Goal: Task Accomplishment & Management: Complete application form

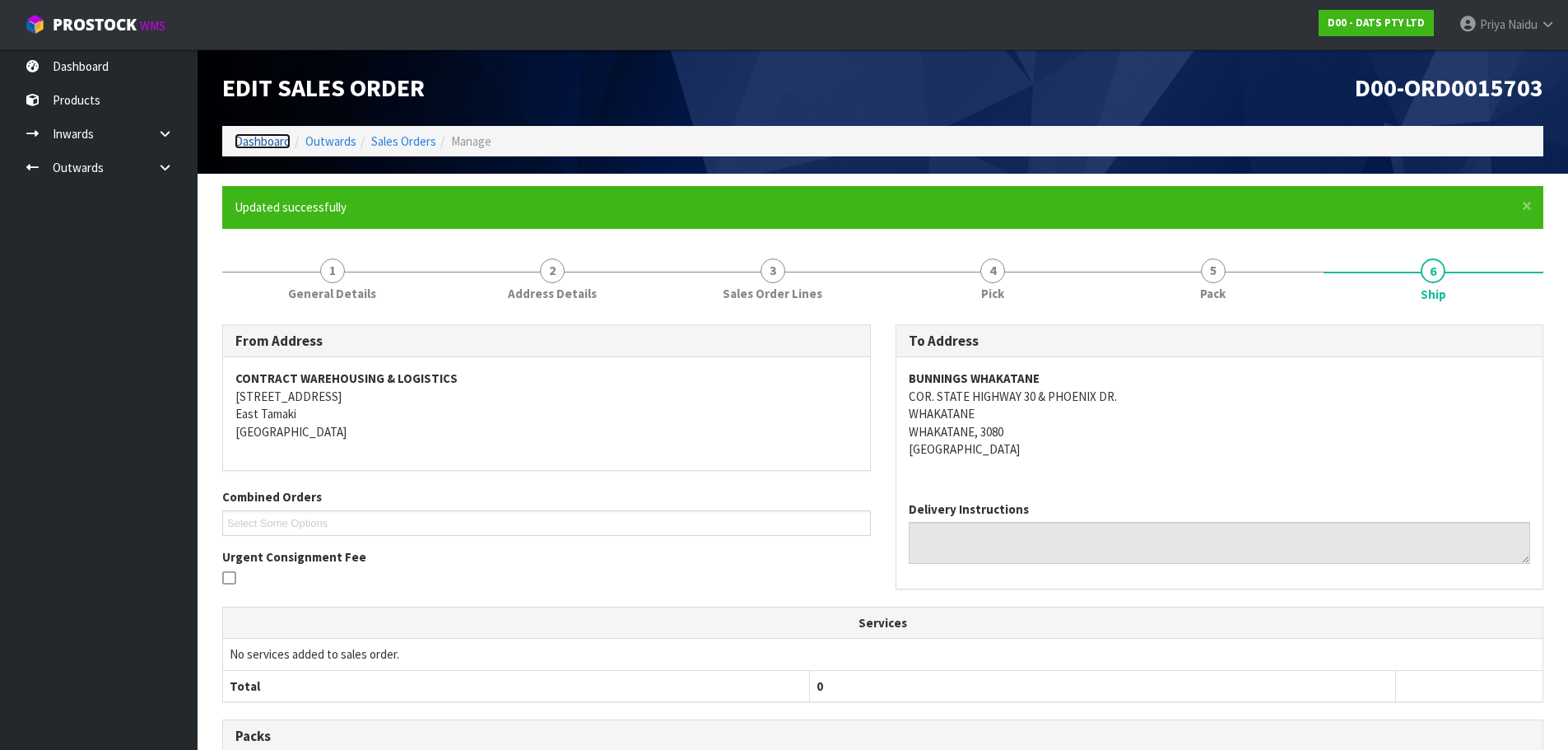
click at [270, 134] on link "Dashboard" at bounding box center [263, 141] width 56 height 15
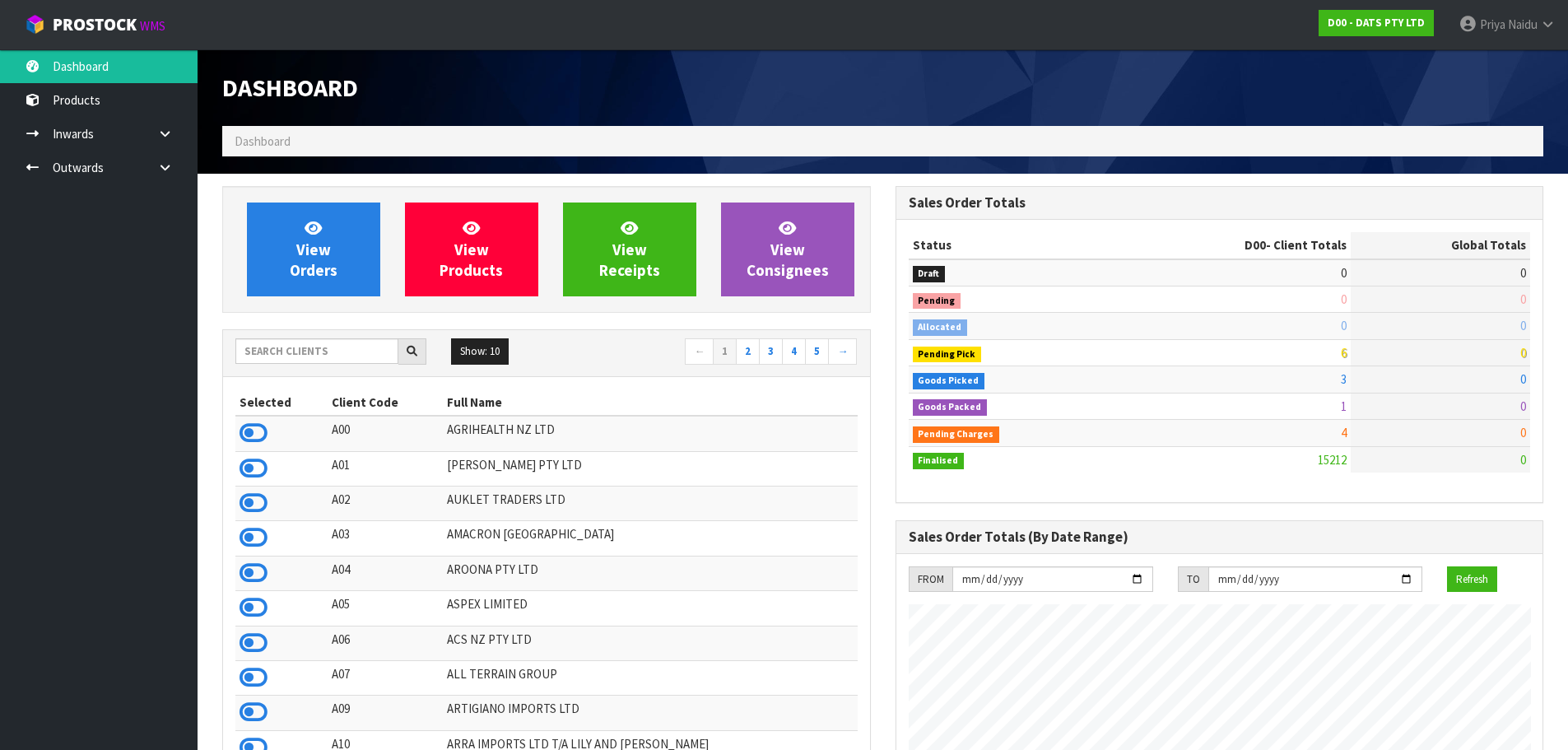
scroll to position [1247, 672]
click at [259, 354] on input "text" at bounding box center [317, 351] width 163 height 26
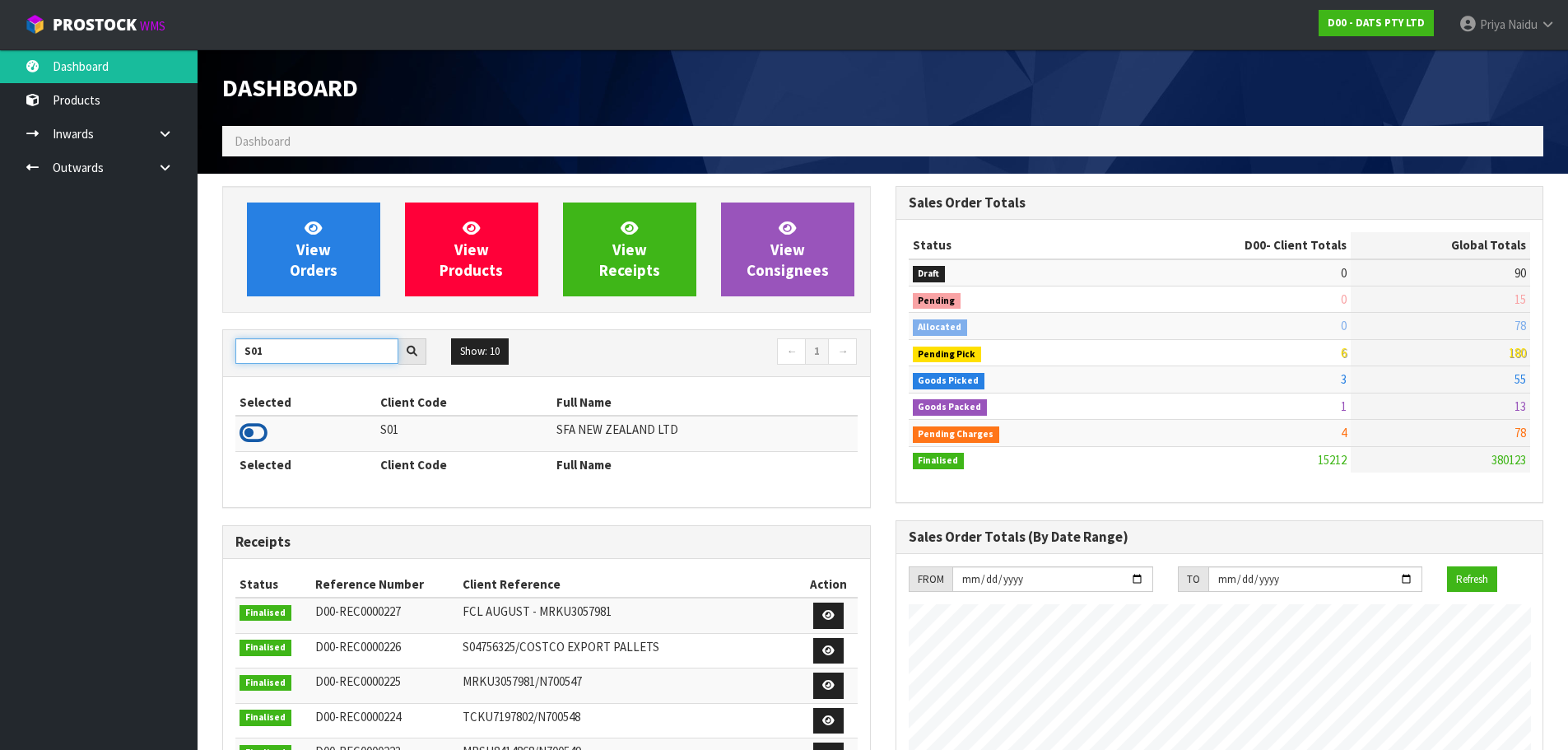
type input "S01"
click at [254, 430] on icon at bounding box center [253, 433] width 28 height 25
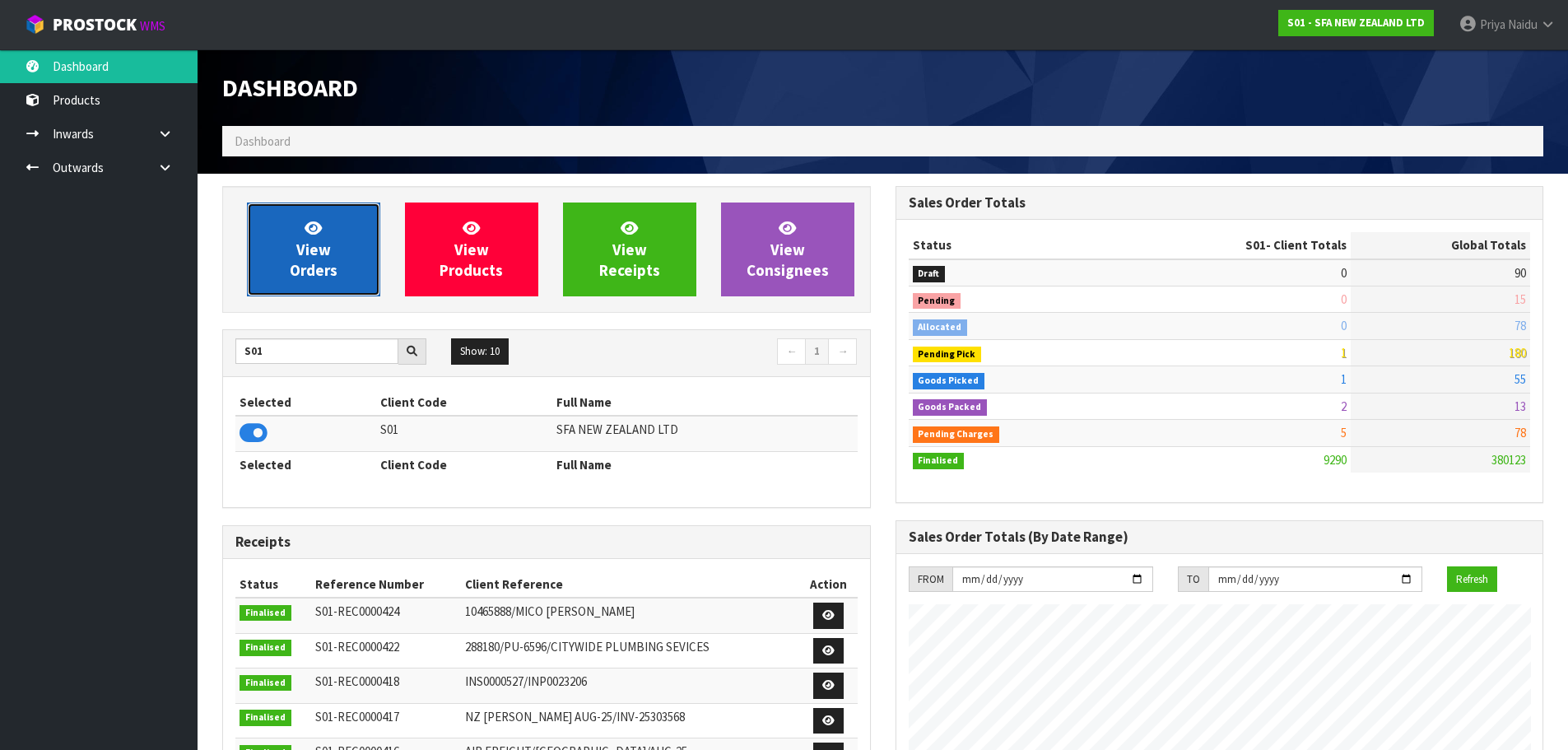
click at [321, 243] on span "View Orders" at bounding box center [314, 249] width 48 height 62
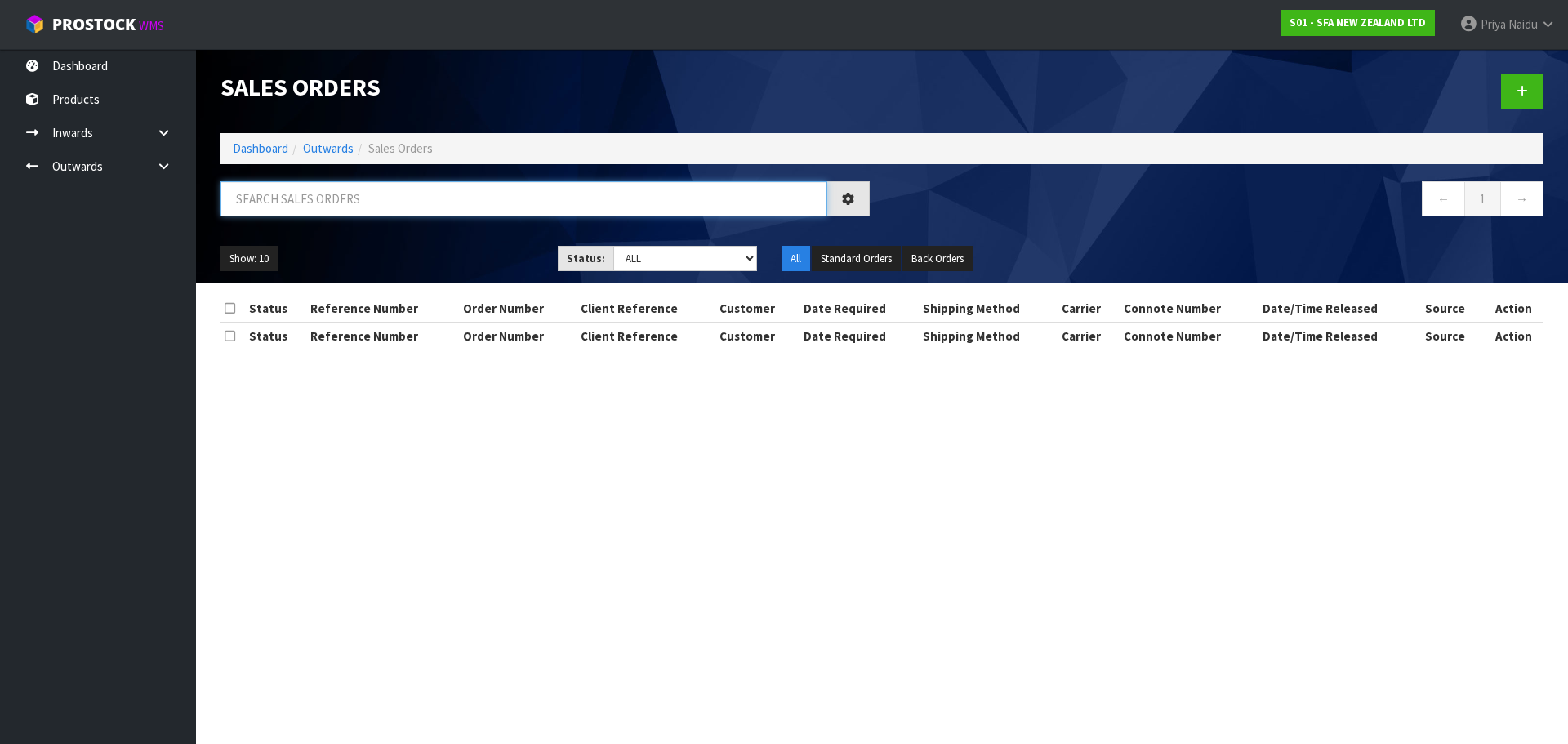
click at [380, 186] on input "text" at bounding box center [524, 199] width 607 height 35
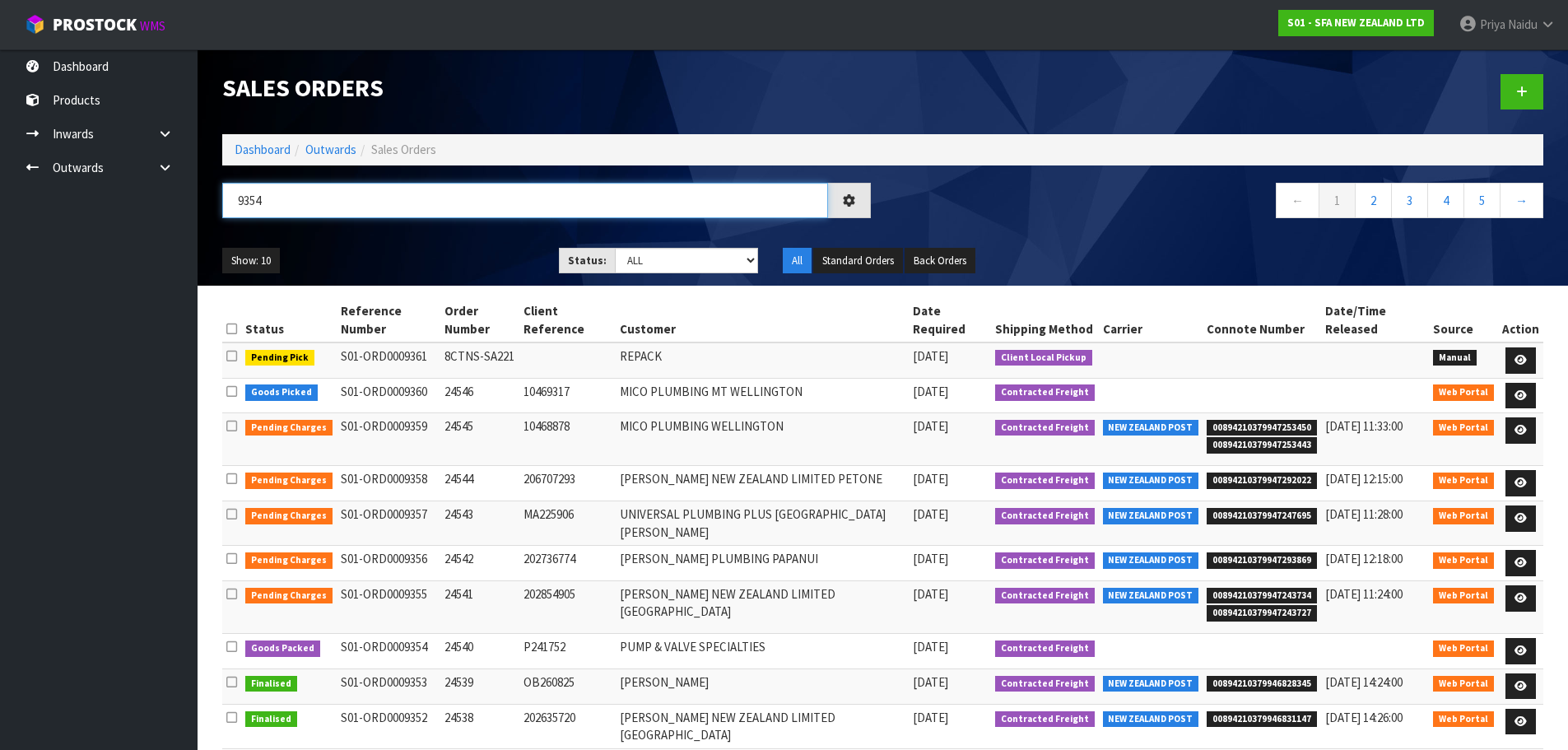
type input "9354"
click at [436, 250] on ul "Show: 10 5 10 25 50" at bounding box center [377, 260] width 312 height 26
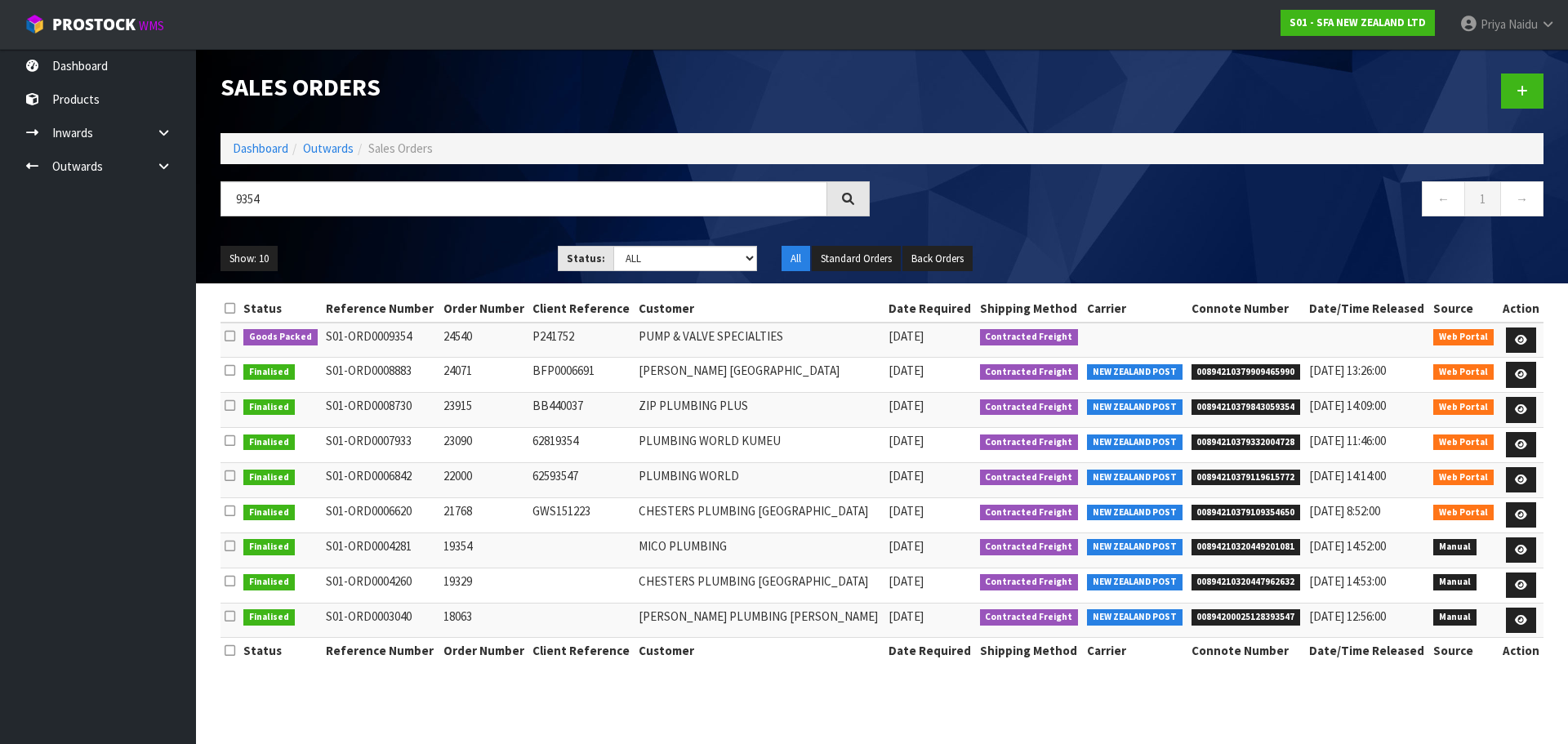
click at [432, 261] on ul "Show: 10 5 10 25 50" at bounding box center [376, 258] width 313 height 26
click at [439, 248] on ul "Show: 10 5 10 25 50" at bounding box center [376, 258] width 313 height 26
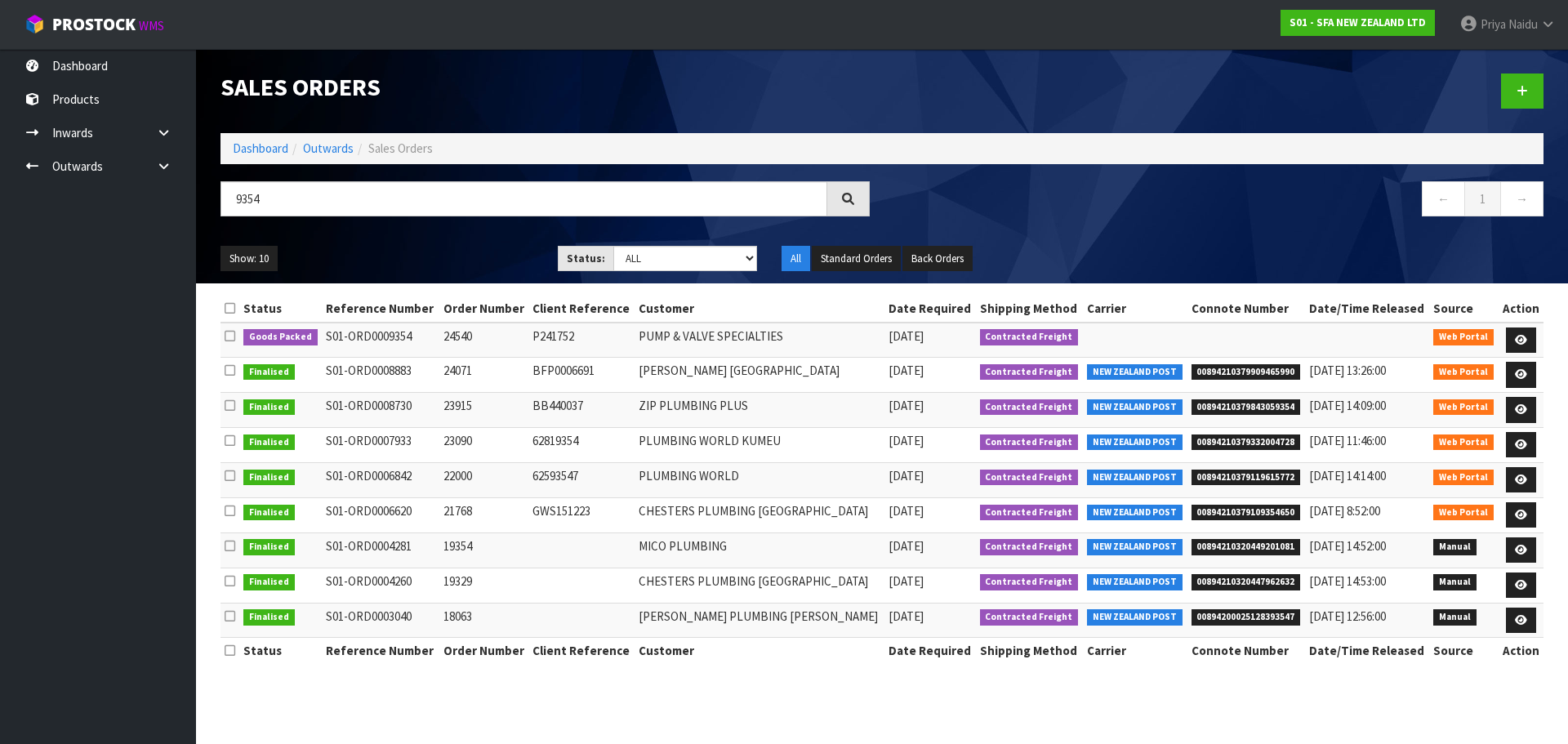
click at [456, 256] on ul "Show: 10 5 10 25 50" at bounding box center [376, 258] width 313 height 26
click at [1522, 340] on icon at bounding box center [1521, 340] width 13 height 11
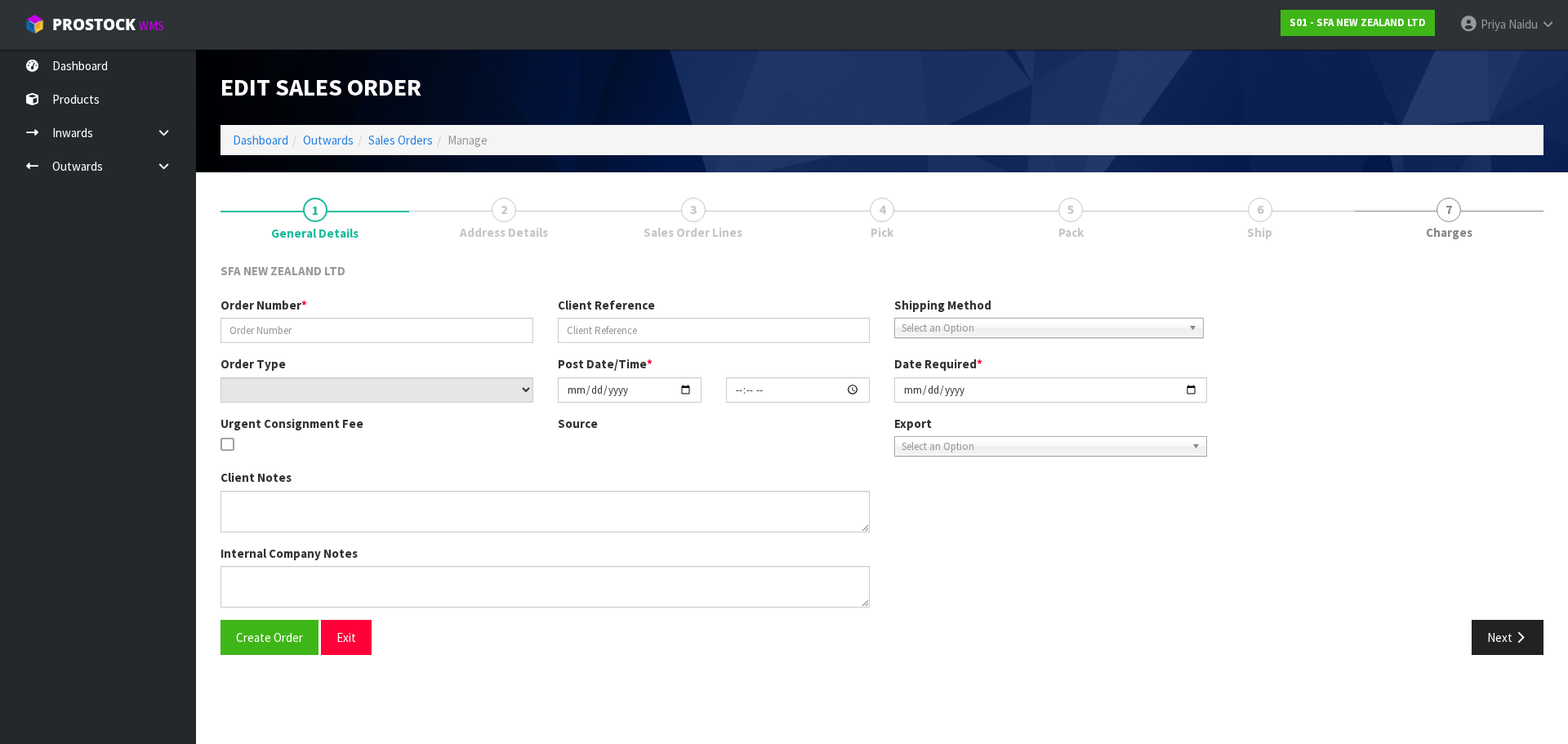
type input "24540"
type input "P241752"
select select "number:0"
type input "[DATE]"
type input "09:47:00.000"
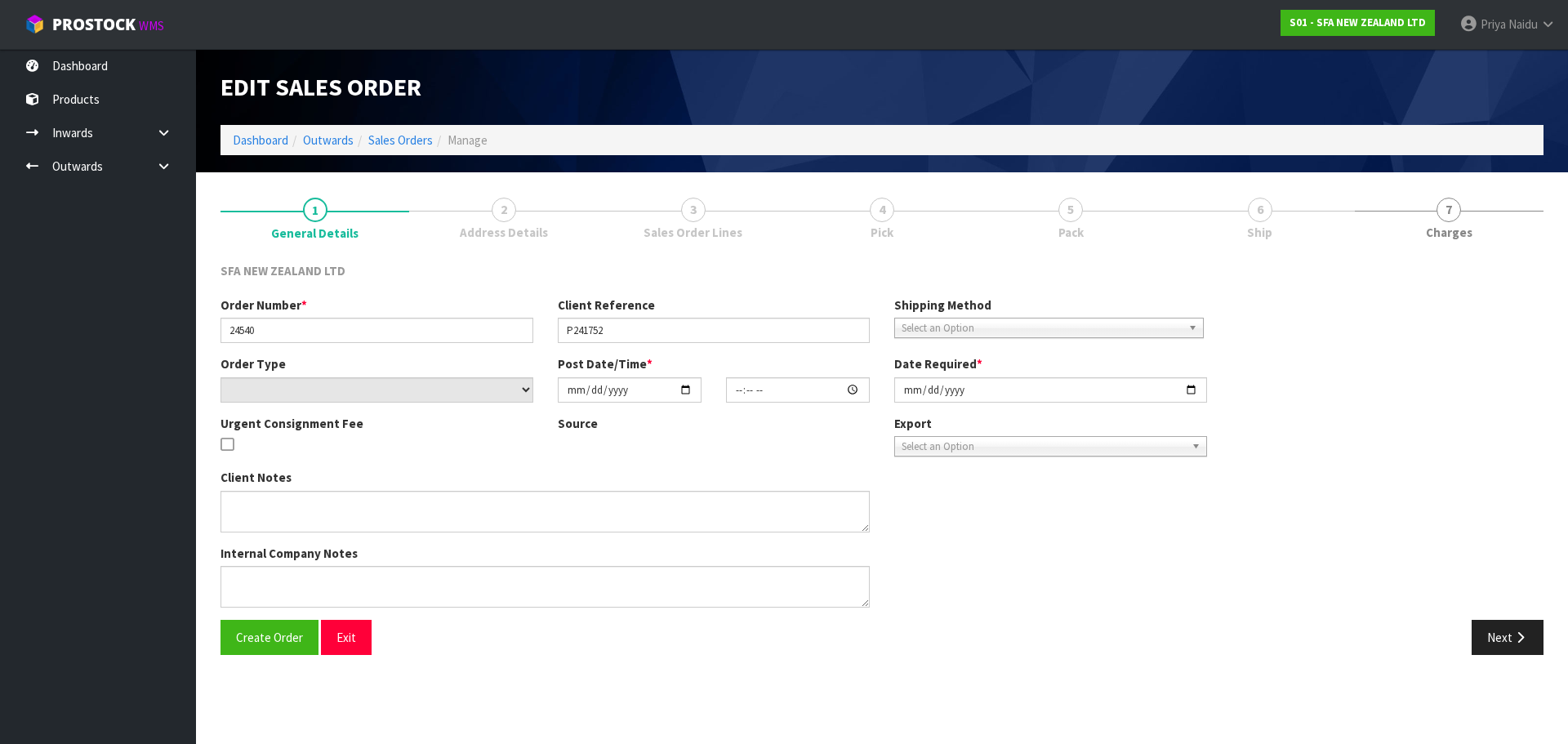
type input "[DATE]"
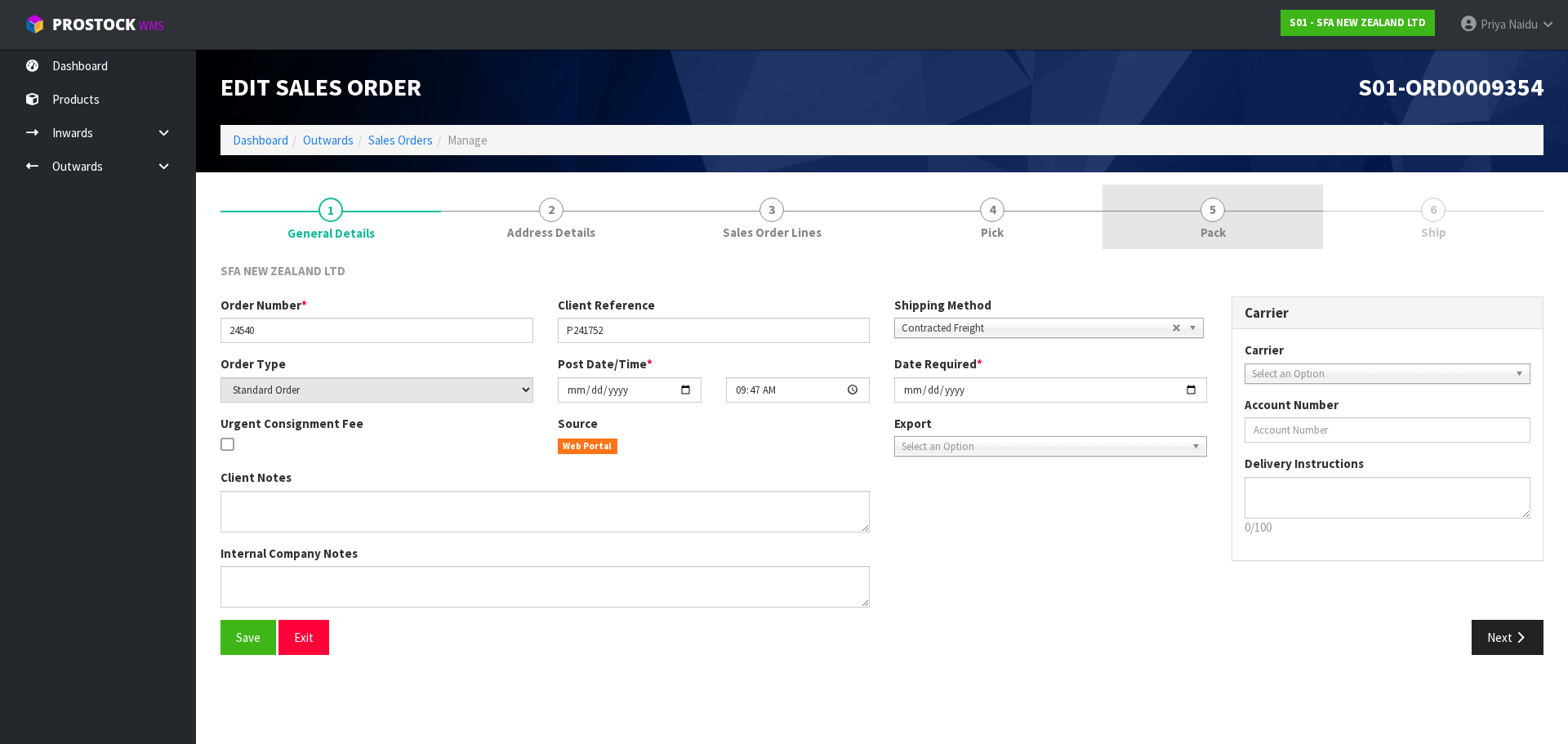
click at [1199, 197] on link "5 Pack" at bounding box center [1212, 217] width 220 height 65
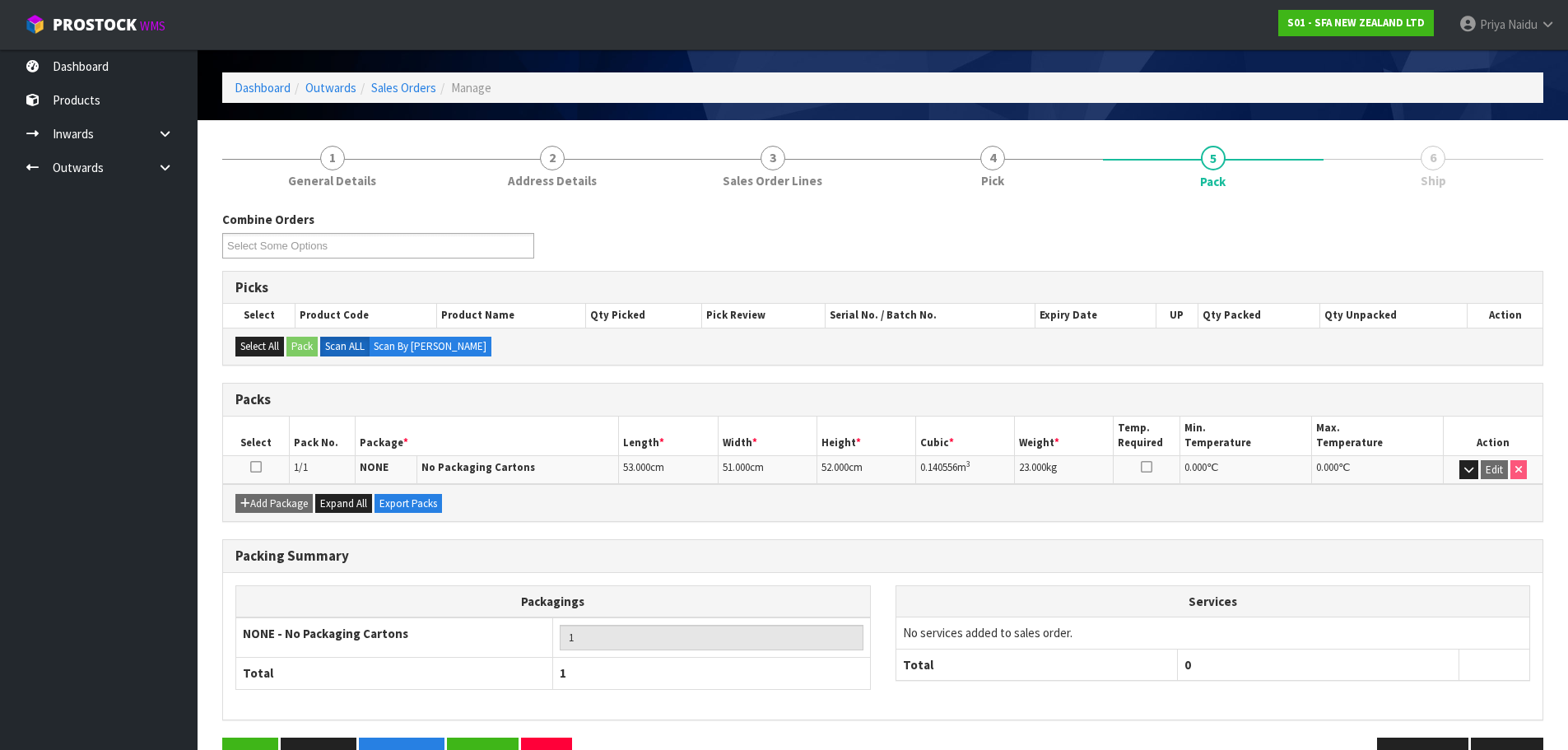
scroll to position [82, 0]
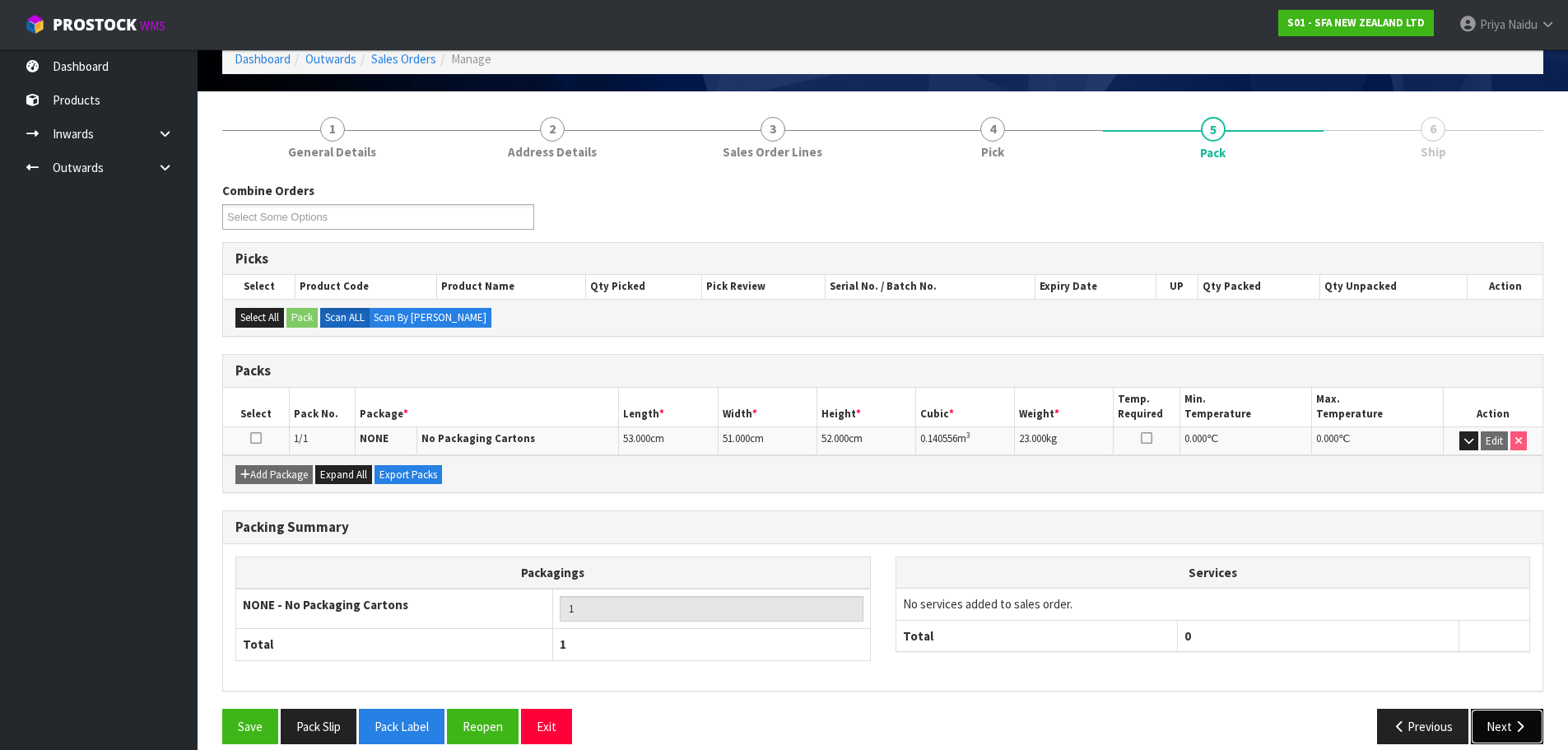
click at [1487, 718] on button "Next" at bounding box center [1507, 727] width 72 height 36
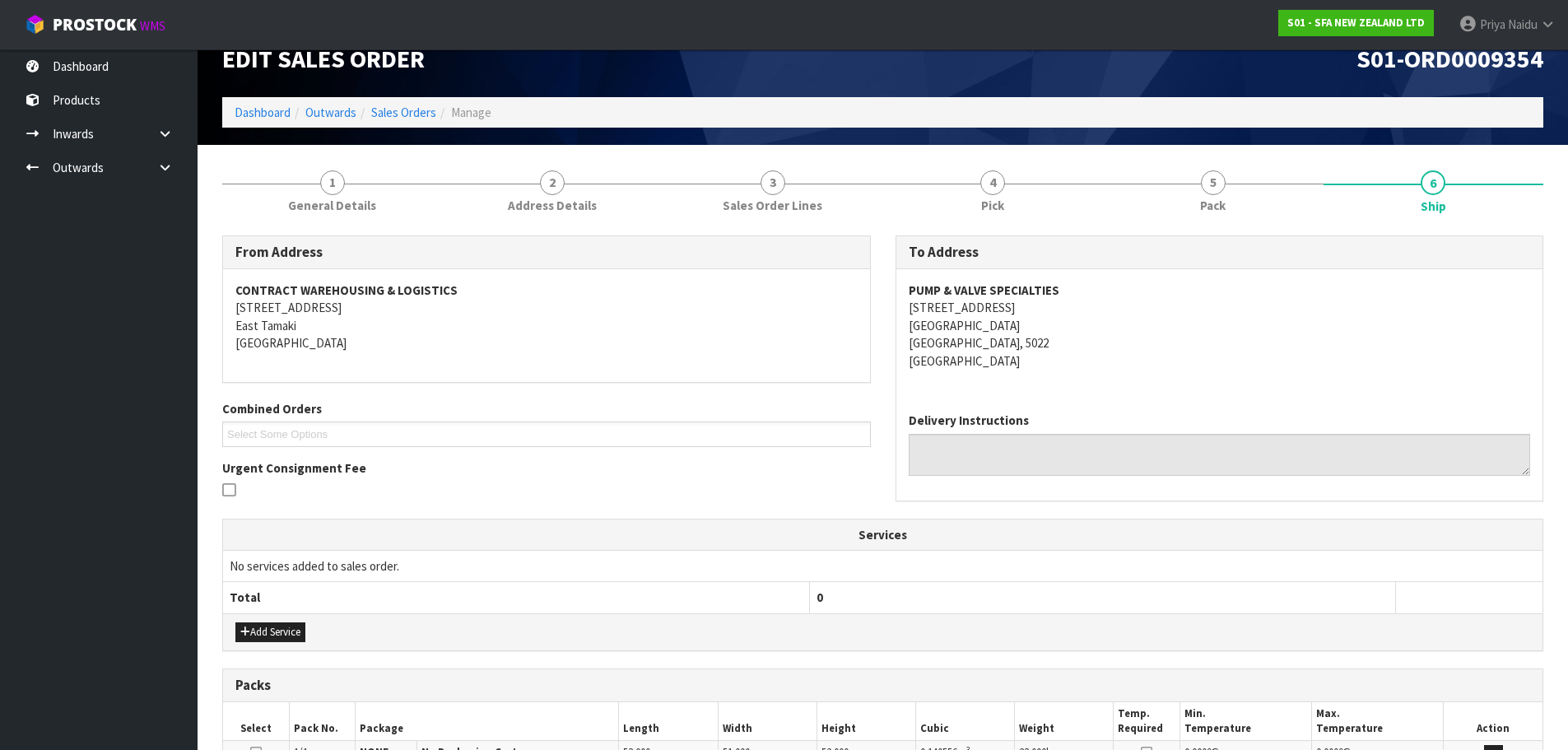
scroll to position [0, 0]
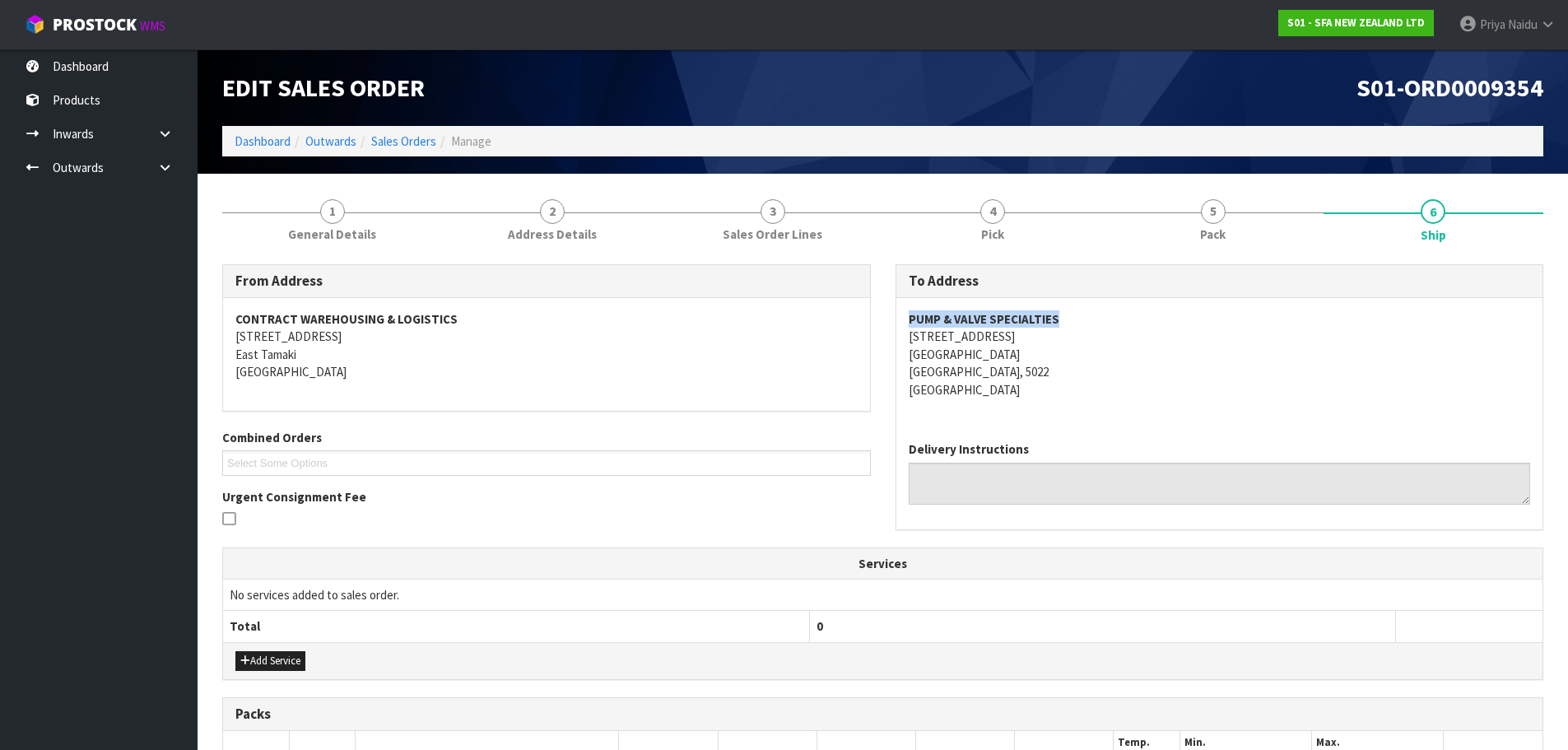
copy strong "PUMP & VALVE SPECIALTIES"
drag, startPoint x: 905, startPoint y: 320, endPoint x: 1086, endPoint y: 312, distance: 181.2
click at [1086, 312] on div "PUMP & VALVE SPECIALTIES [STREET_ADDRESS]" at bounding box center [1220, 363] width 647 height 130
copy address "[STREET_ADDRESS]"
drag, startPoint x: 892, startPoint y: 336, endPoint x: 234, endPoint y: 390, distance: 660.2
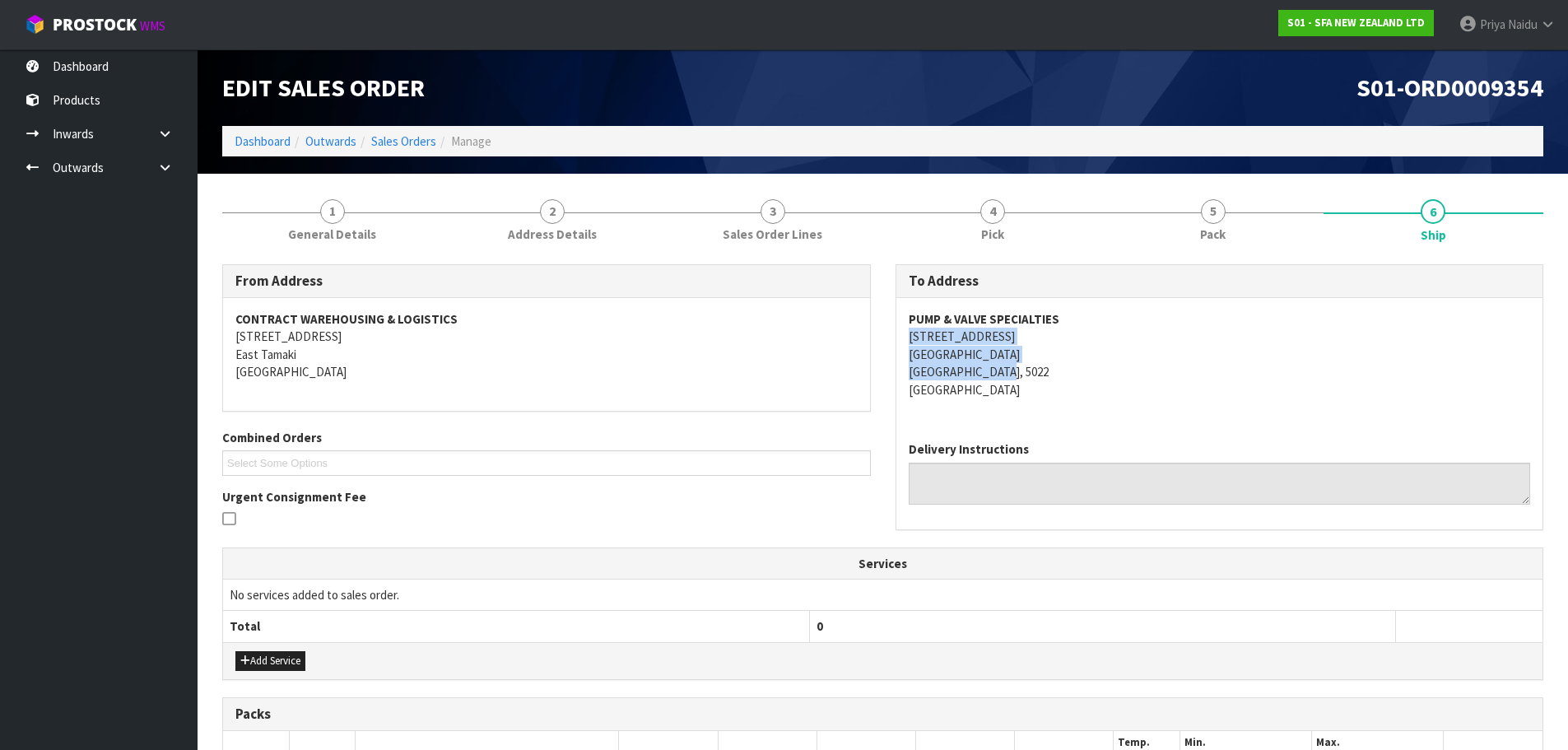
click at [1069, 368] on div "To Address PUMP & VALVE SPECIALTIES [STREET_ADDRESS] Delivery Instructions" at bounding box center [1220, 406] width 673 height 282
click at [1047, 378] on address "PUMP & VALVE SPECIALTIES [STREET_ADDRESS]" at bounding box center [1220, 355] width 622 height 88
copy strong "PUMP & VALVE SPECIALTIES"
drag, startPoint x: 904, startPoint y: 316, endPoint x: 1137, endPoint y: 308, distance: 233.1
click at [1137, 308] on div "PUMP & VALVE SPECIALTIES [STREET_ADDRESS]" at bounding box center [1220, 363] width 647 height 130
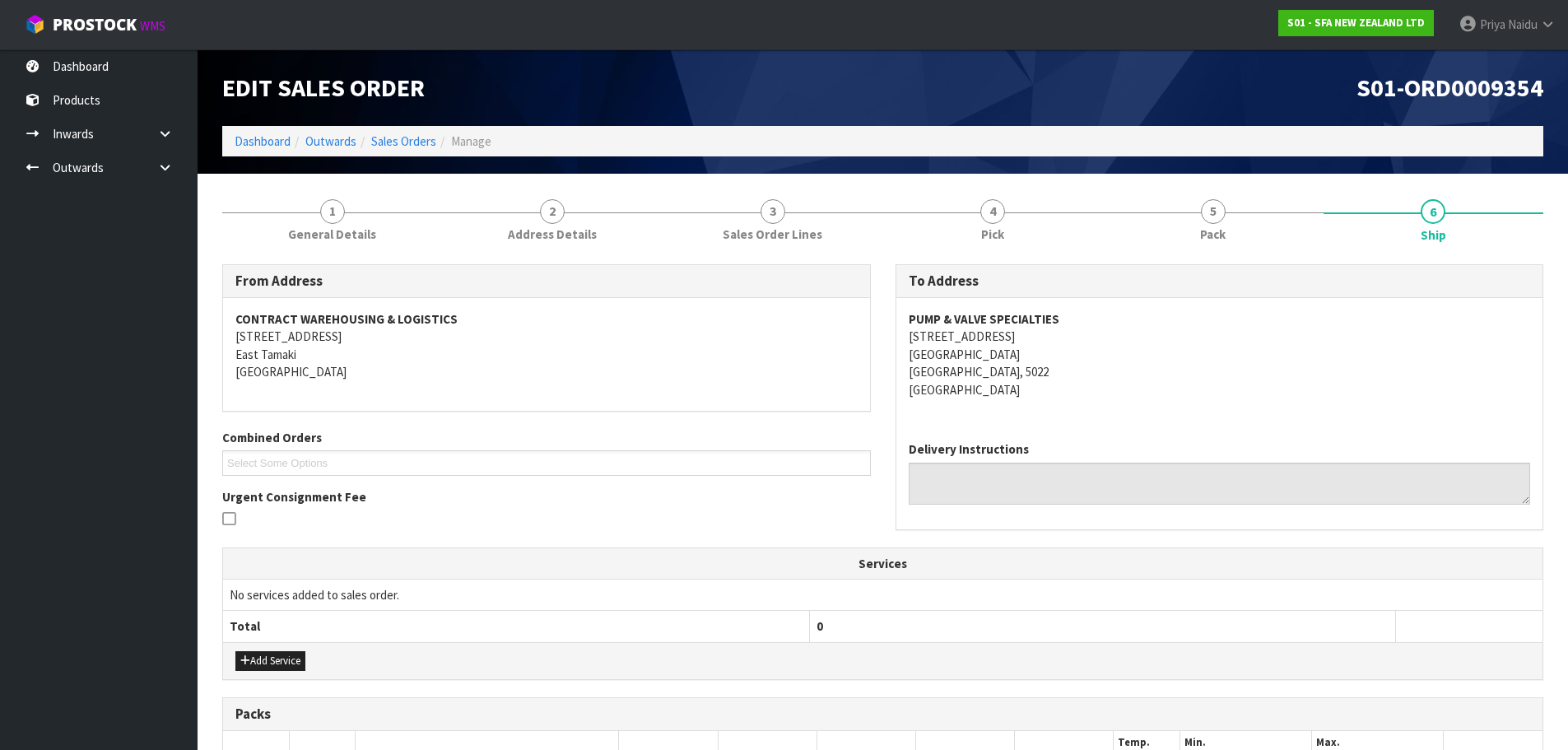
click at [1231, 343] on address "PUMP & VALVE SPECIALTIES [STREET_ADDRESS]" at bounding box center [1220, 355] width 622 height 88
copy address "[STREET_ADDRESS]"
drag, startPoint x: 900, startPoint y: 334, endPoint x: 1051, endPoint y: 374, distance: 156.2
click at [1051, 374] on div "PUMP & VALVE SPECIALTIES [STREET_ADDRESS]" at bounding box center [1220, 363] width 647 height 130
click at [1081, 409] on div "PUMP & VALVE SPECIALTIES [STREET_ADDRESS]" at bounding box center [1220, 363] width 647 height 130
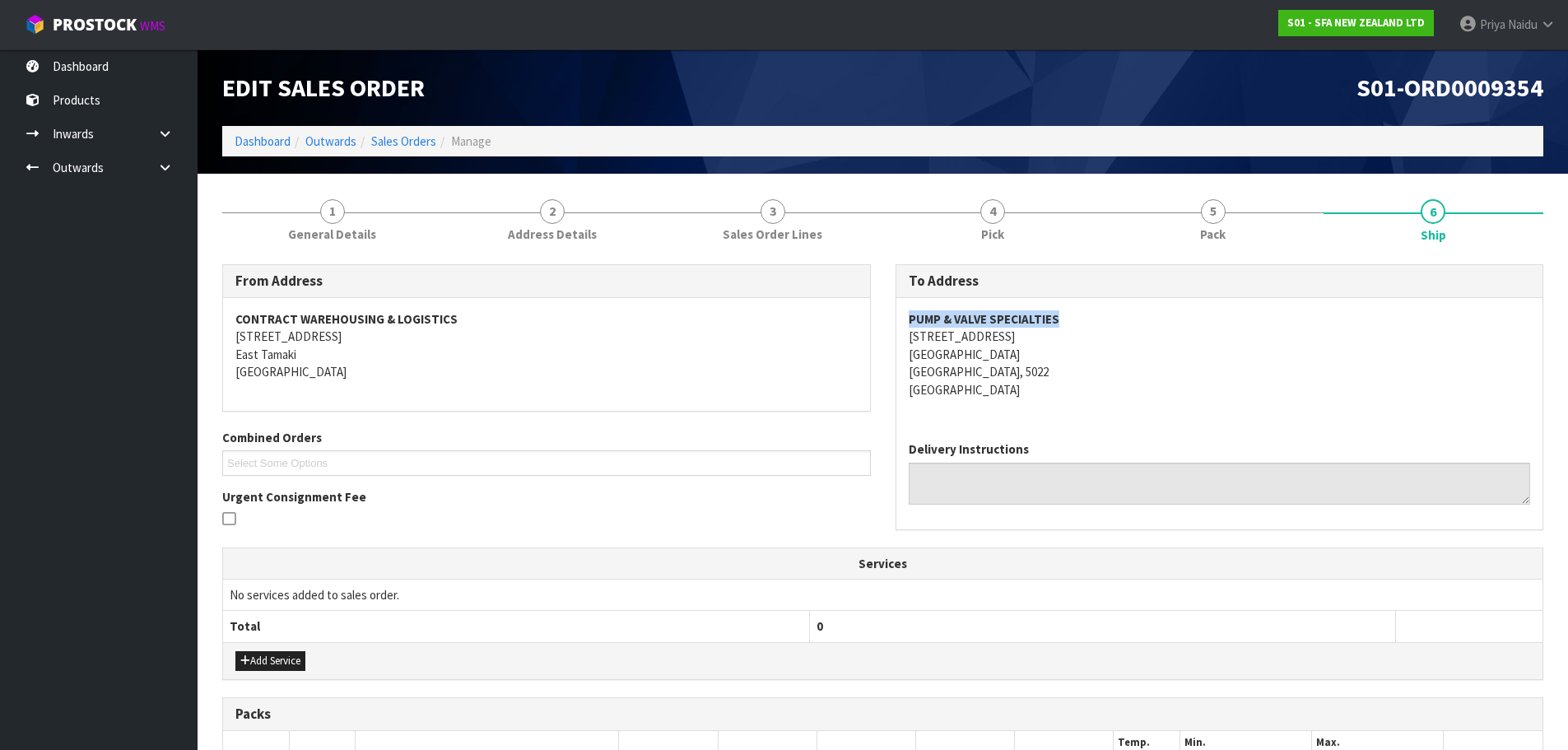
copy strong "PUMP & VALVE SPECIALTIES"
drag, startPoint x: 902, startPoint y: 313, endPoint x: 1106, endPoint y: 313, distance: 204.0
click at [1106, 313] on div "PUMP & VALVE SPECIALTIES [STREET_ADDRESS]" at bounding box center [1220, 363] width 647 height 130
click at [1143, 319] on address "PUMP & VALVE SPECIALTIES [STREET_ADDRESS]" at bounding box center [1220, 355] width 622 height 88
copy strong "PUMP & VALVE SPECIALTIES"
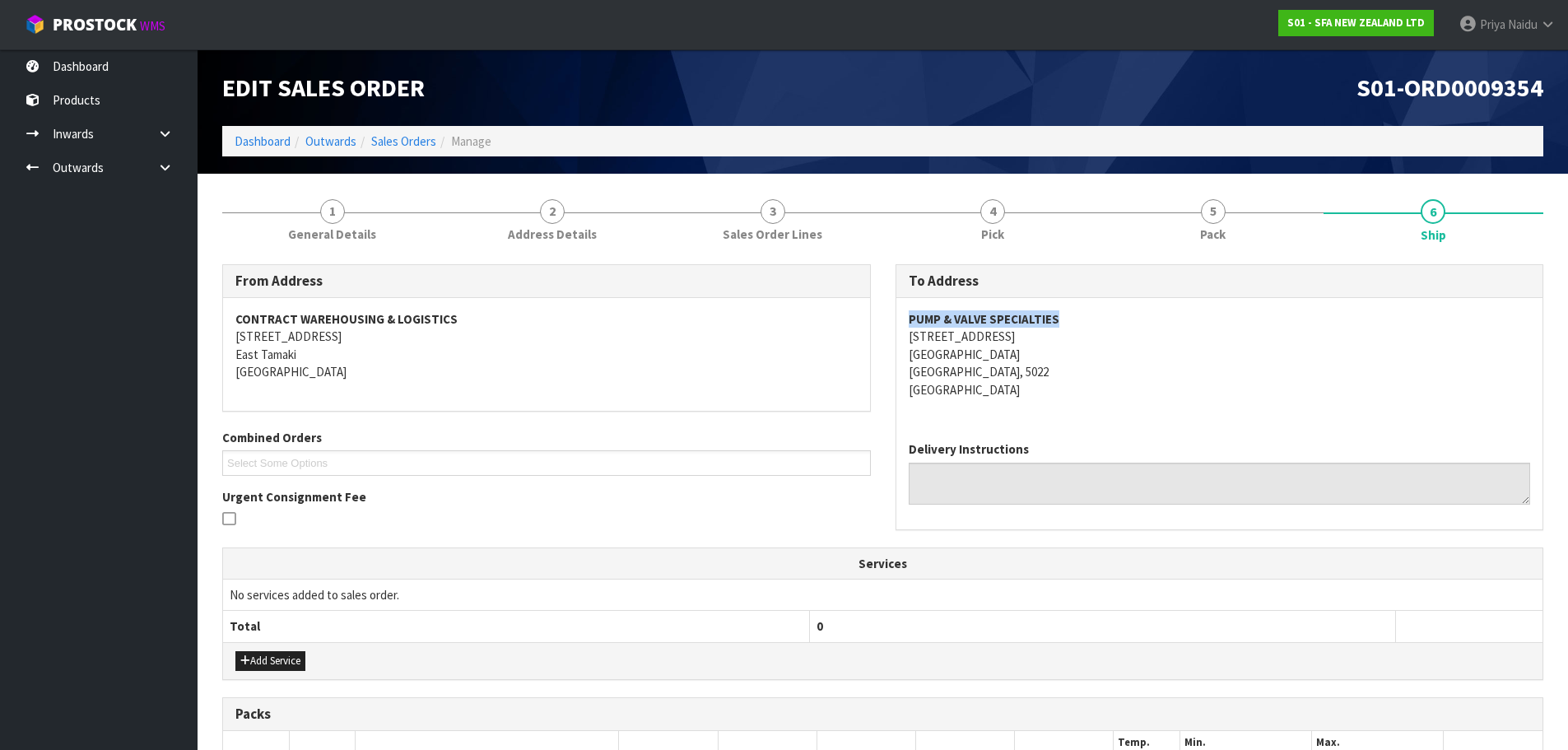
drag, startPoint x: 904, startPoint y: 313, endPoint x: 1102, endPoint y: 316, distance: 198.0
click at [1102, 316] on div "PUMP & VALVE SPECIALTIES [STREET_ADDRESS]" at bounding box center [1220, 363] width 647 height 130
copy address "[STREET_ADDRESS]"
drag, startPoint x: 902, startPoint y: 343, endPoint x: 91, endPoint y: 384, distance: 812.0
click at [1079, 343] on div "PUMP & VALVE SPECIALTIES [STREET_ADDRESS]" at bounding box center [1220, 363] width 647 height 130
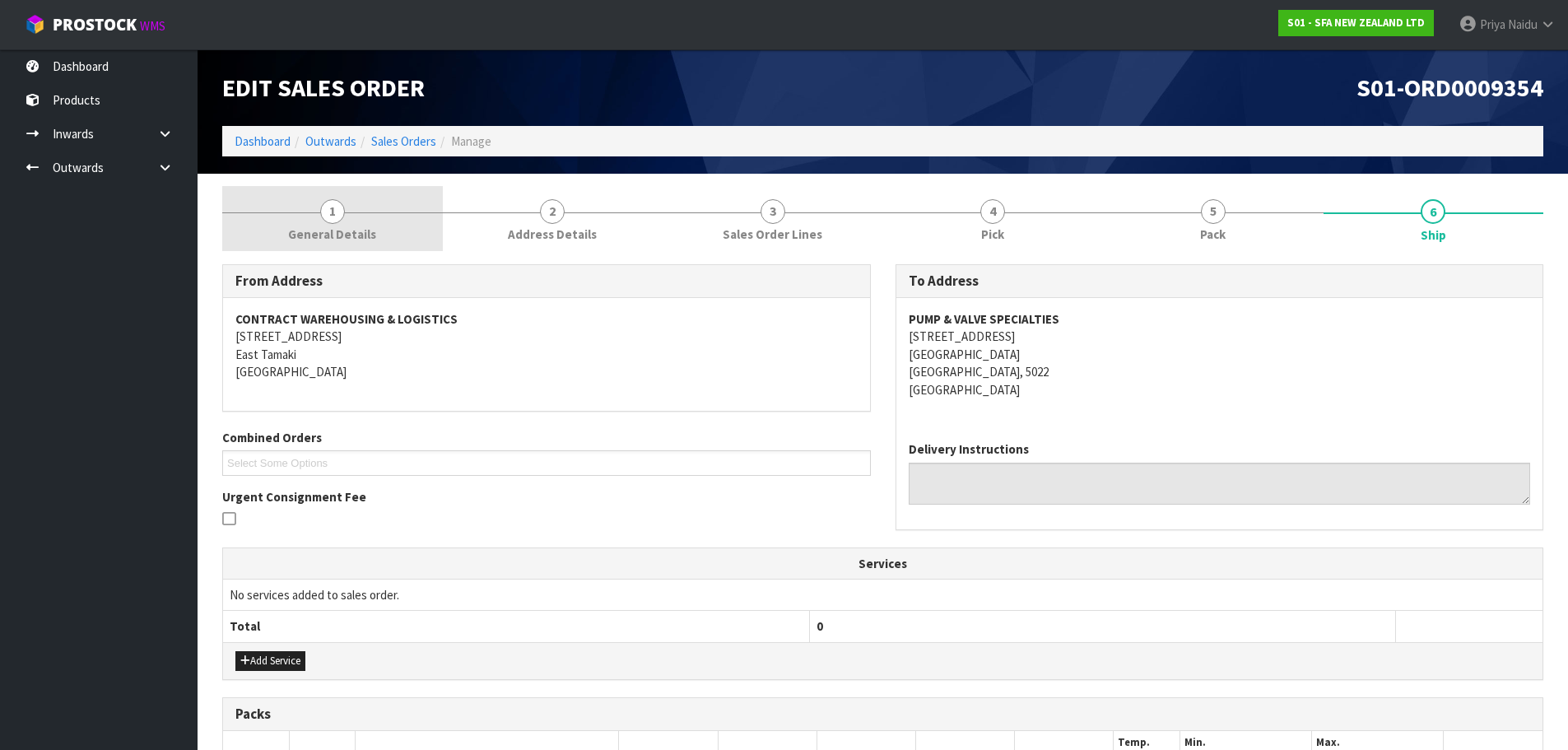
click at [319, 223] on link "1 General Details" at bounding box center [332, 219] width 221 height 65
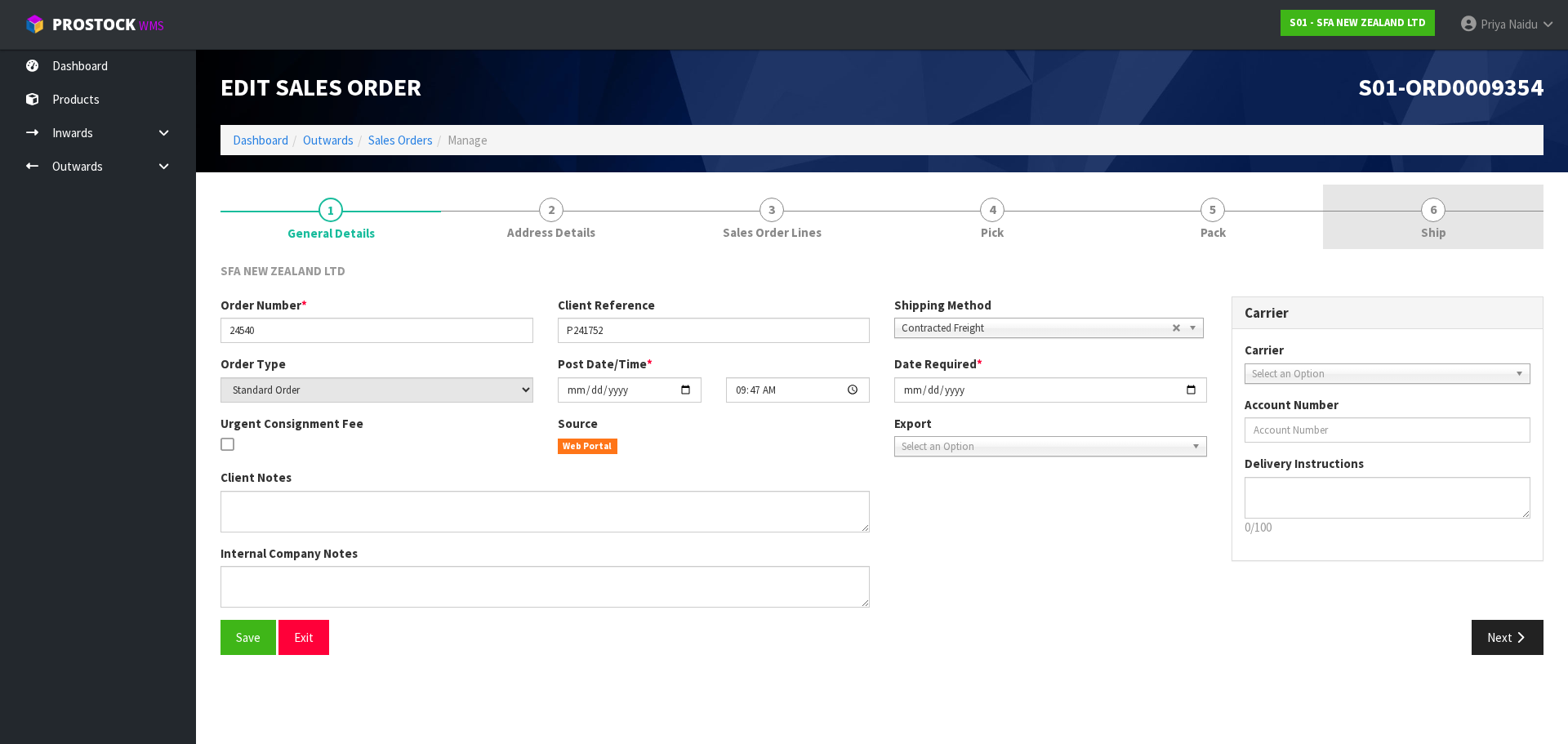
click at [1344, 198] on link "6 Ship" at bounding box center [1433, 217] width 220 height 65
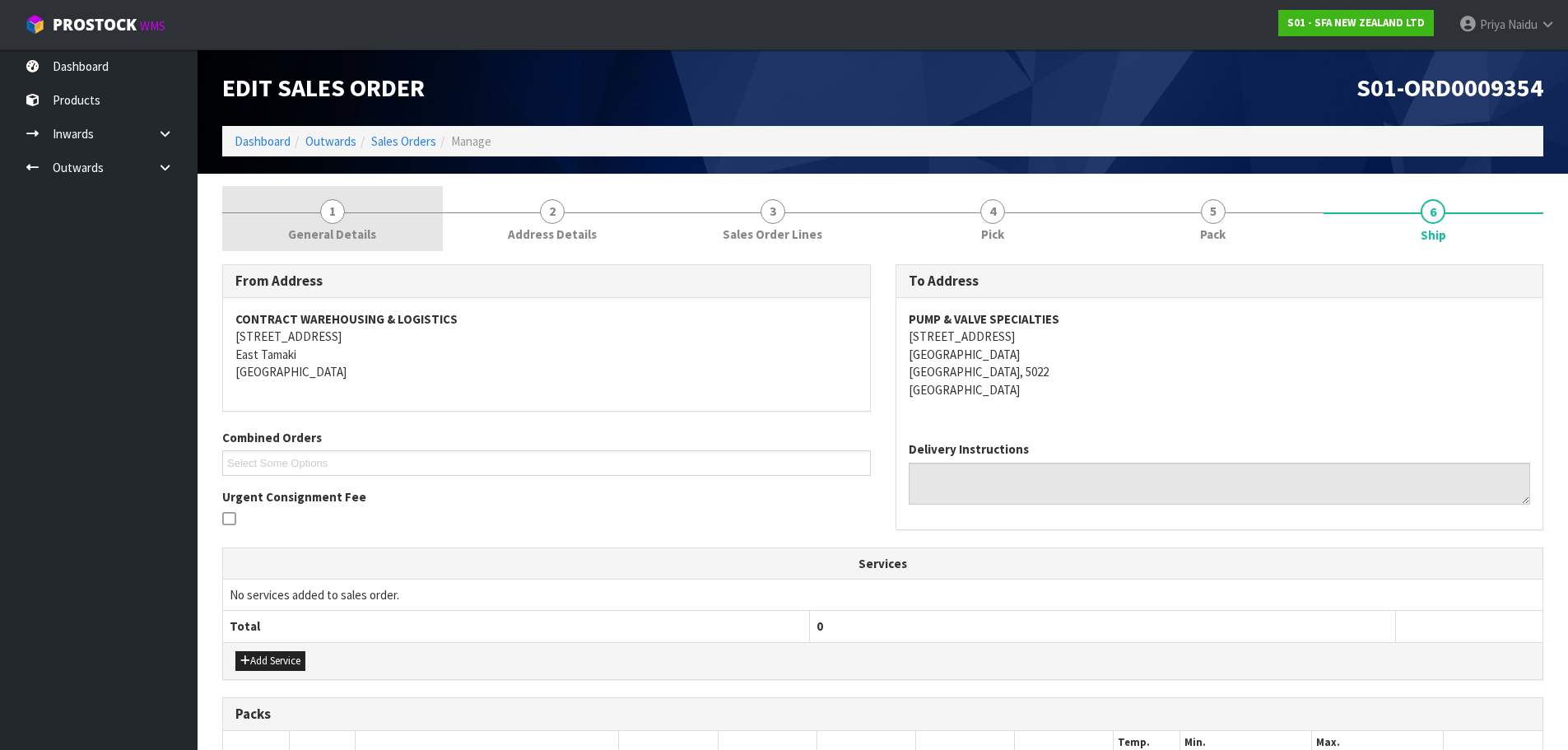
click at [333, 231] on span "General Details" at bounding box center [332, 234] width 88 height 17
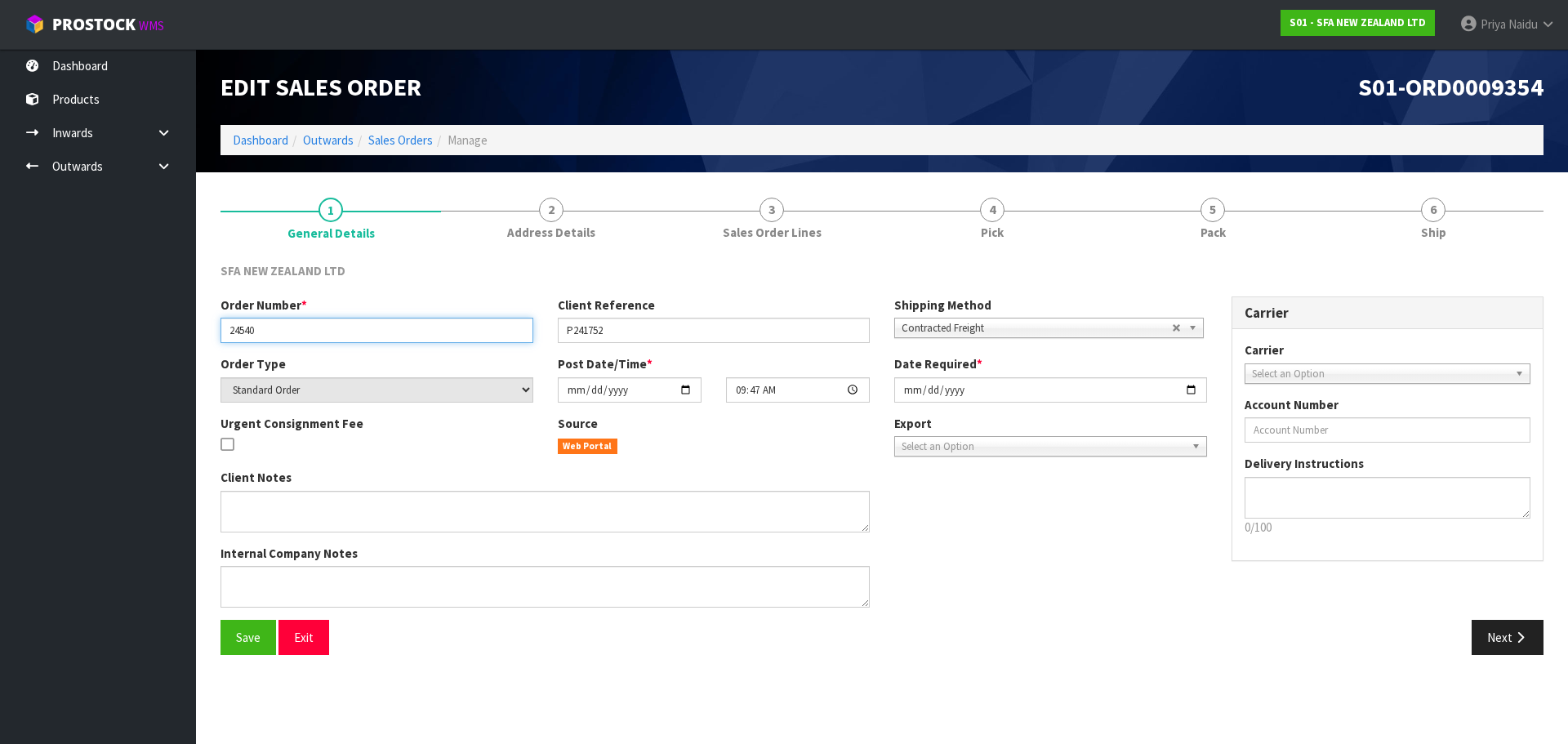
drag, startPoint x: 225, startPoint y: 333, endPoint x: 292, endPoint y: 339, distance: 67.3
click at [292, 339] on input "24540" at bounding box center [376, 331] width 313 height 25
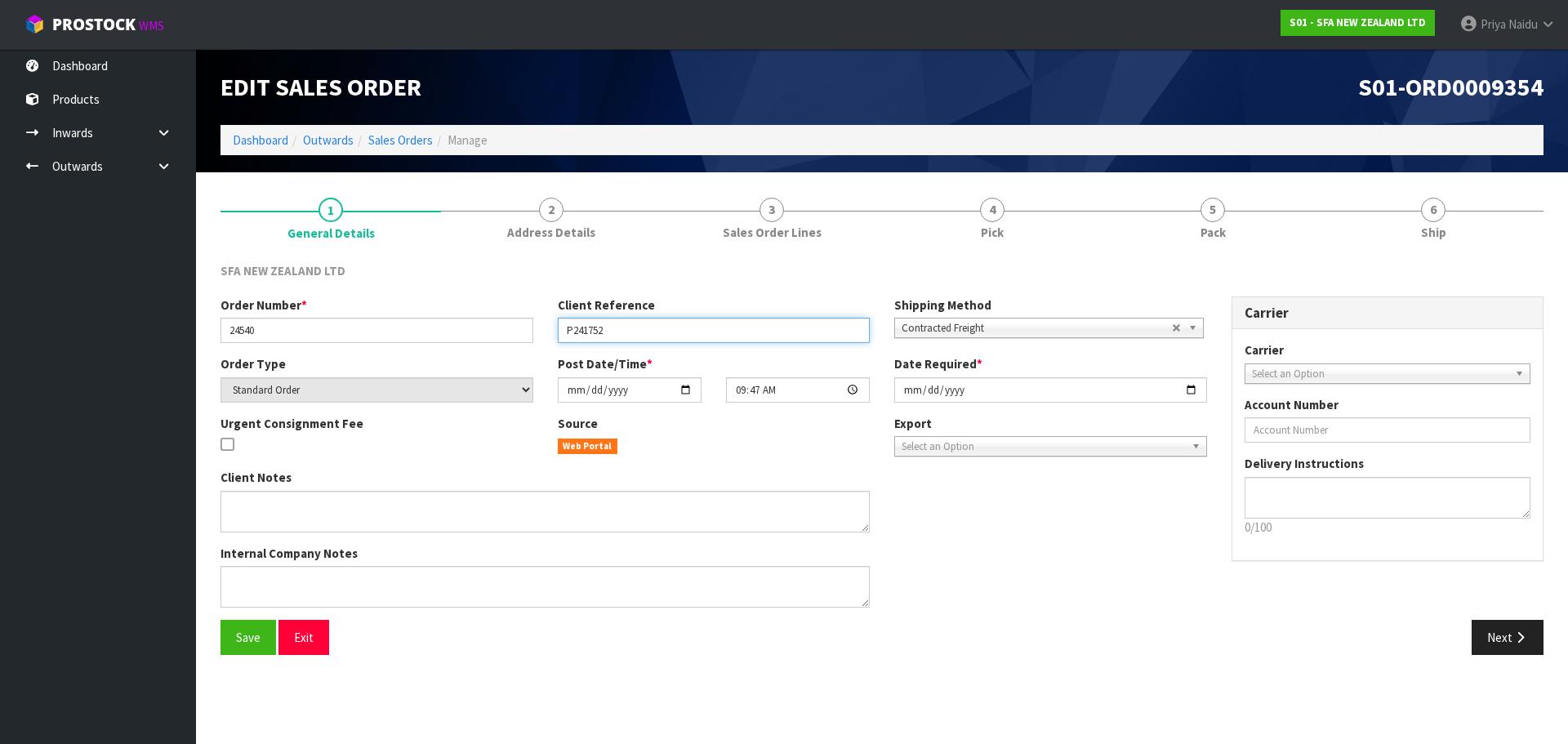
drag, startPoint x: 563, startPoint y: 326, endPoint x: 653, endPoint y: 342, distance: 91.4
click at [653, 342] on input "P241752" at bounding box center [714, 331] width 313 height 25
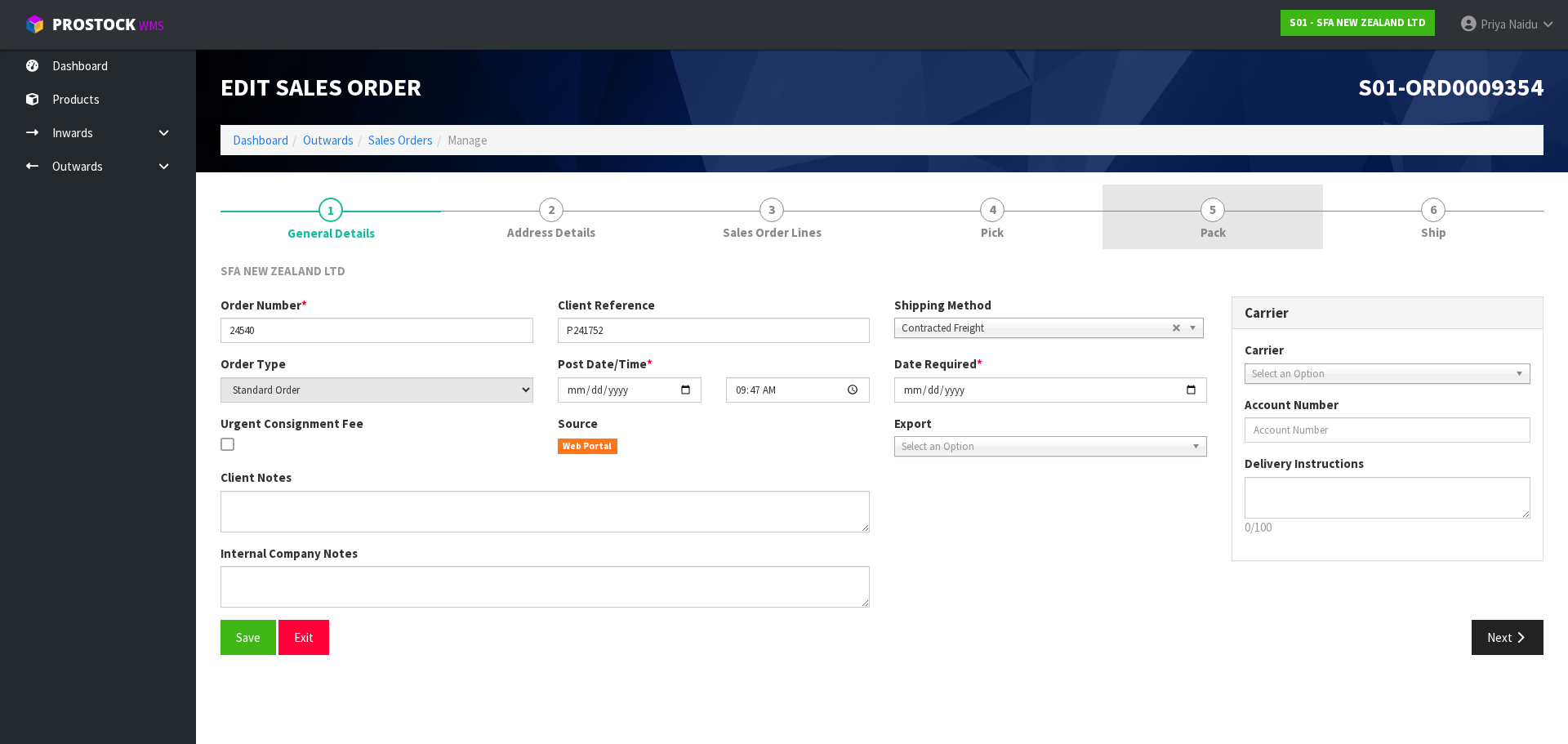
click at [1121, 222] on link "5 Pack" at bounding box center [1212, 217] width 220 height 65
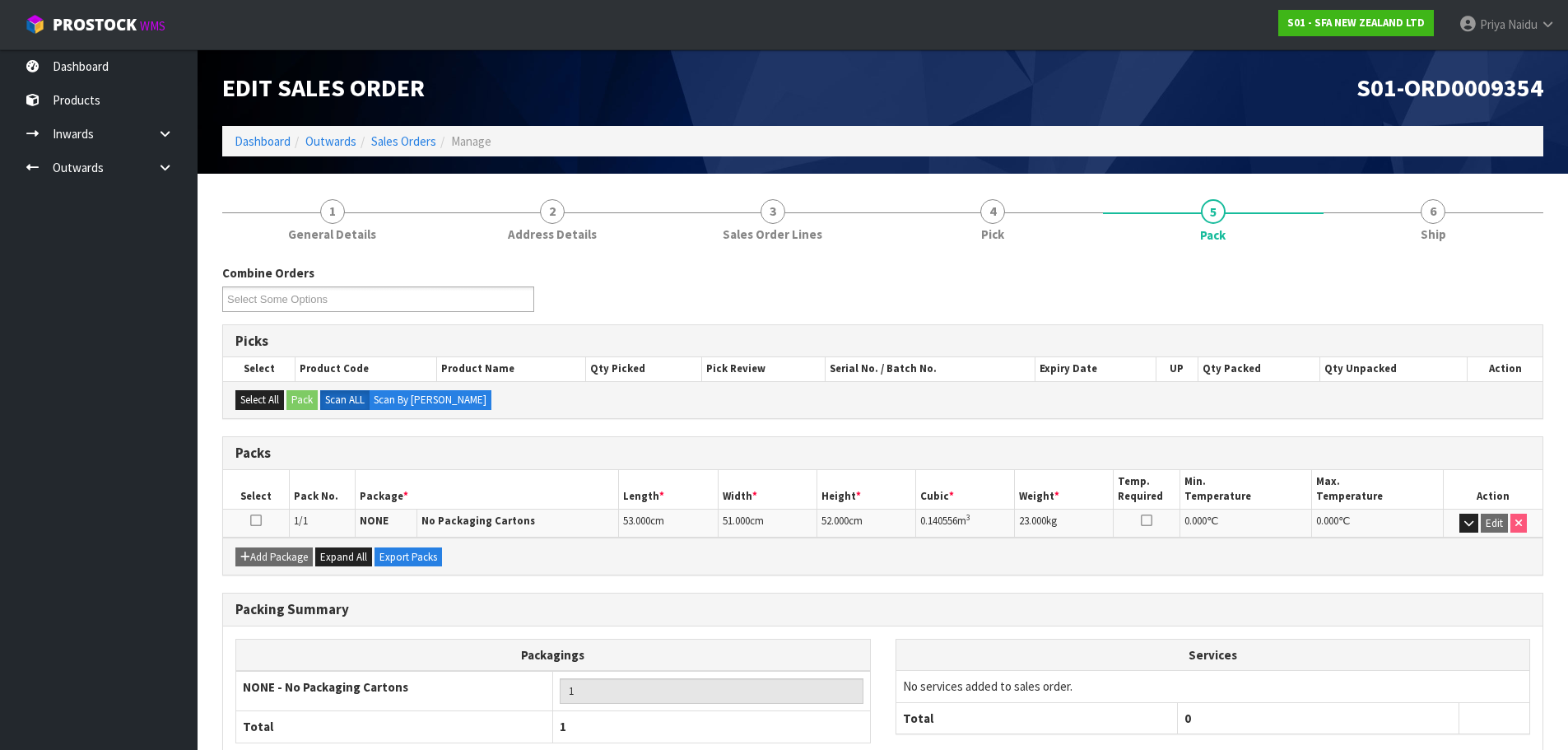
click at [1452, 105] on div "S01-ORD0009354" at bounding box center [1220, 88] width 673 height 77
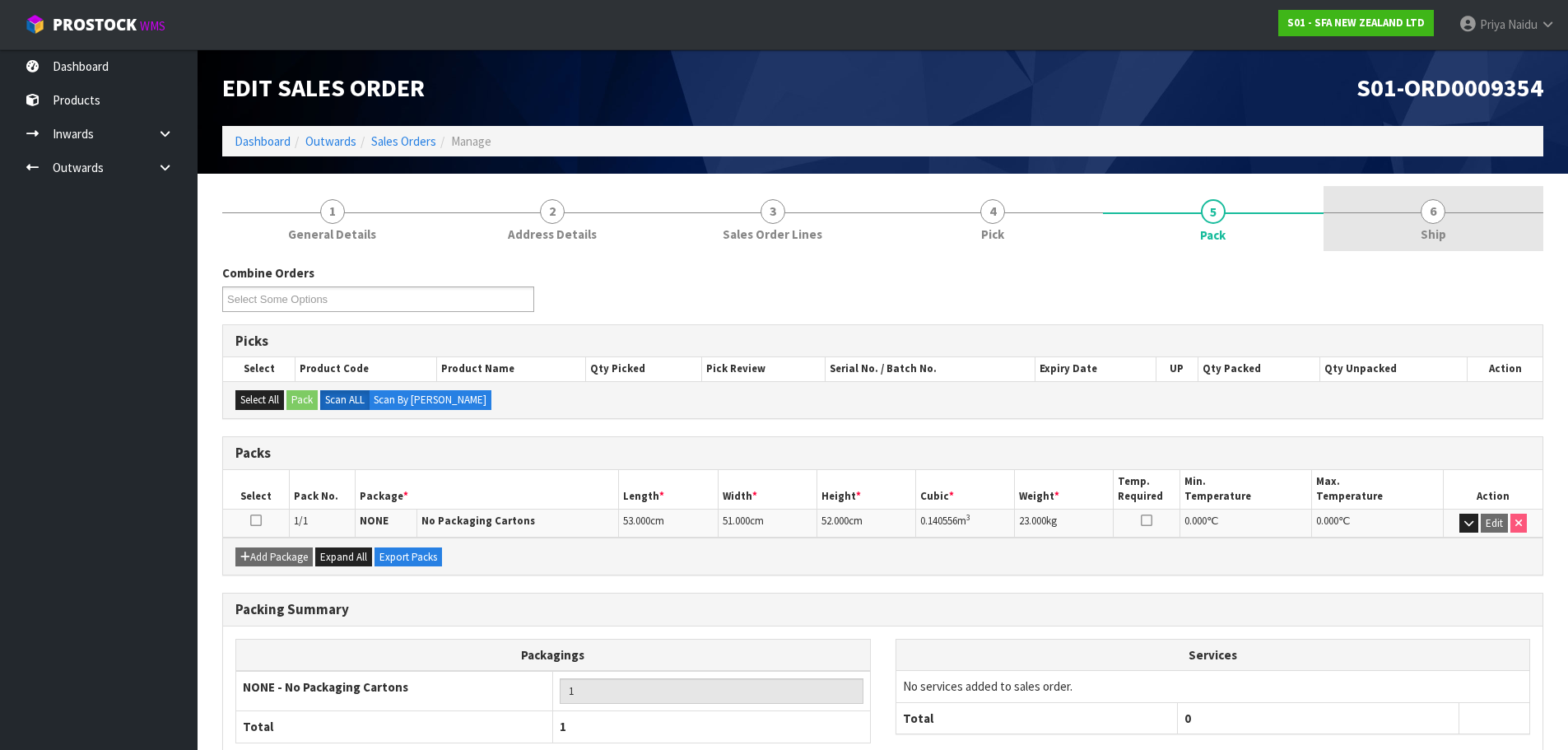
click at [1394, 228] on link "6 Ship" at bounding box center [1434, 219] width 221 height 65
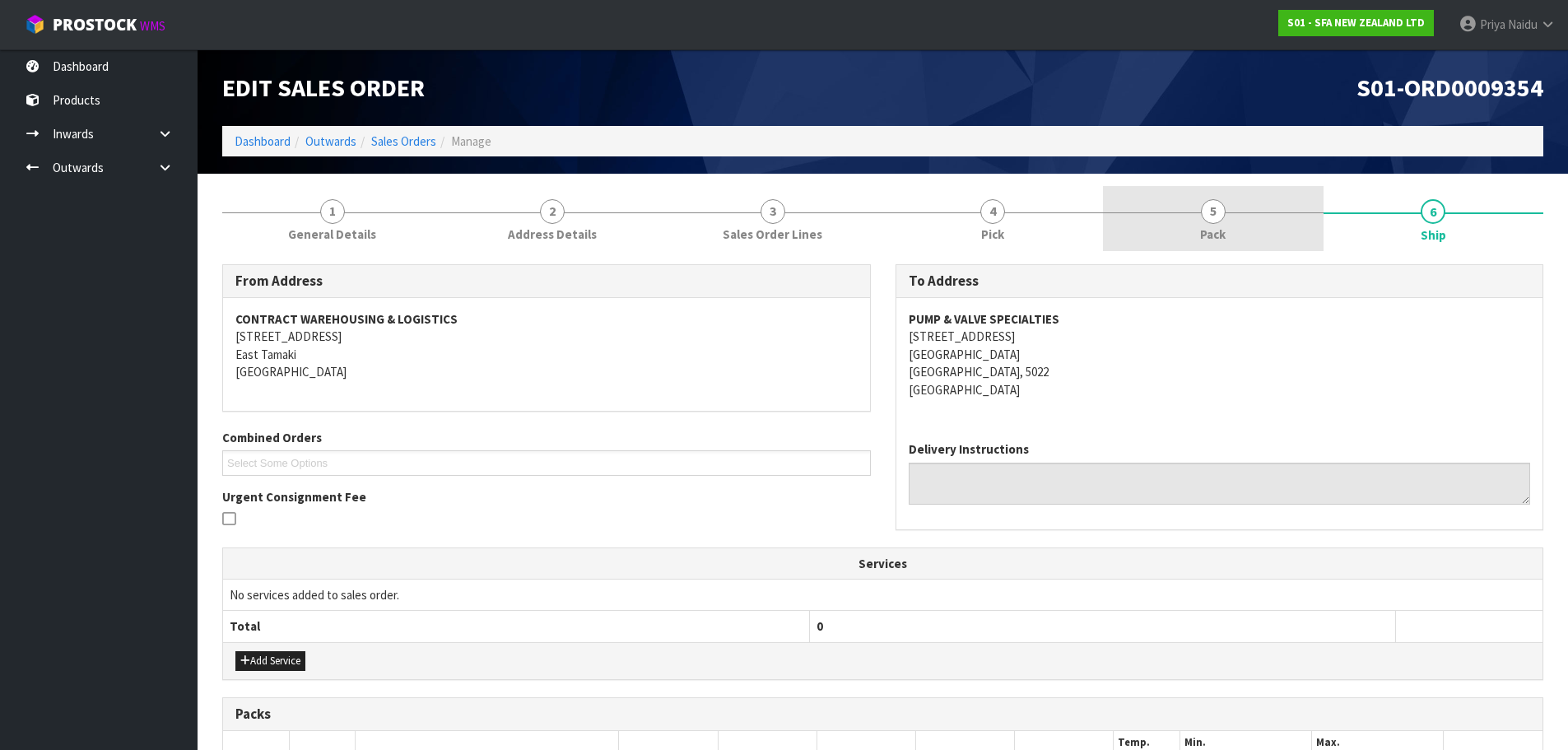
drag, startPoint x: 1252, startPoint y: 241, endPoint x: 1226, endPoint y: 241, distance: 26.0
click at [1249, 241] on link "5 Pack" at bounding box center [1214, 219] width 221 height 65
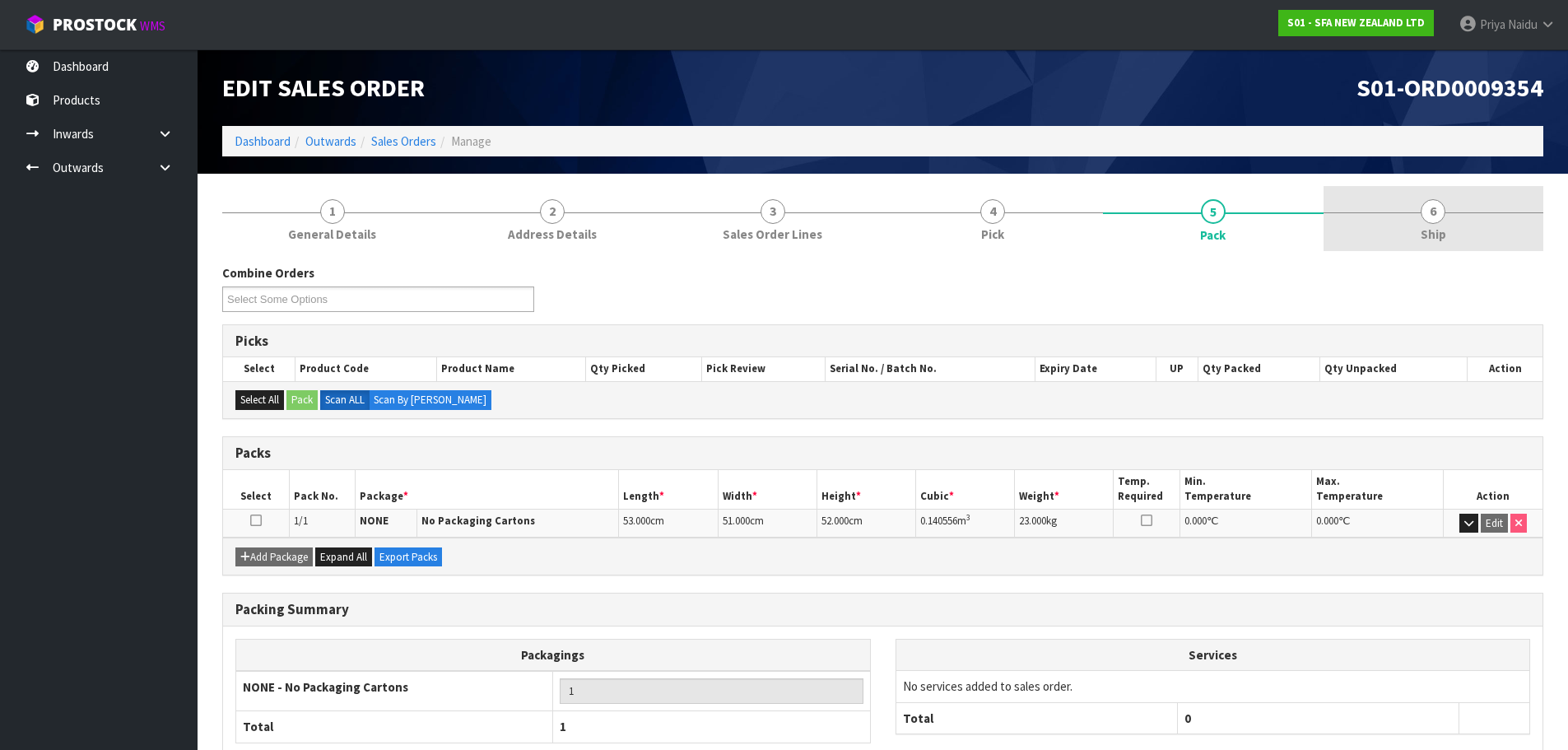
click at [1435, 219] on link "6 Ship" at bounding box center [1434, 219] width 221 height 65
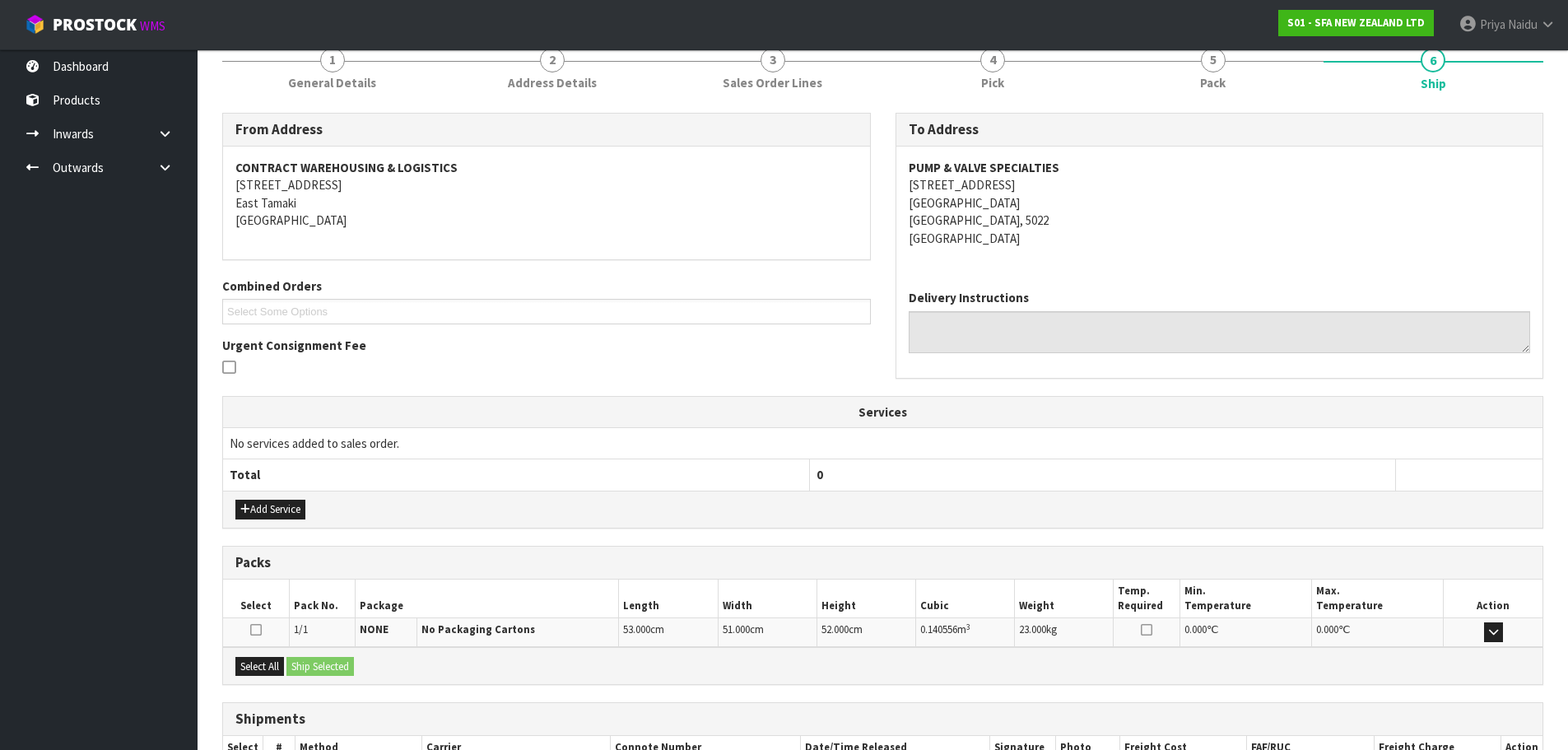
scroll to position [264, 0]
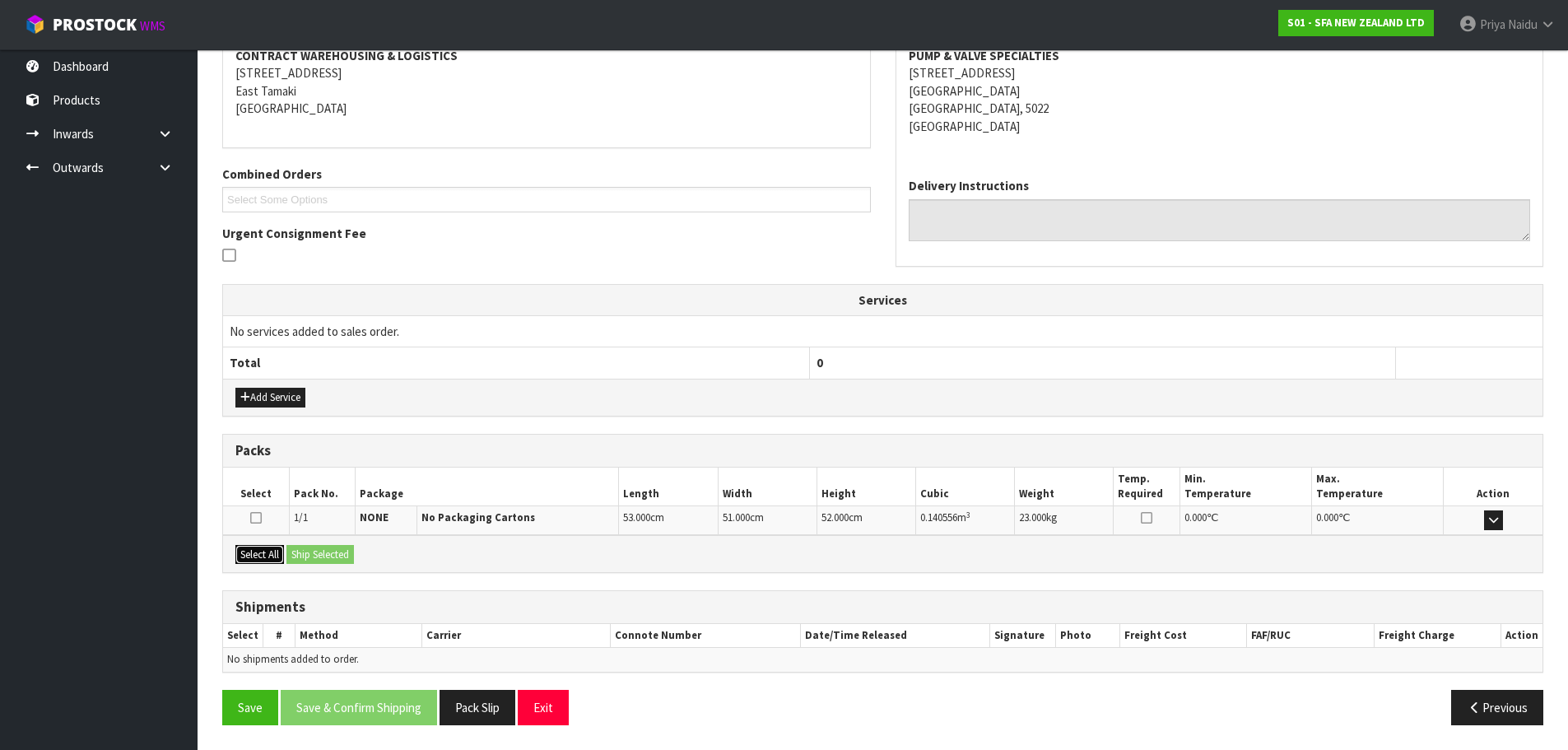
click at [273, 556] on button "Select All" at bounding box center [259, 554] width 48 height 20
click at [303, 555] on button "Ship Selected" at bounding box center [320, 554] width 67 height 20
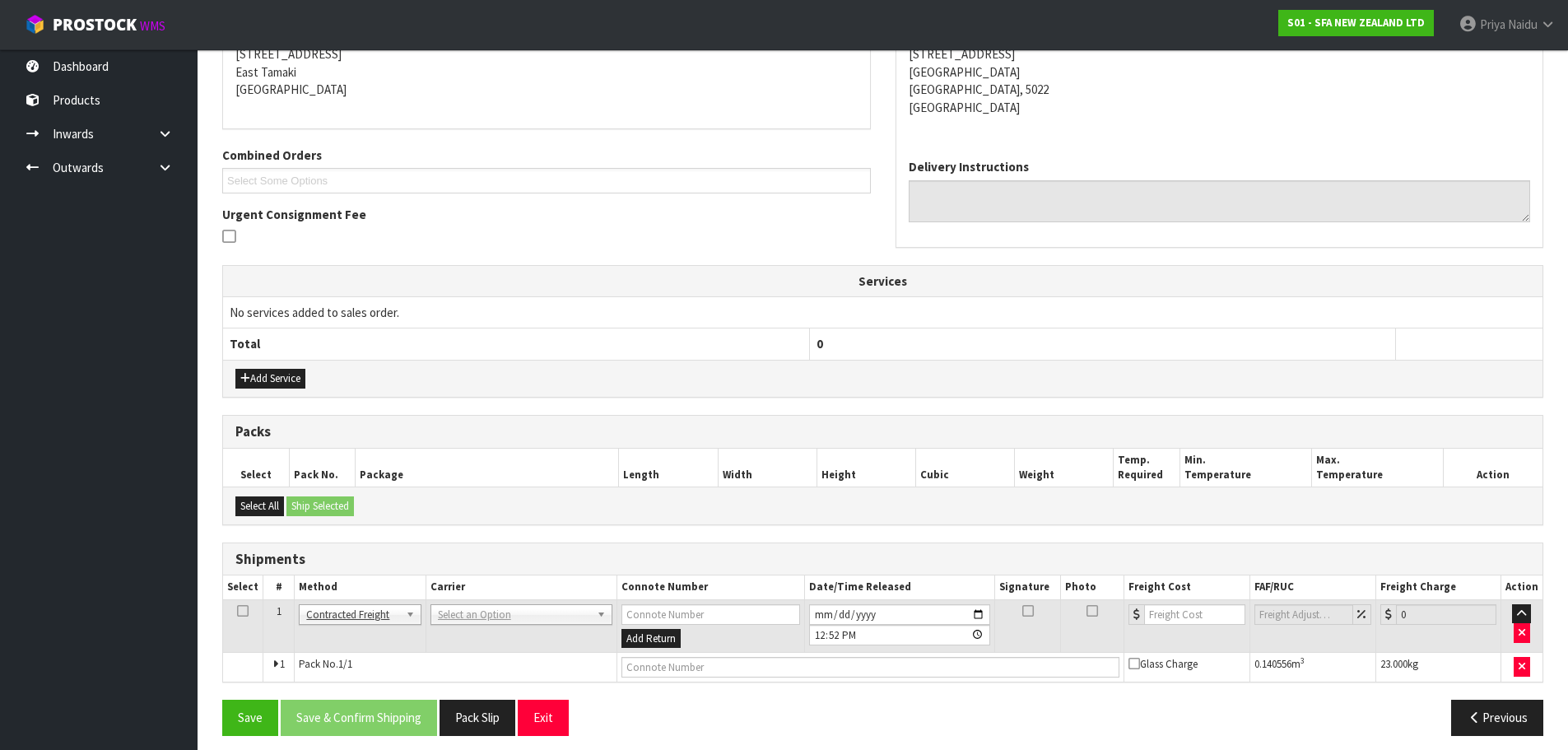
scroll to position [293, 0]
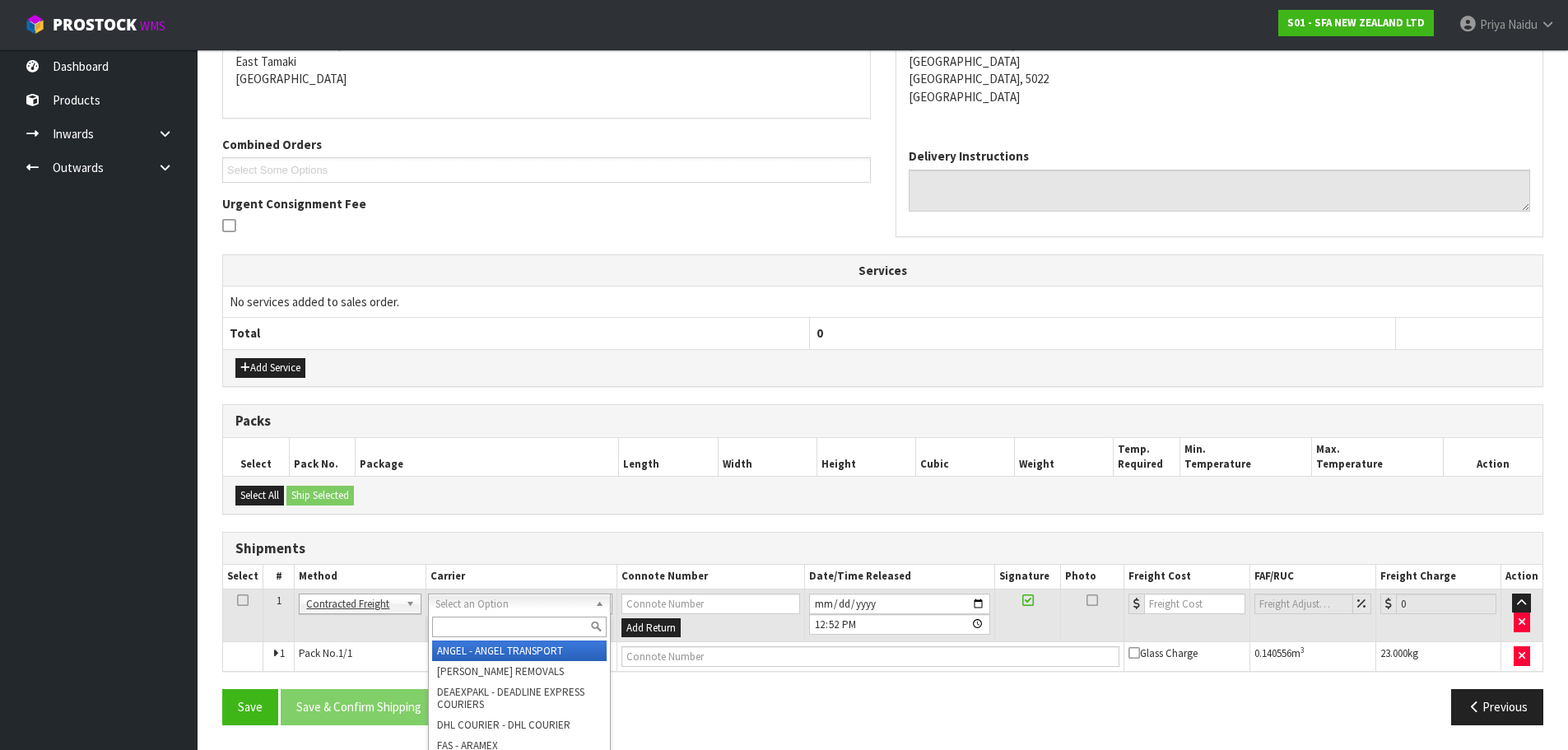
click at [447, 616] on input "text" at bounding box center [518, 627] width 174 height 20
type input "MF"
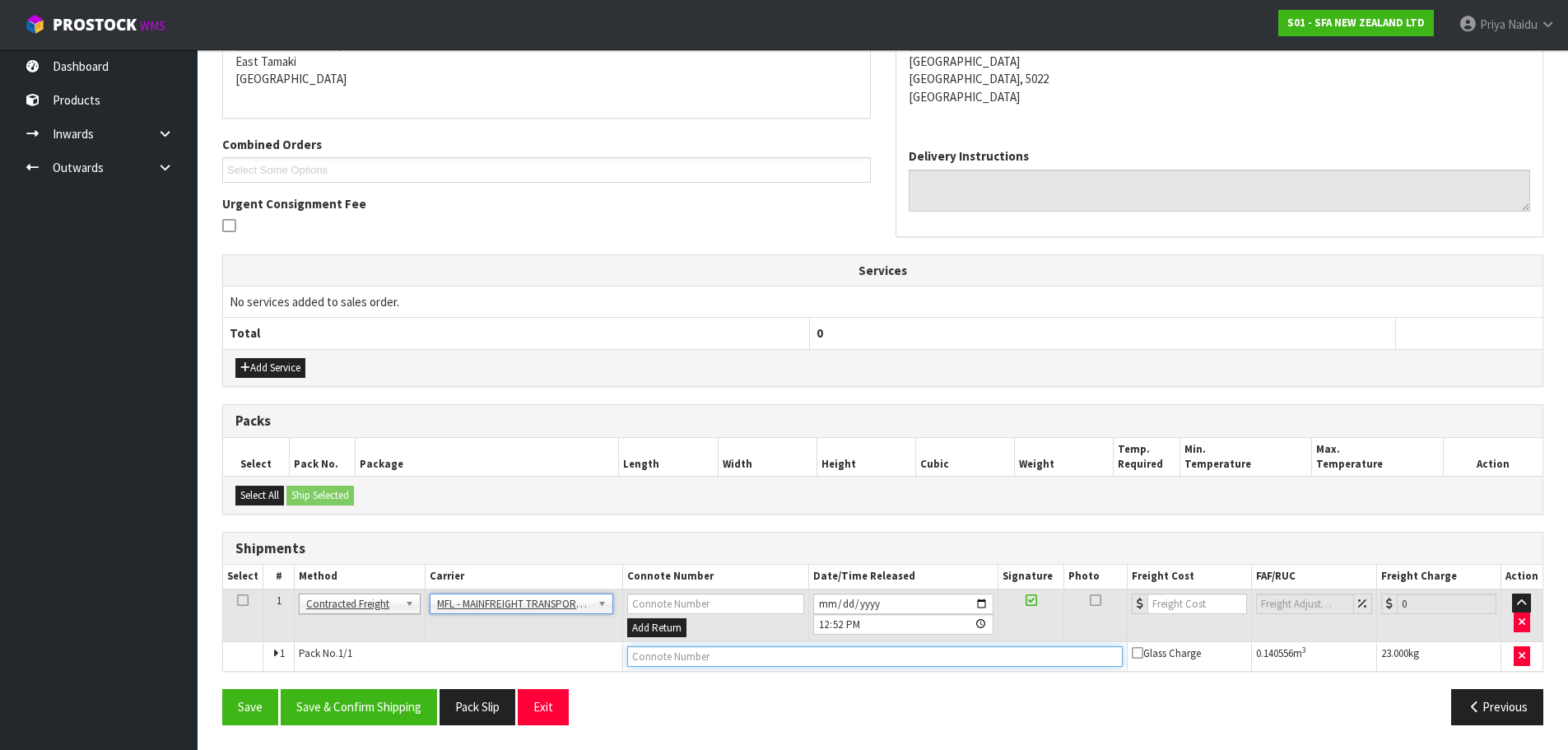
click at [704, 666] on input "text" at bounding box center [875, 656] width 495 height 20
paste input "FWM58586055"
type input "FWM58586055"
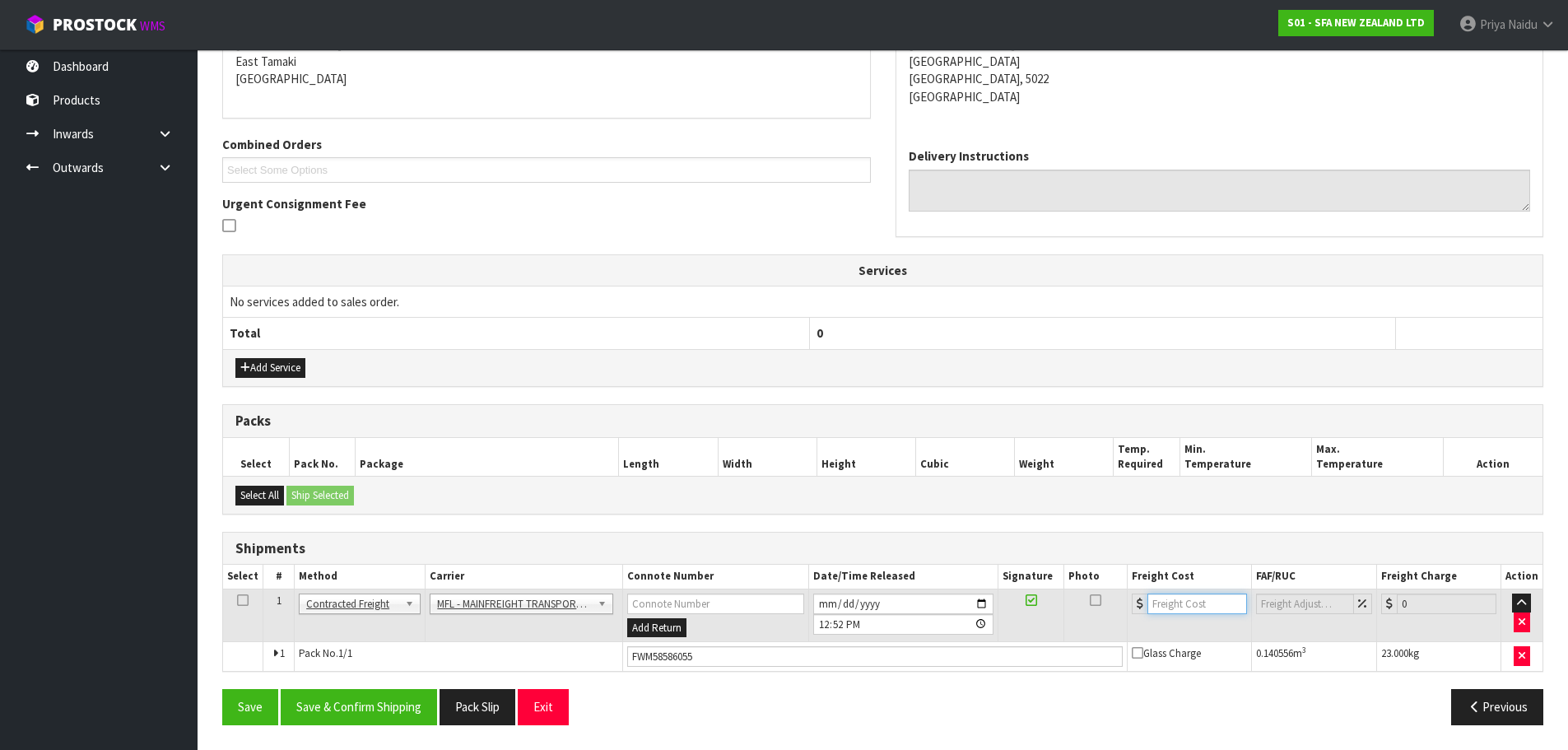
click at [1187, 607] on input "number" at bounding box center [1197, 604] width 99 height 20
type input "46"
click at [358, 703] on button "Save & Confirm Shipping" at bounding box center [359, 707] width 156 height 36
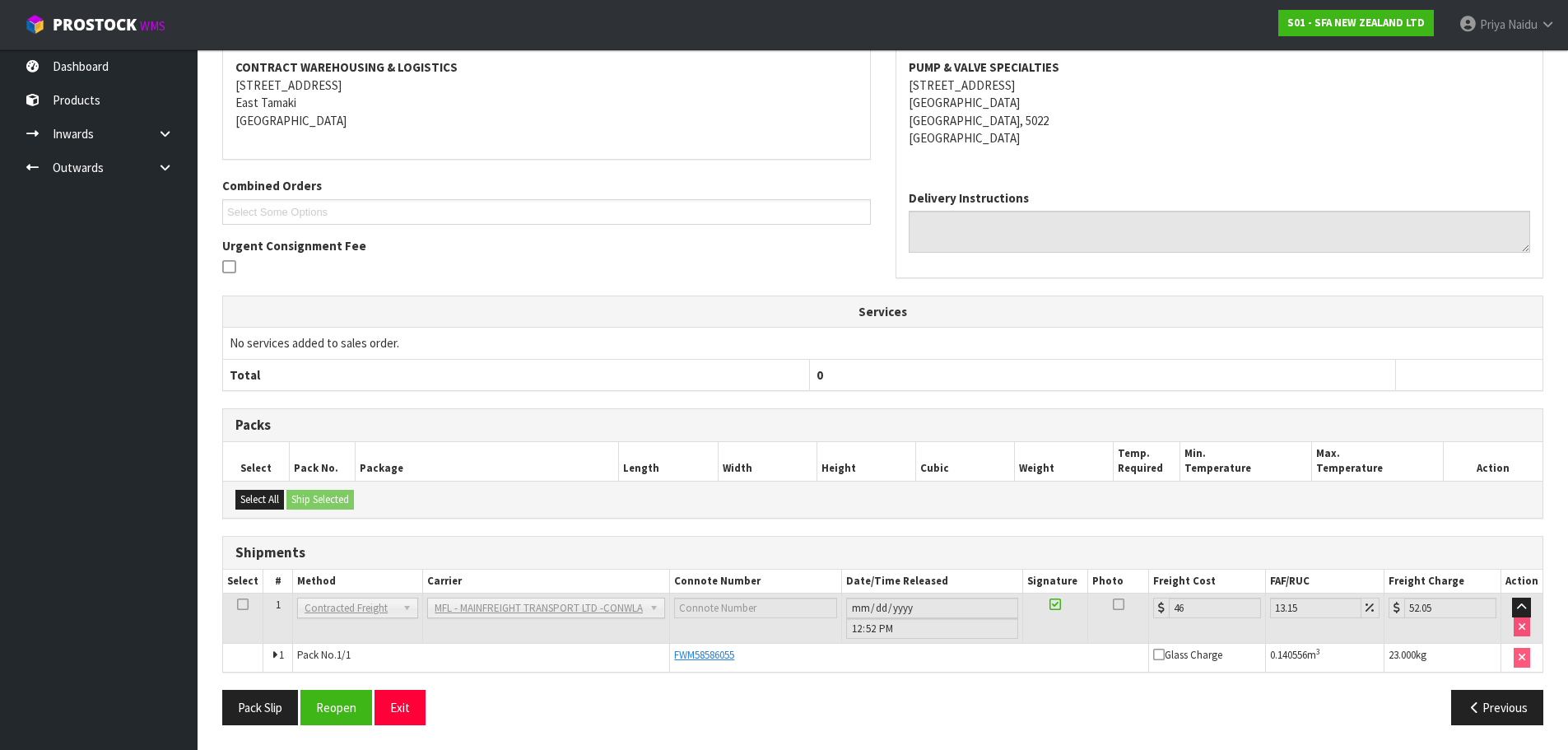
scroll to position [0, 0]
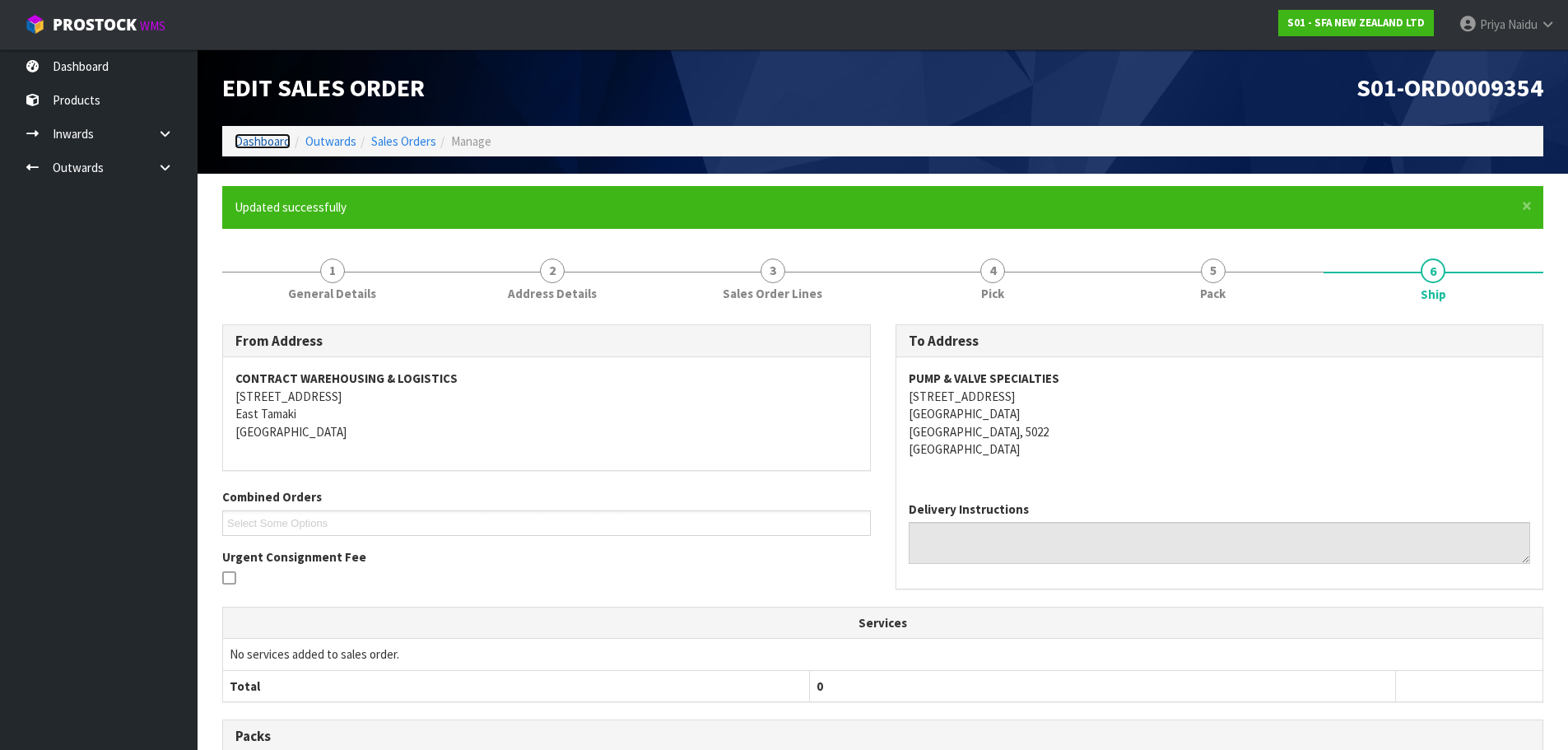
click at [269, 144] on link "Dashboard" at bounding box center [263, 141] width 56 height 15
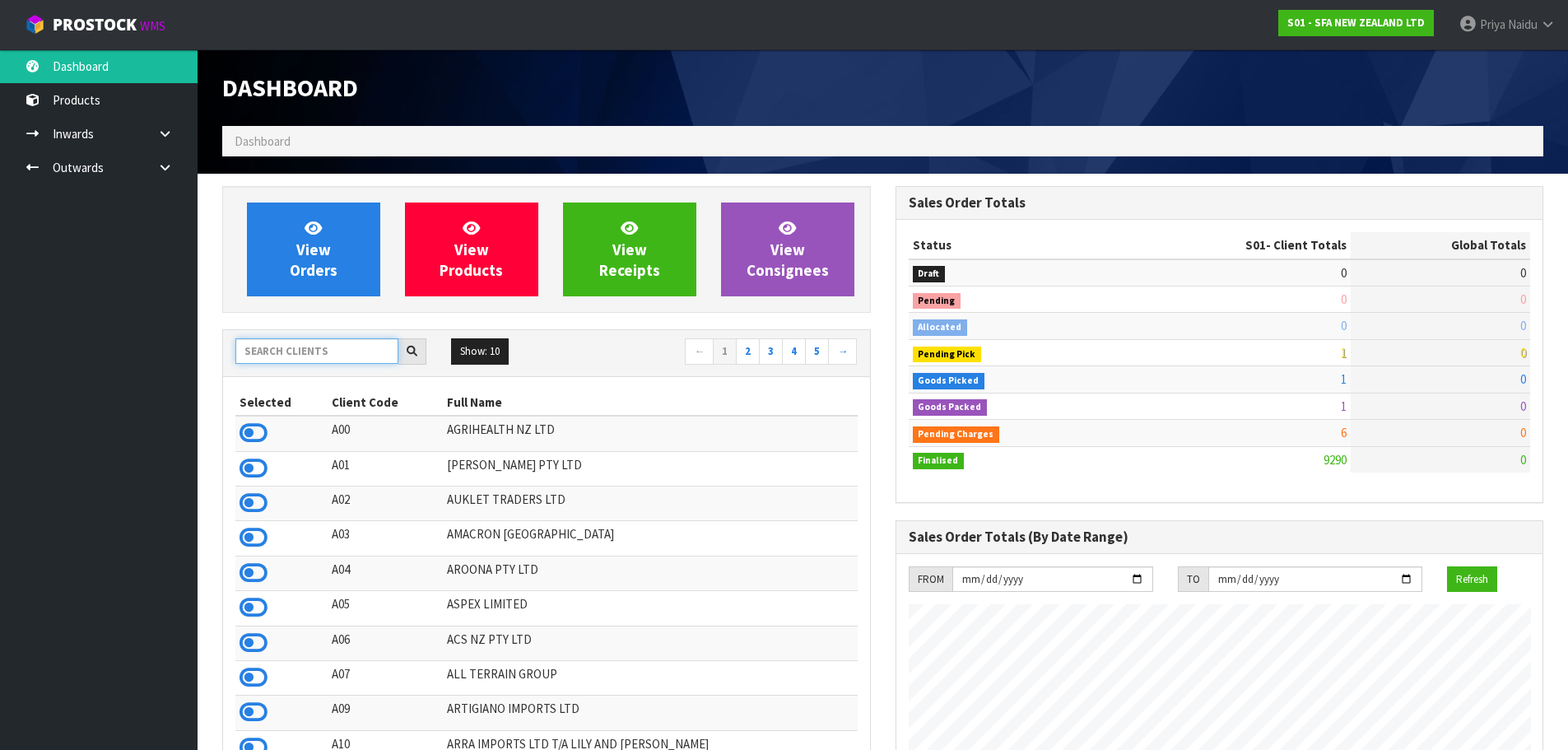
click at [319, 355] on input "text" at bounding box center [317, 351] width 163 height 26
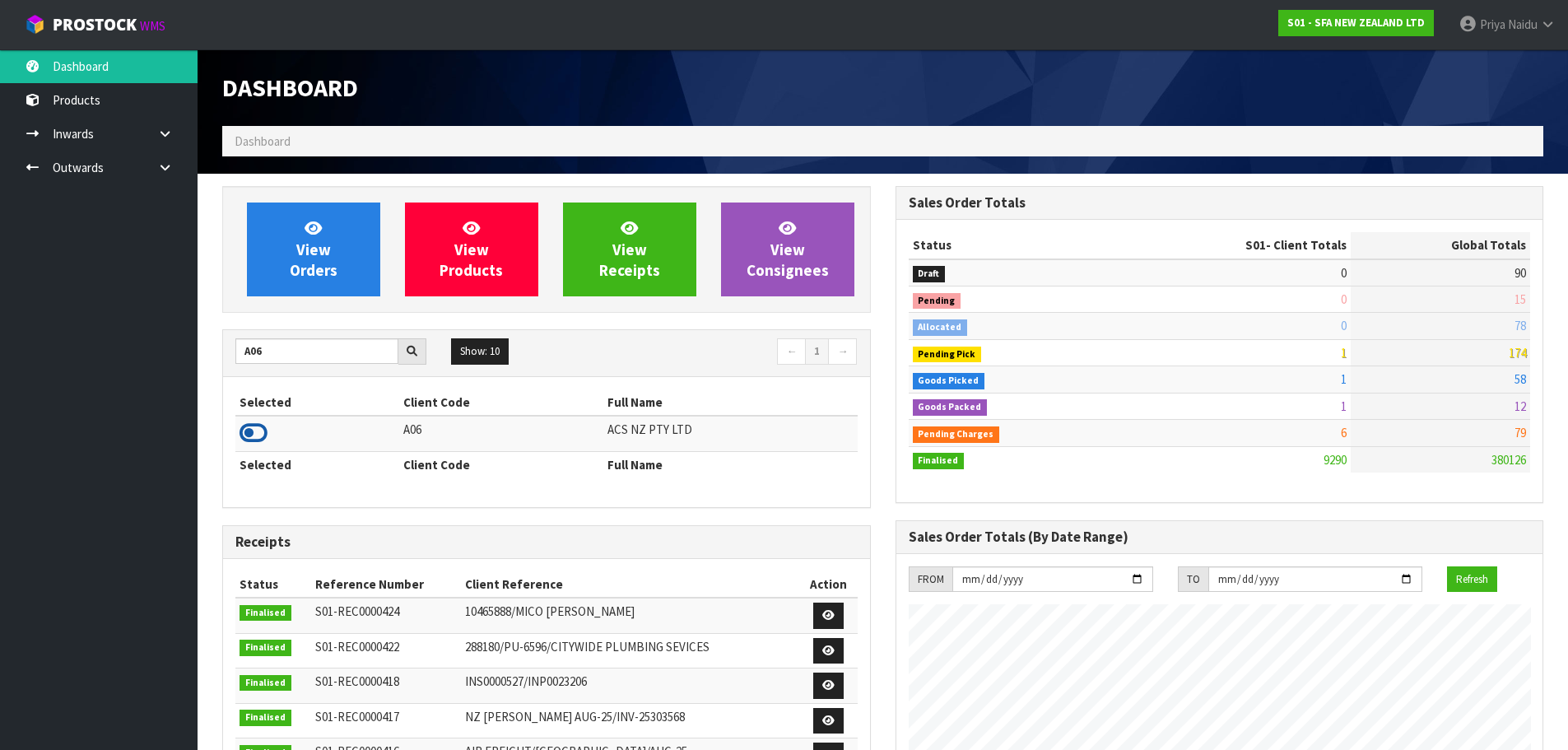
click at [247, 423] on icon at bounding box center [253, 433] width 28 height 25
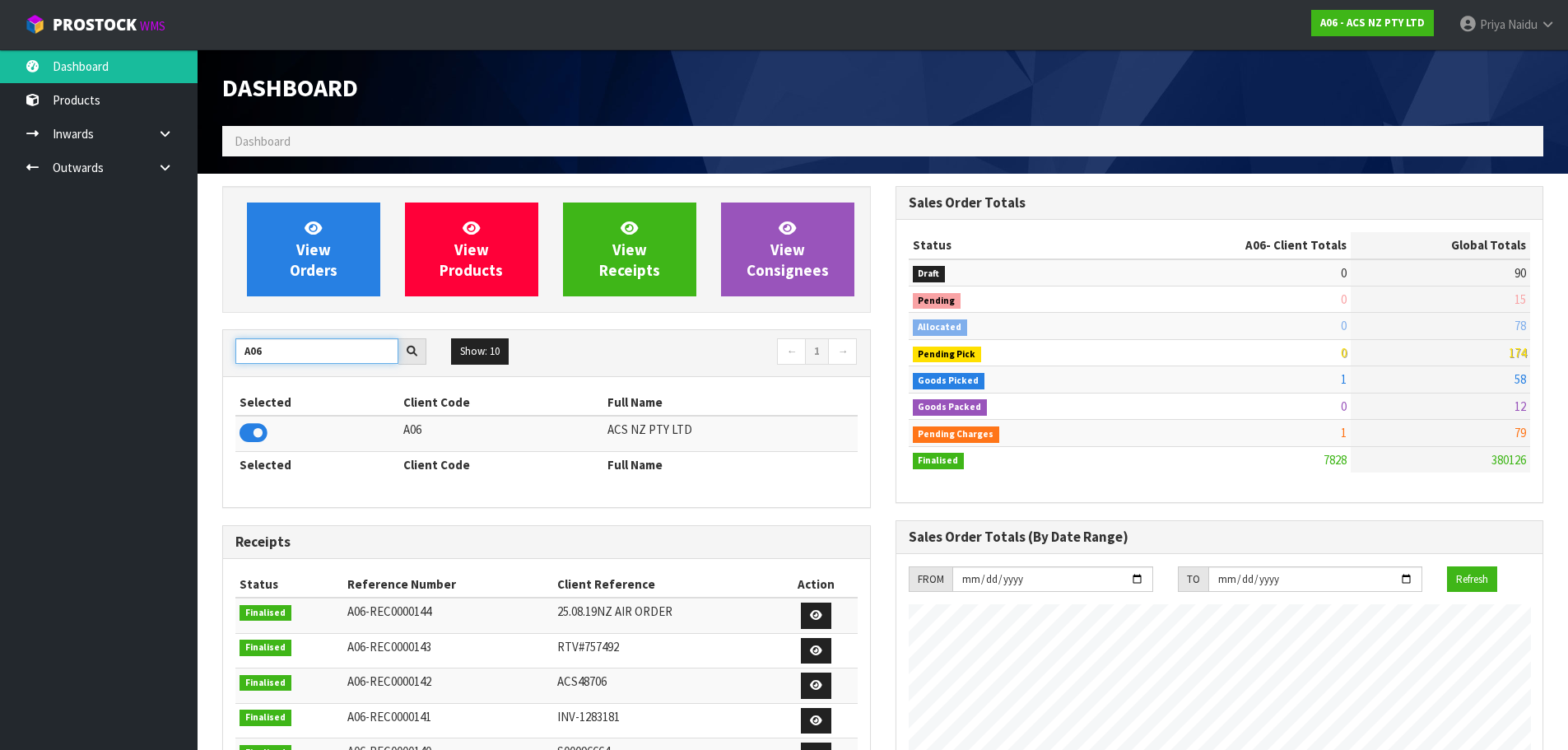
click at [290, 361] on input "A06" at bounding box center [317, 351] width 163 height 26
type input "A"
click at [254, 429] on icon at bounding box center [253, 433] width 28 height 25
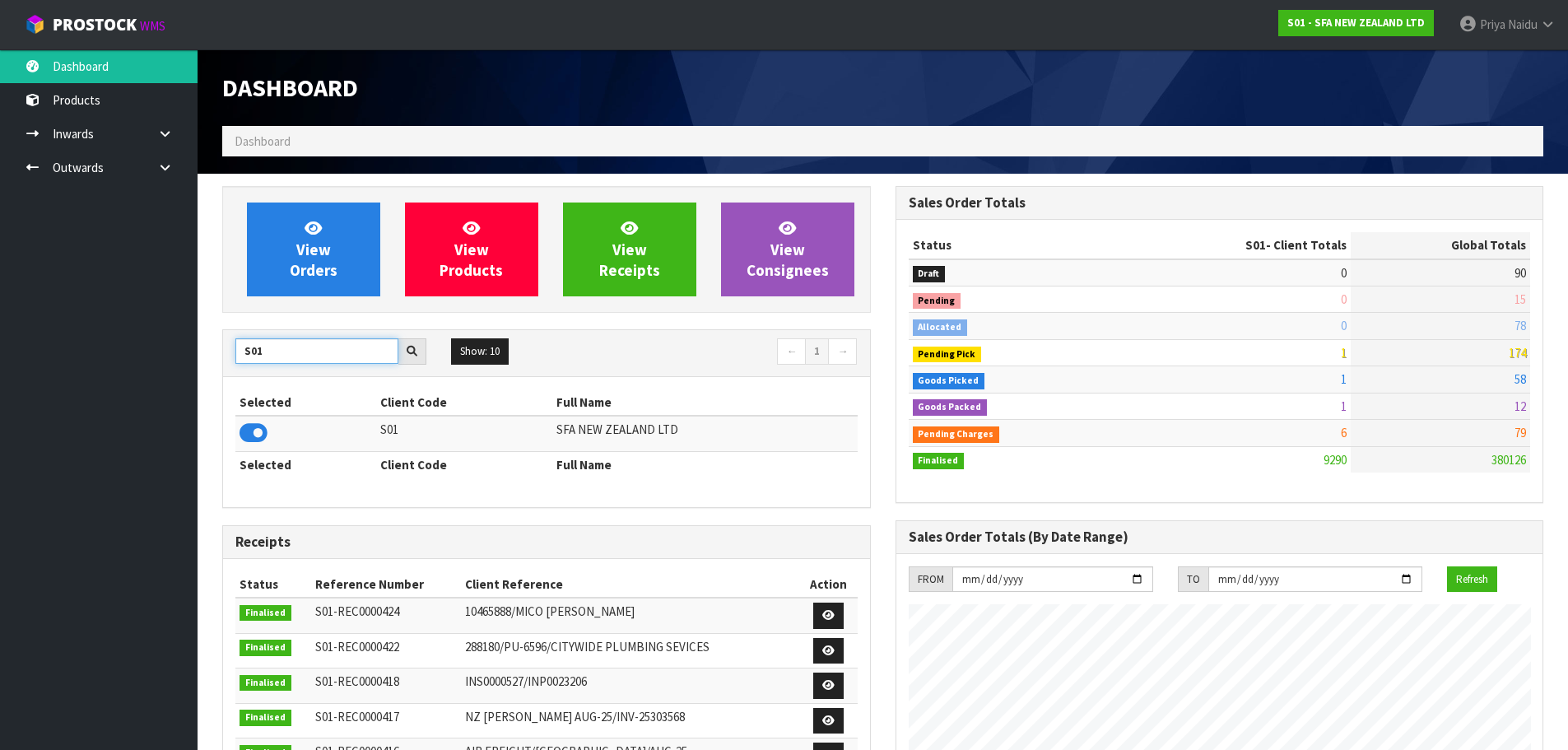
click at [314, 344] on input "S01" at bounding box center [317, 351] width 163 height 26
type input "S"
click at [250, 439] on icon at bounding box center [253, 433] width 28 height 25
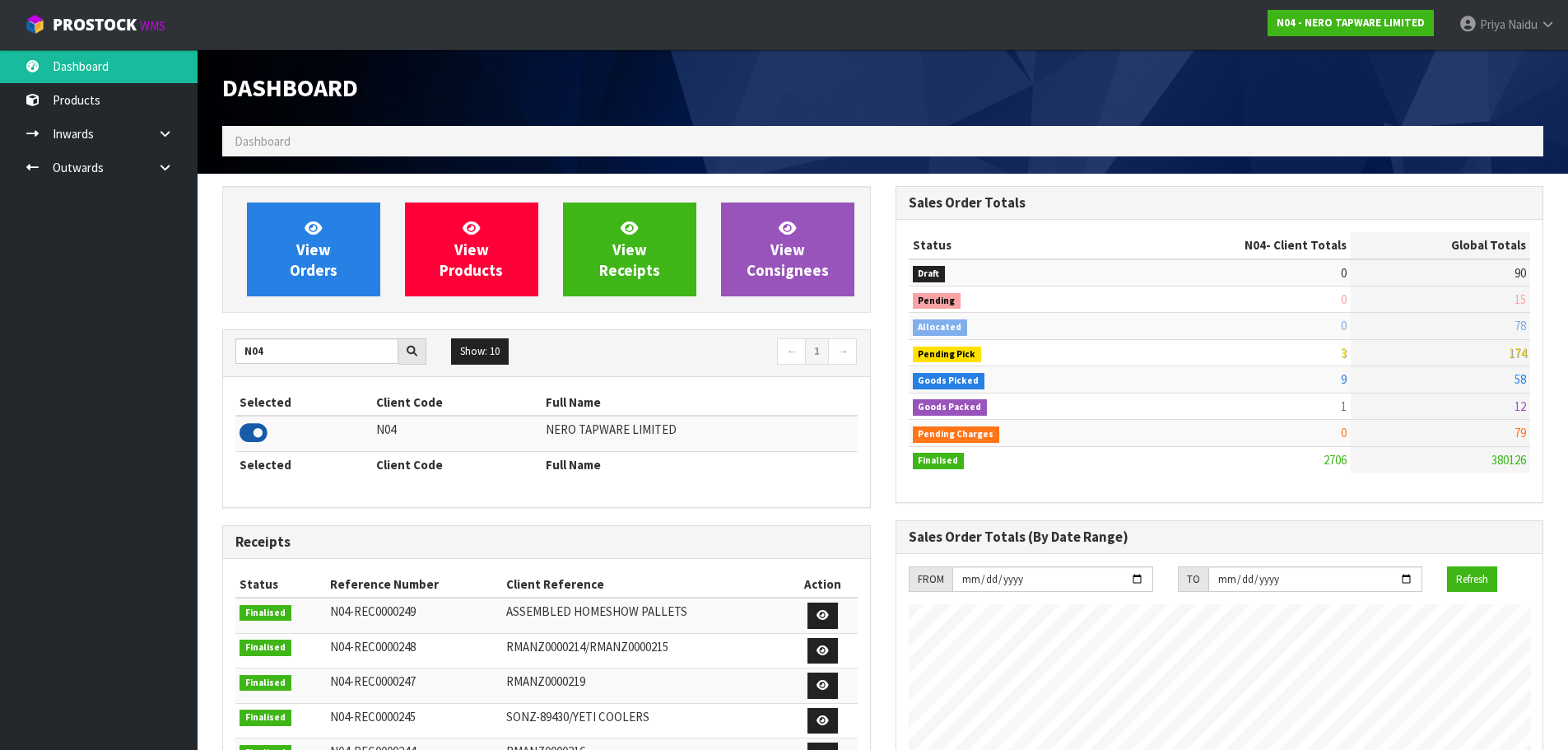
scroll to position [1283, 672]
click at [307, 351] on input "N04" at bounding box center [317, 351] width 163 height 26
click at [257, 430] on icon at bounding box center [253, 433] width 28 height 25
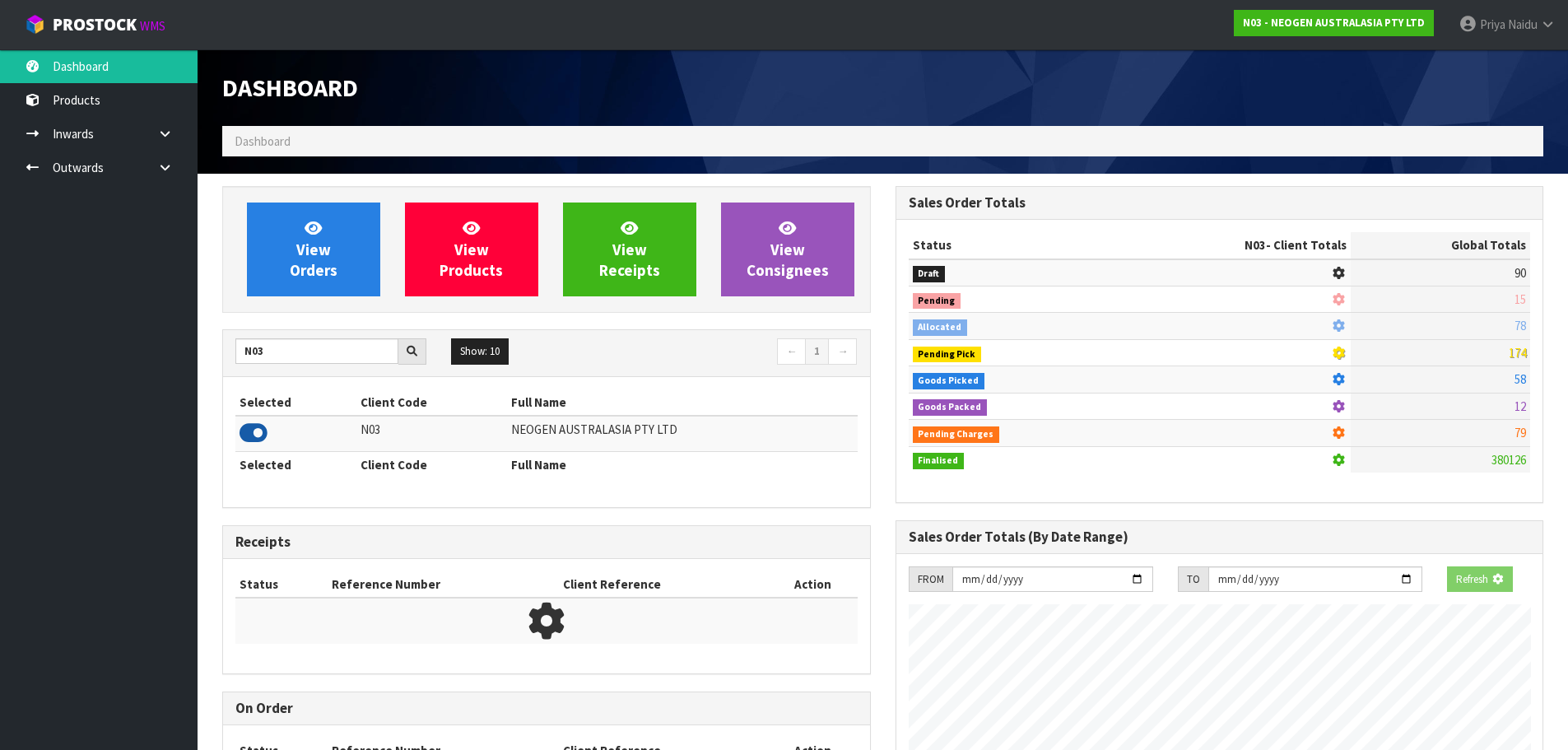
scroll to position [1247, 672]
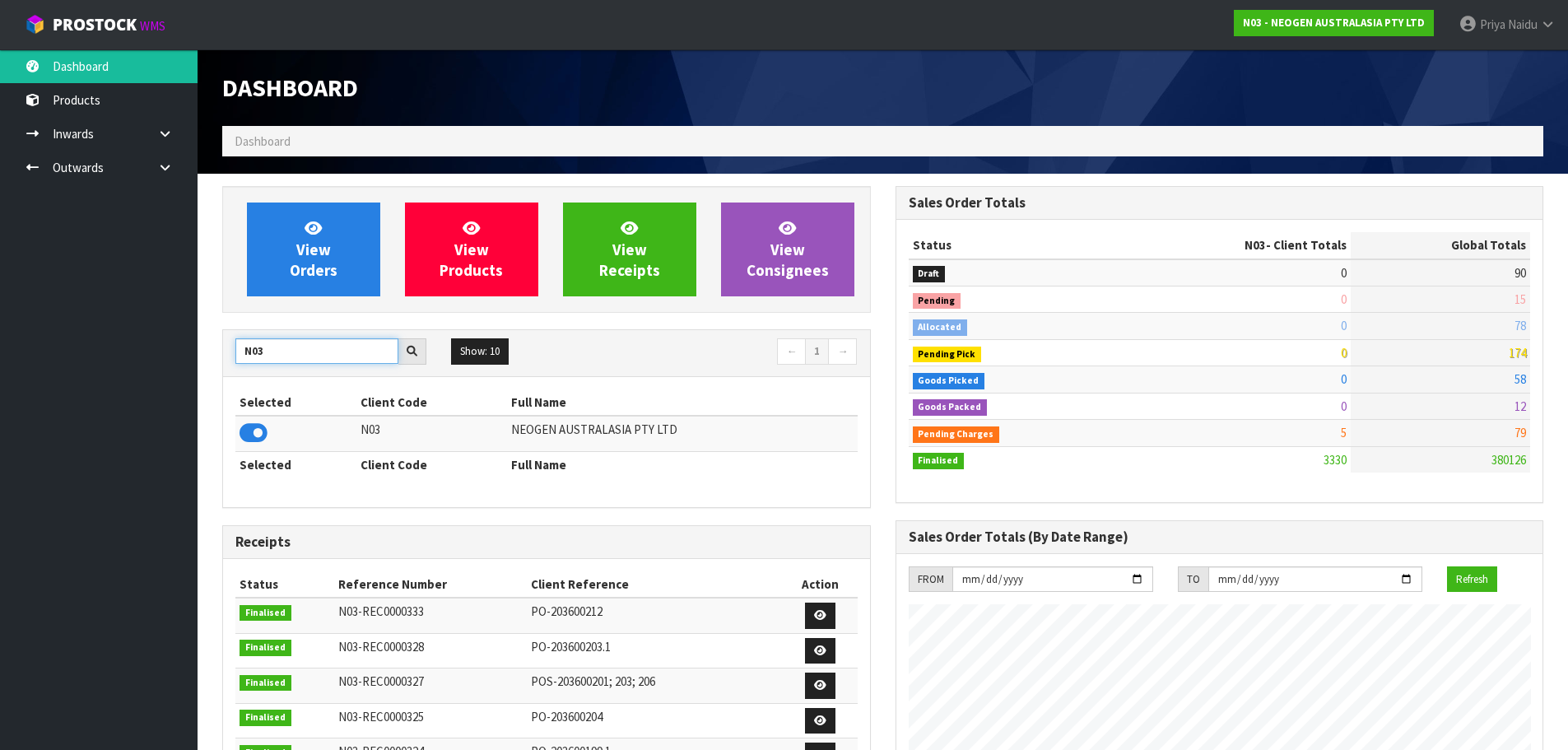
click at [284, 352] on input "N03" at bounding box center [317, 351] width 163 height 26
type input "N"
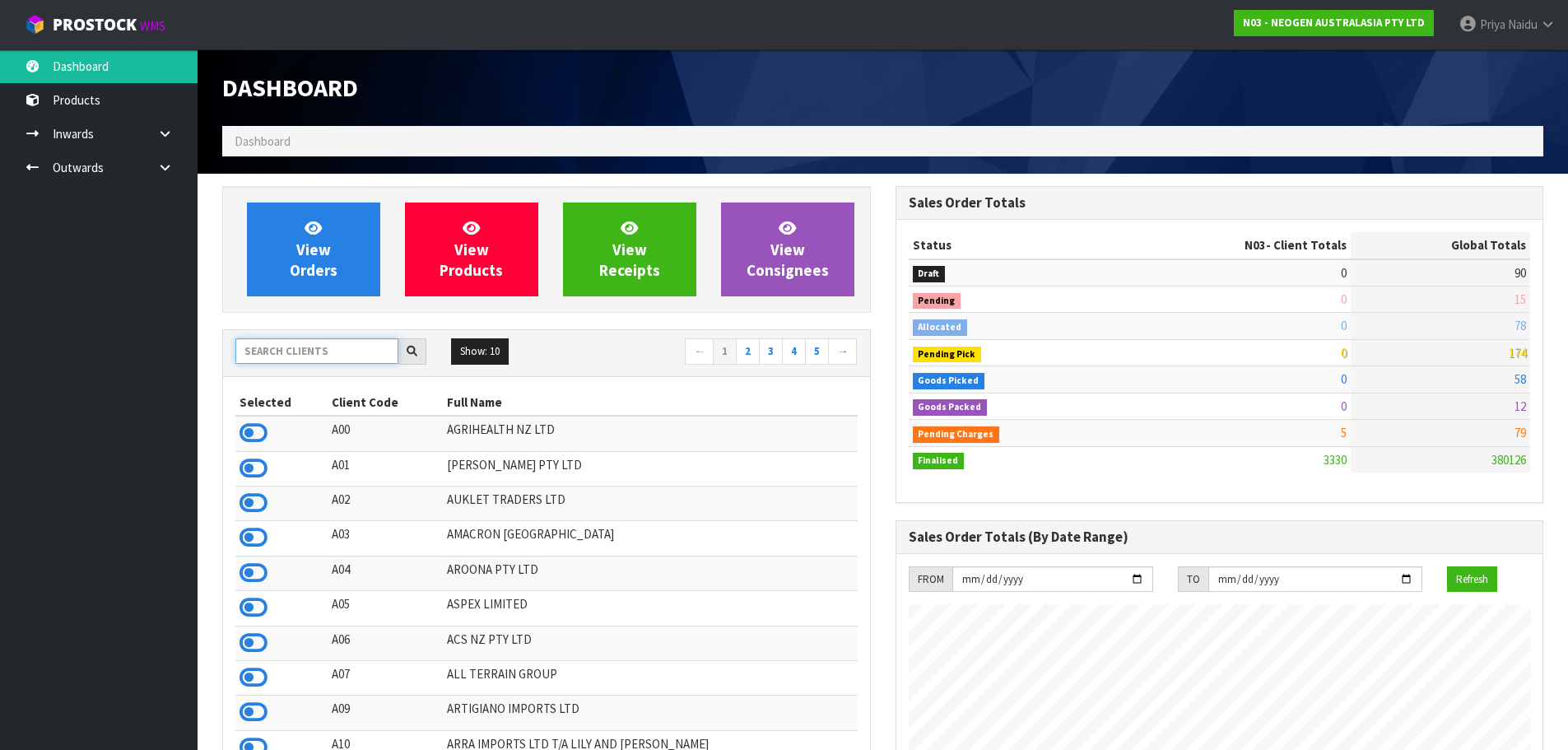
click at [332, 358] on input "text" at bounding box center [317, 351] width 163 height 26
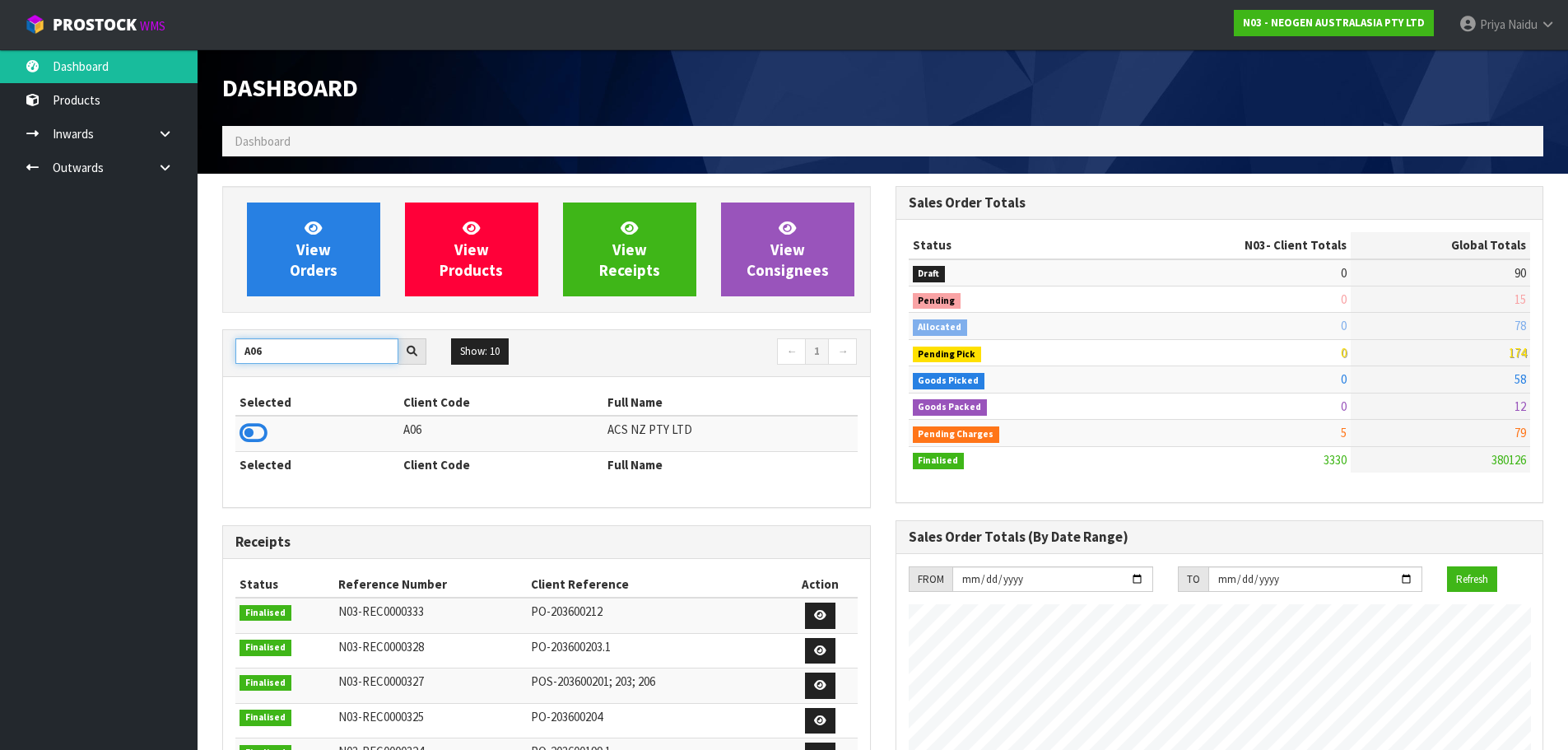
type input "A06"
click at [258, 430] on icon at bounding box center [253, 433] width 28 height 25
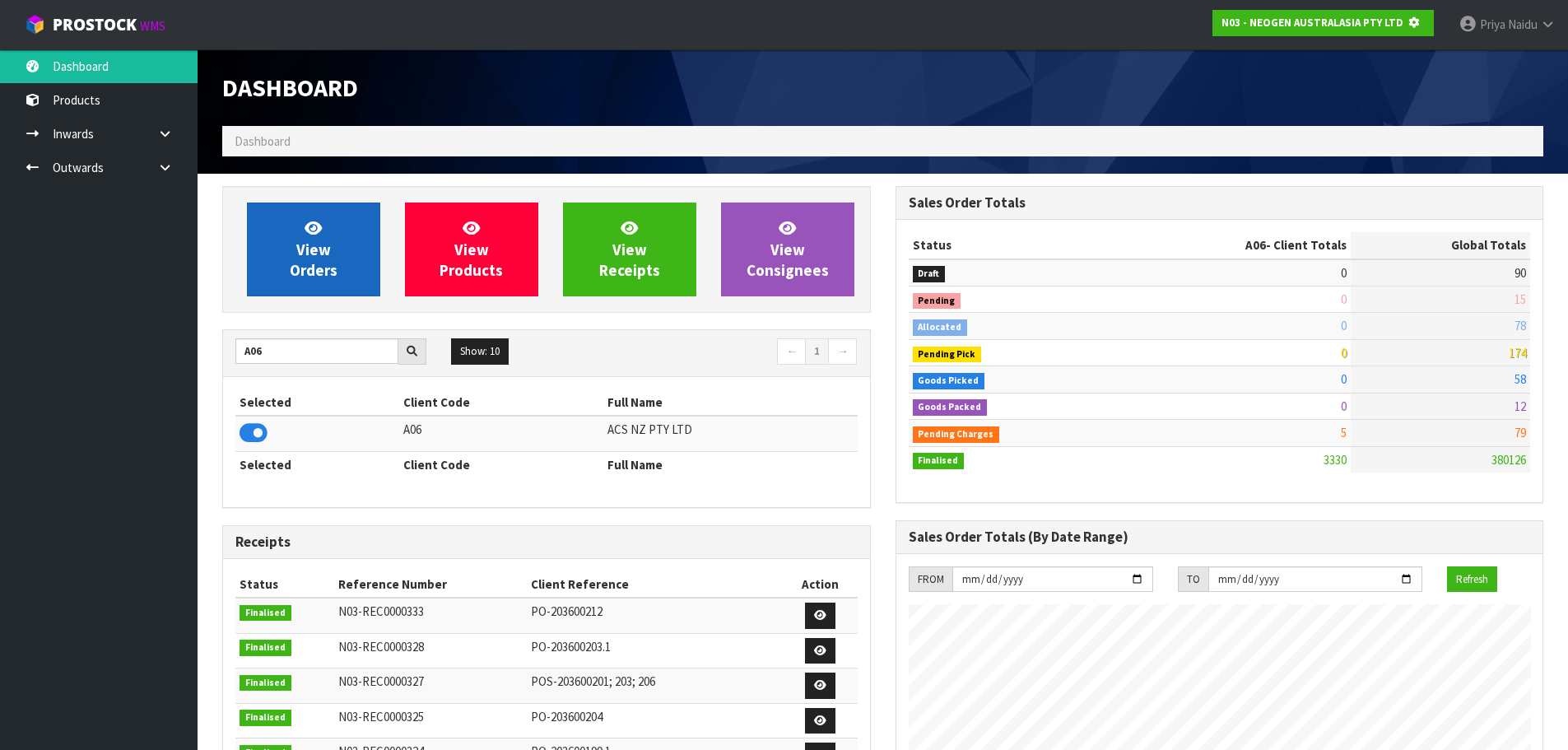
scroll to position [1027, 672]
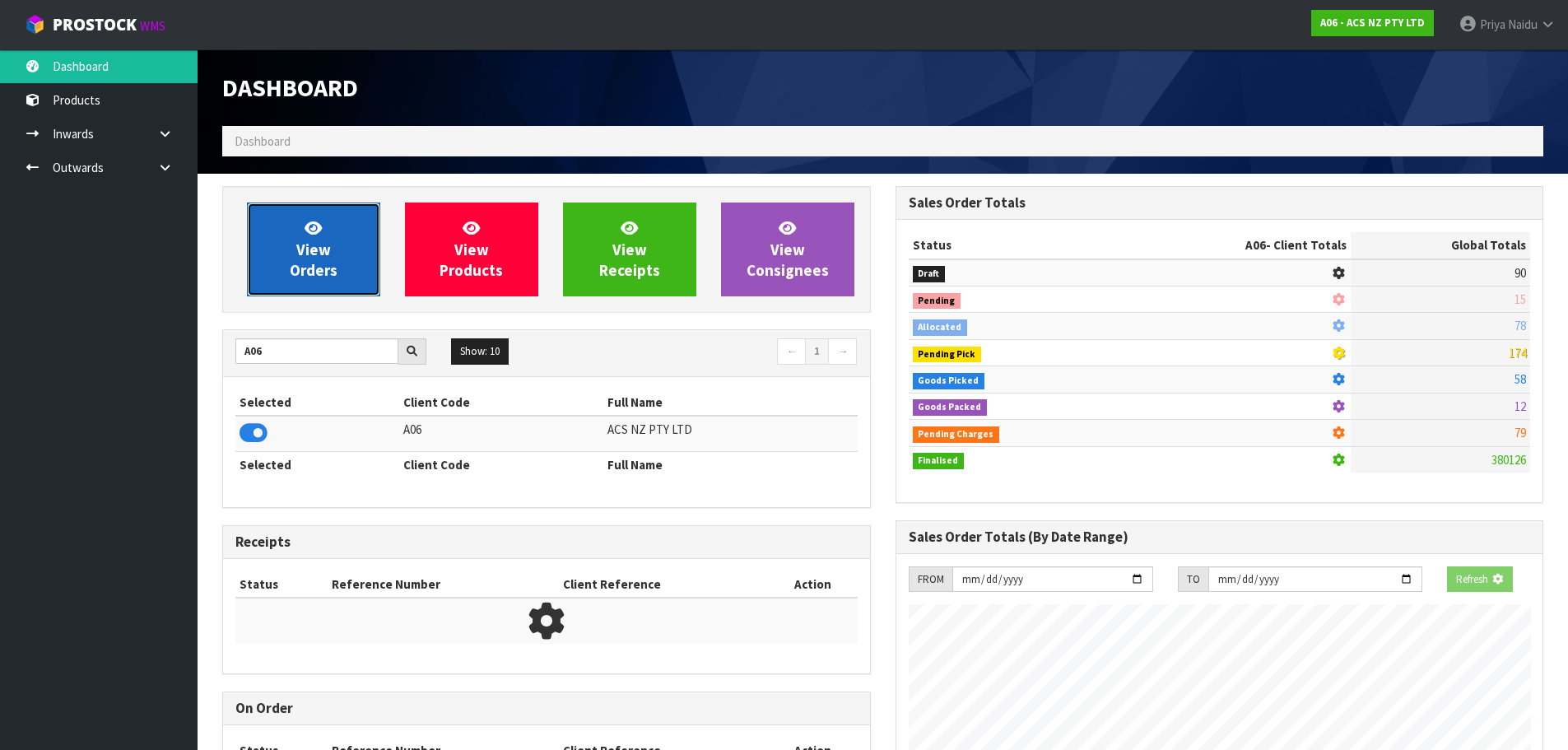
click at [317, 257] on span "View Orders" at bounding box center [314, 249] width 48 height 62
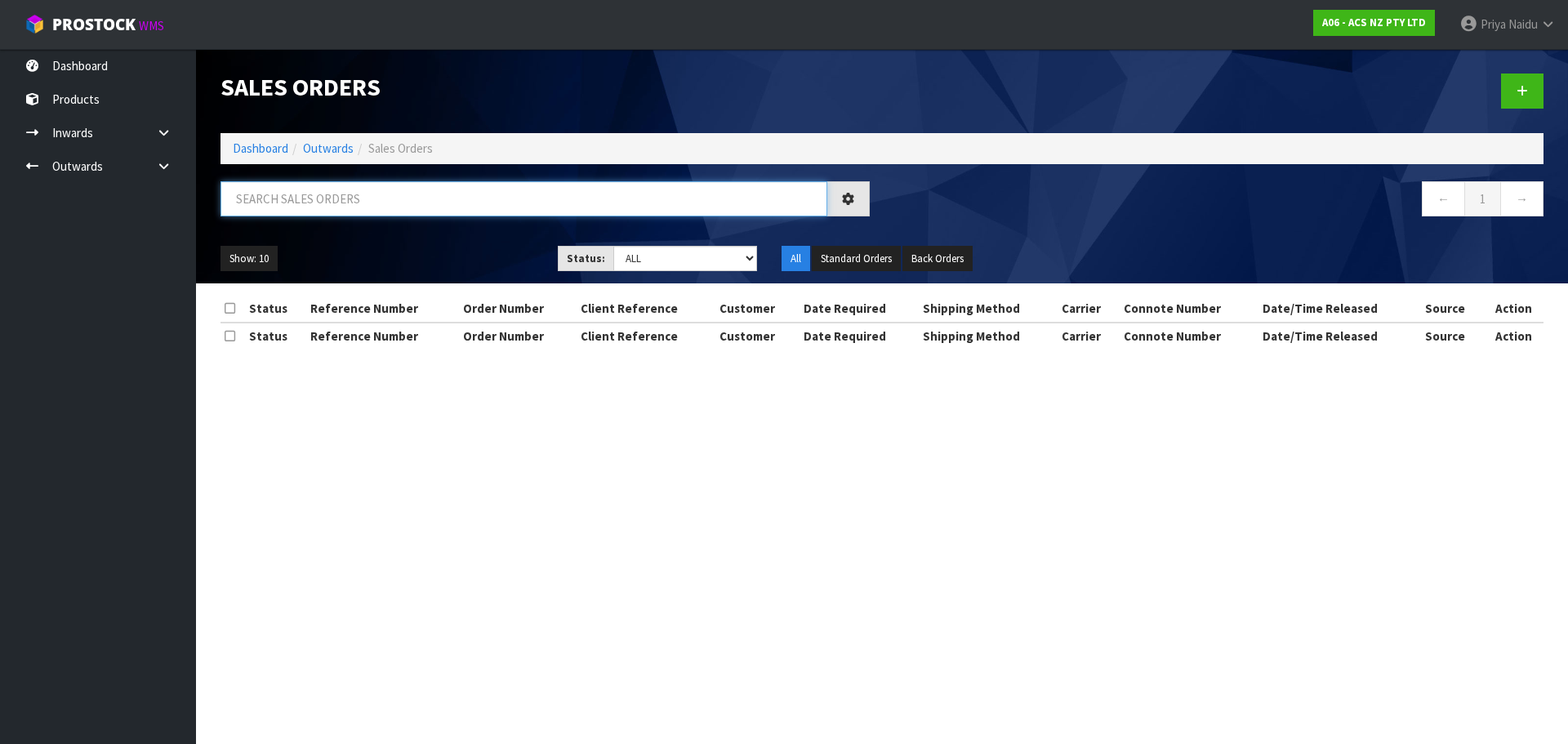
click at [318, 194] on input "text" at bounding box center [524, 199] width 607 height 35
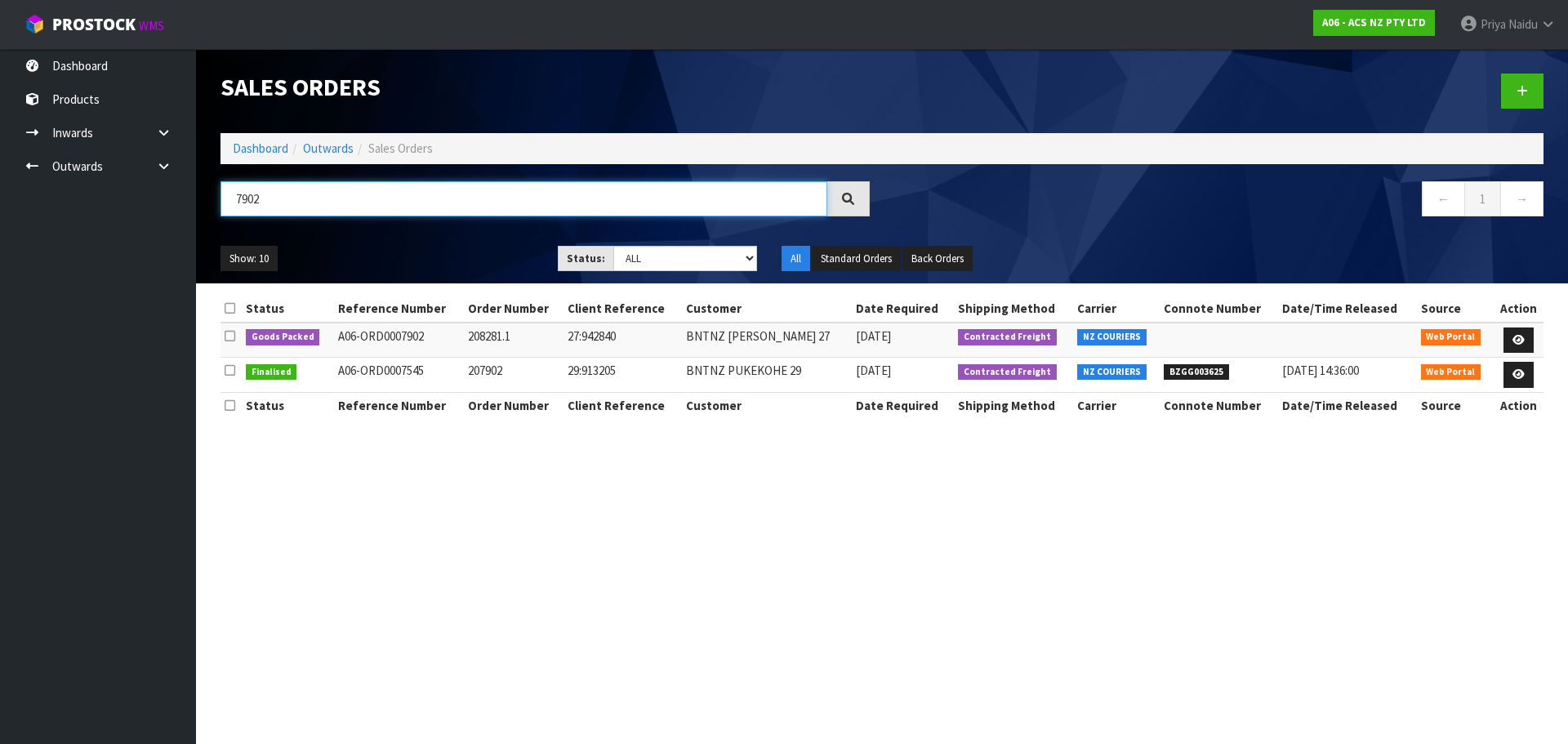
type input "7902"
click at [1527, 346] on link at bounding box center [1519, 340] width 30 height 26
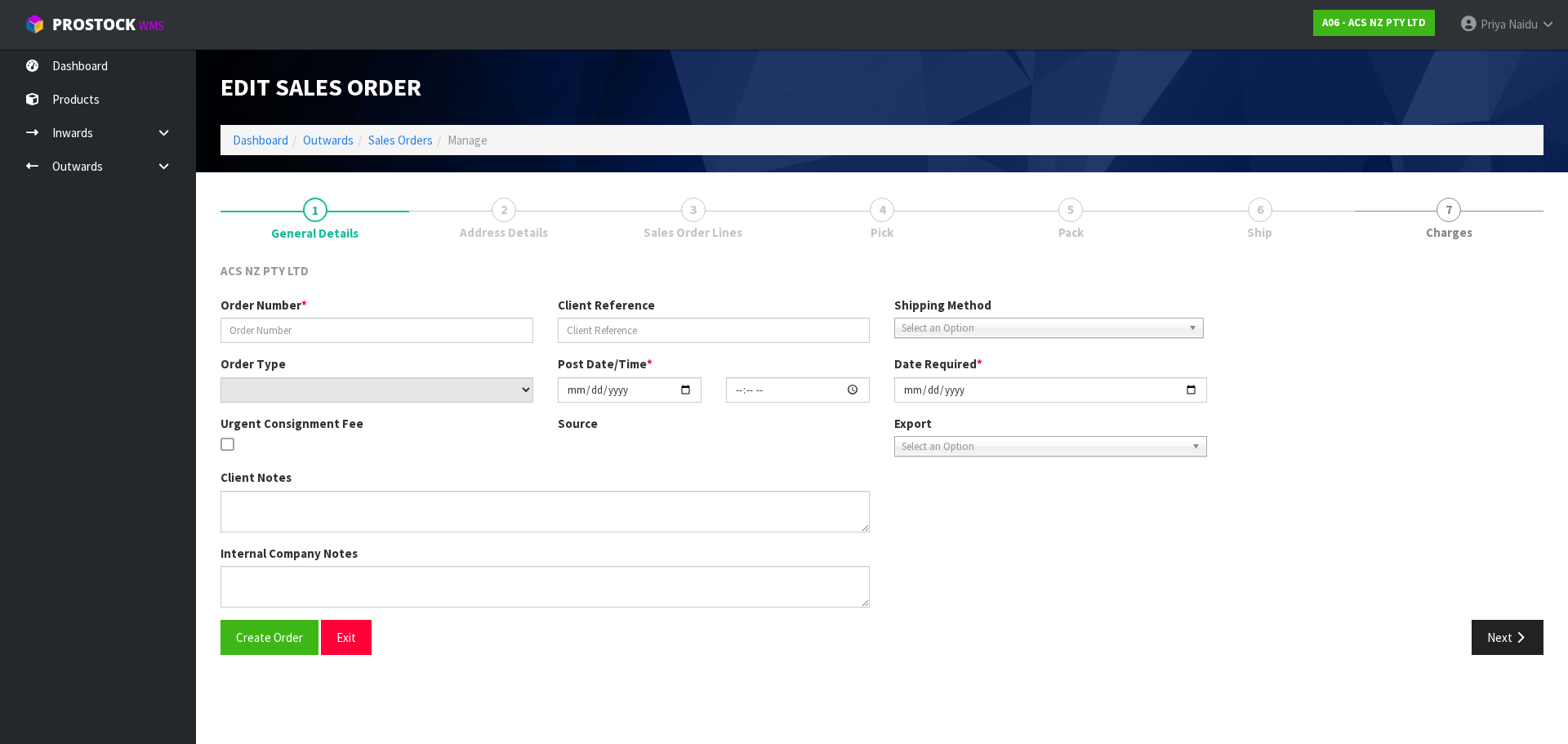
type input "208281.1"
type input "27:942840"
select select "number:0"
type input "[DATE]"
type input "11:19:00.000"
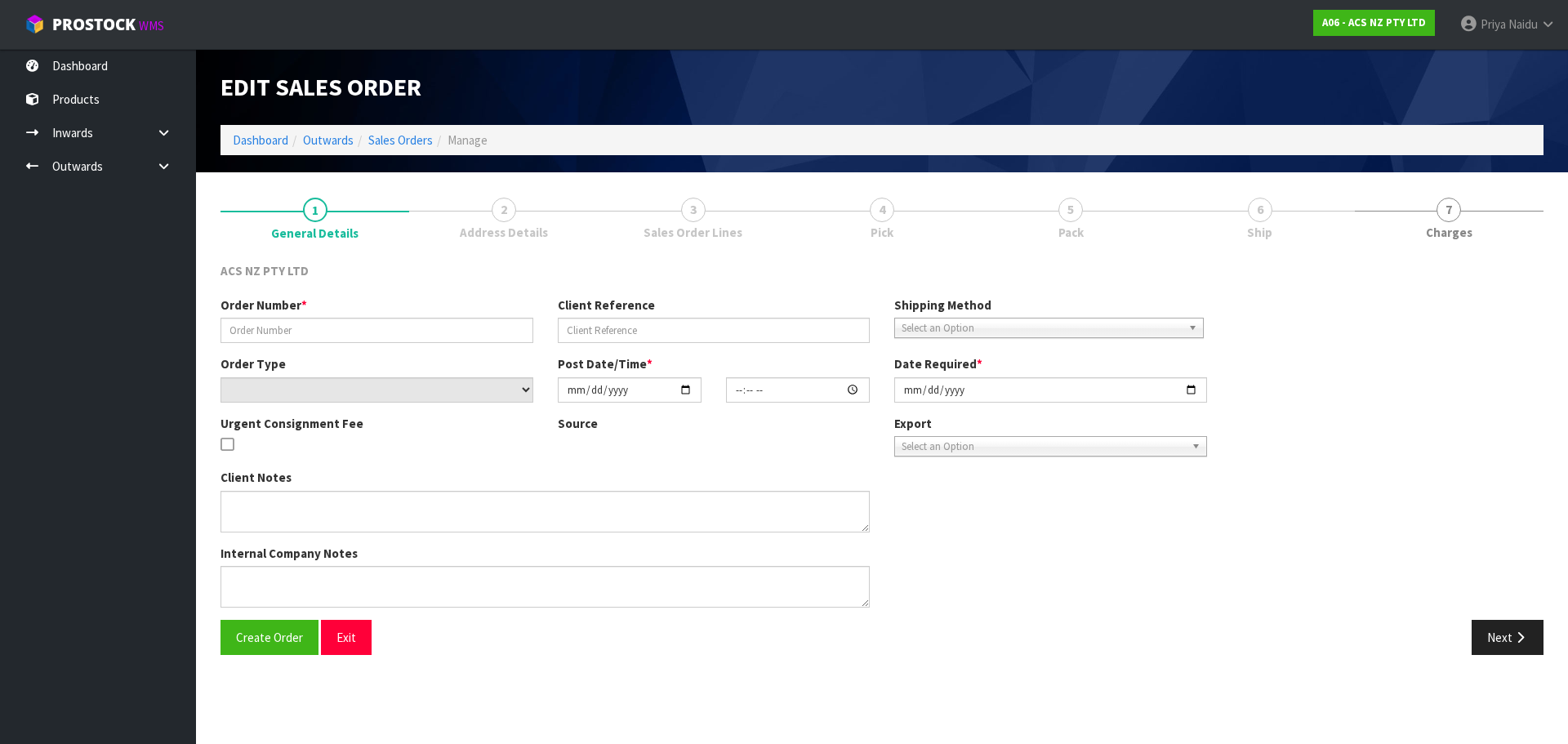
type input "[DATE]"
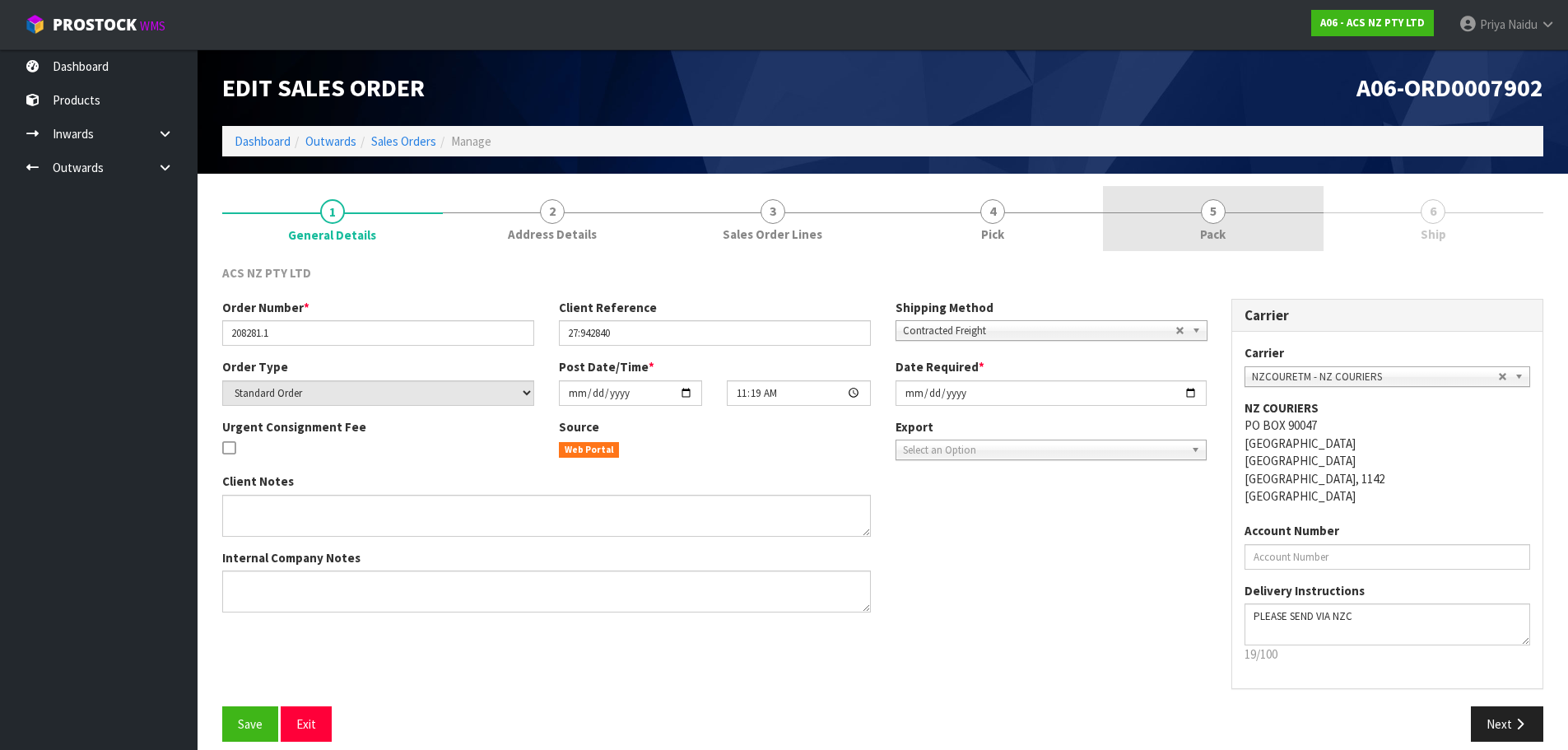
click at [1132, 218] on link "5 Pack" at bounding box center [1214, 219] width 221 height 65
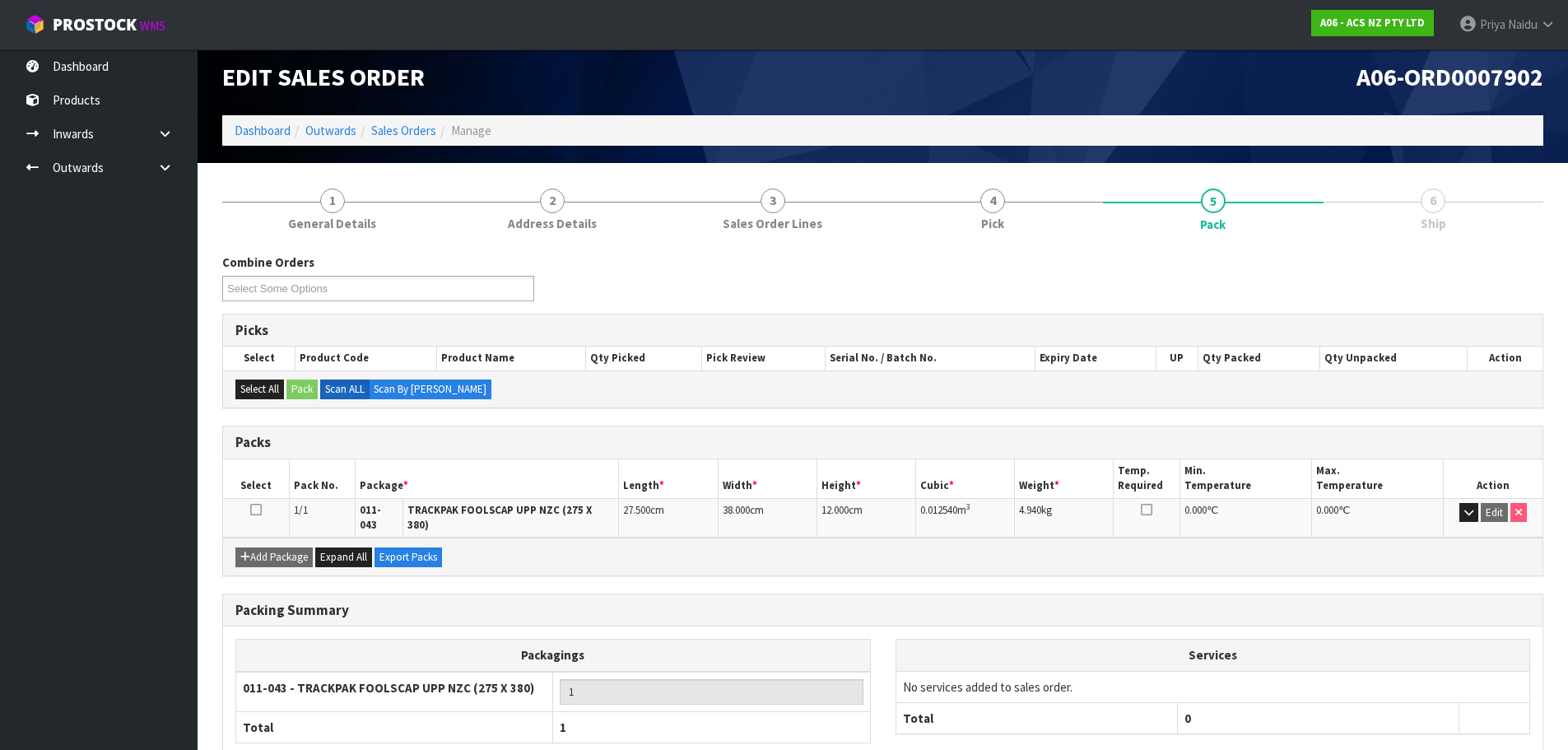
scroll to position [101, 0]
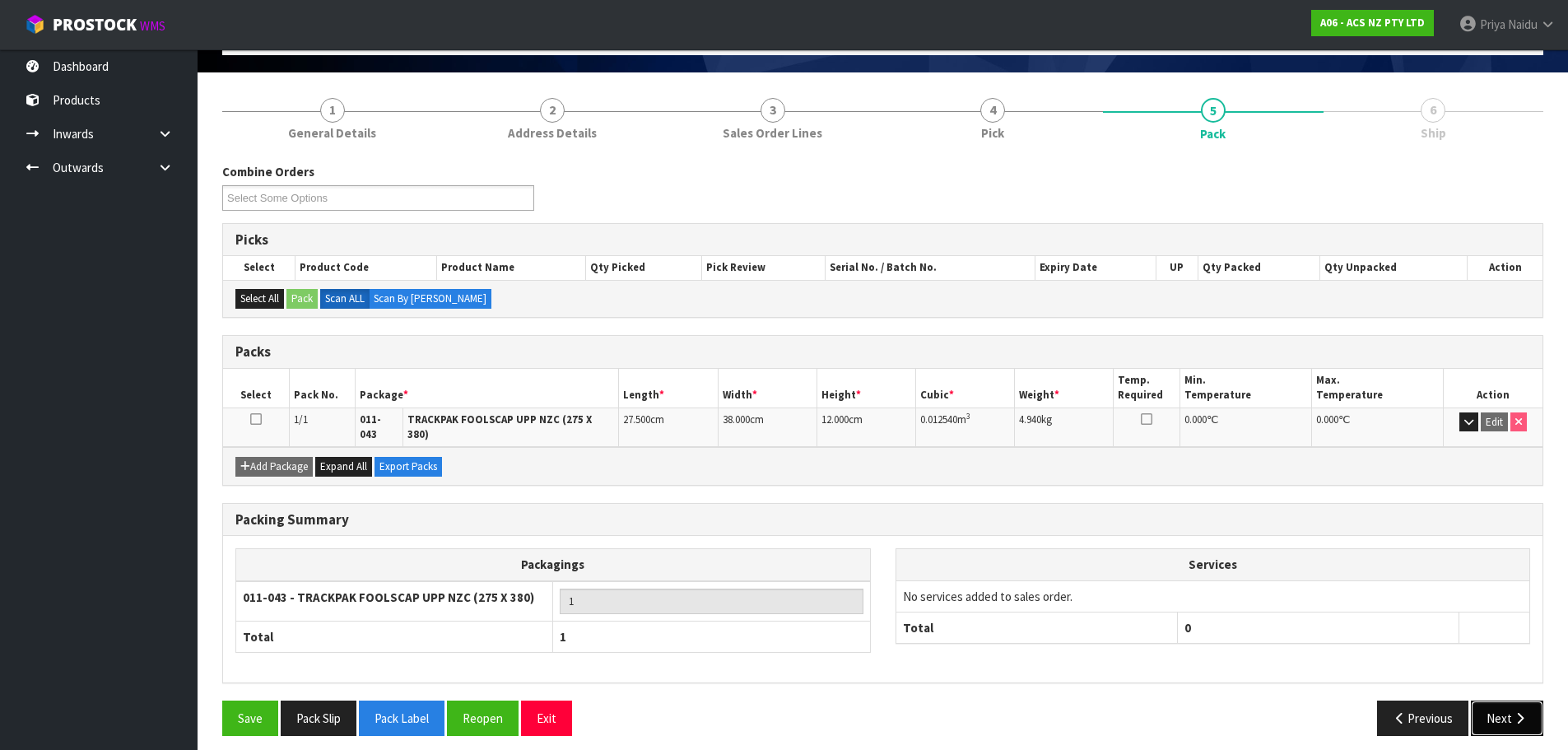
click at [1514, 701] on button "Next" at bounding box center [1507, 719] width 72 height 36
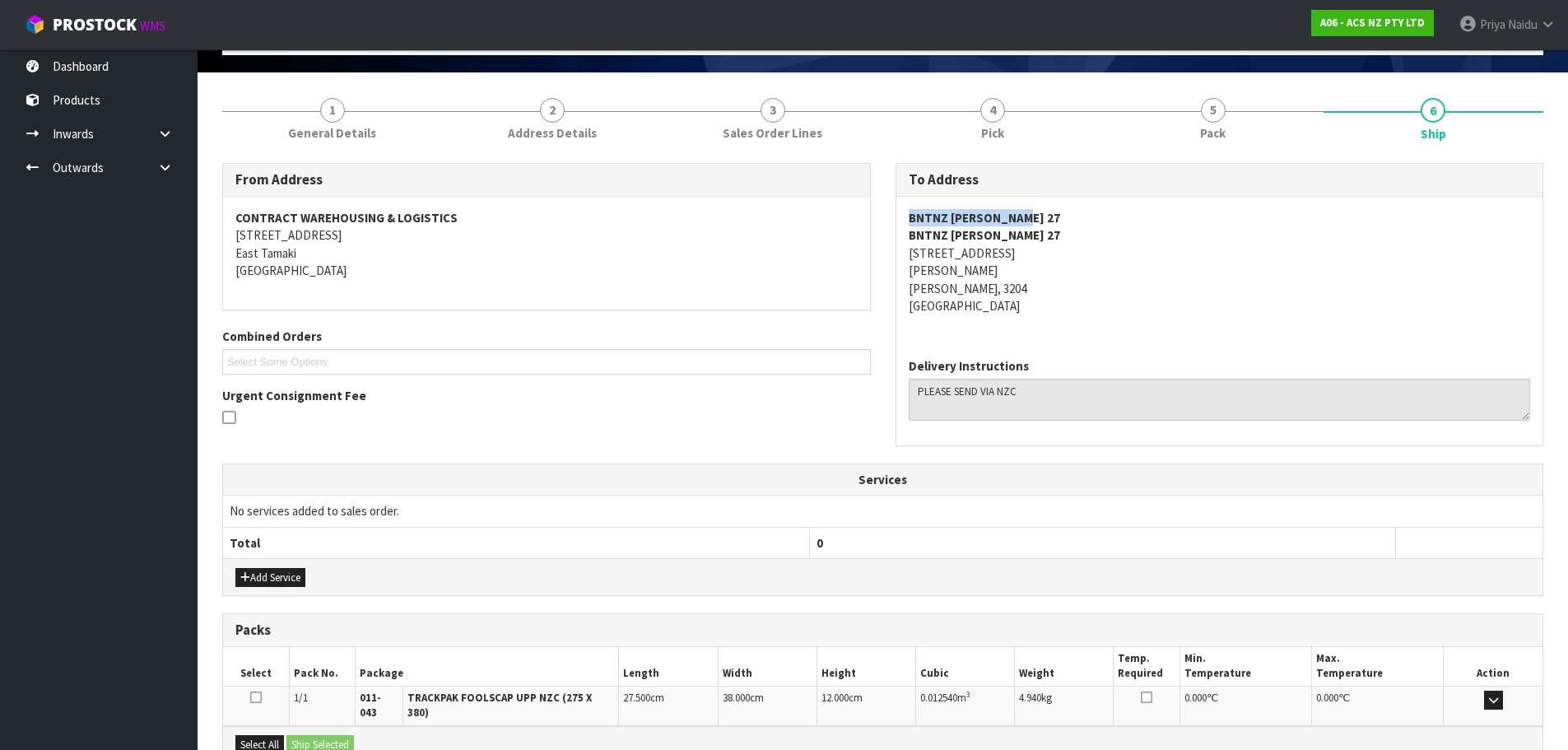
copy strong "BNTNZ [PERSON_NAME] 27"
drag, startPoint x: 897, startPoint y: 214, endPoint x: 1066, endPoint y: 207, distance: 169.1
click at [1066, 207] on div "BNTNZ [PERSON_NAME] 27 BNTNZ [PERSON_NAME] 27 [STREET_ADDRESS][PERSON_NAME]" at bounding box center [1220, 270] width 647 height 148
copy address "[STREET_ADDRESS]"
drag, startPoint x: 896, startPoint y: 253, endPoint x: 1033, endPoint y: 276, distance: 138.9
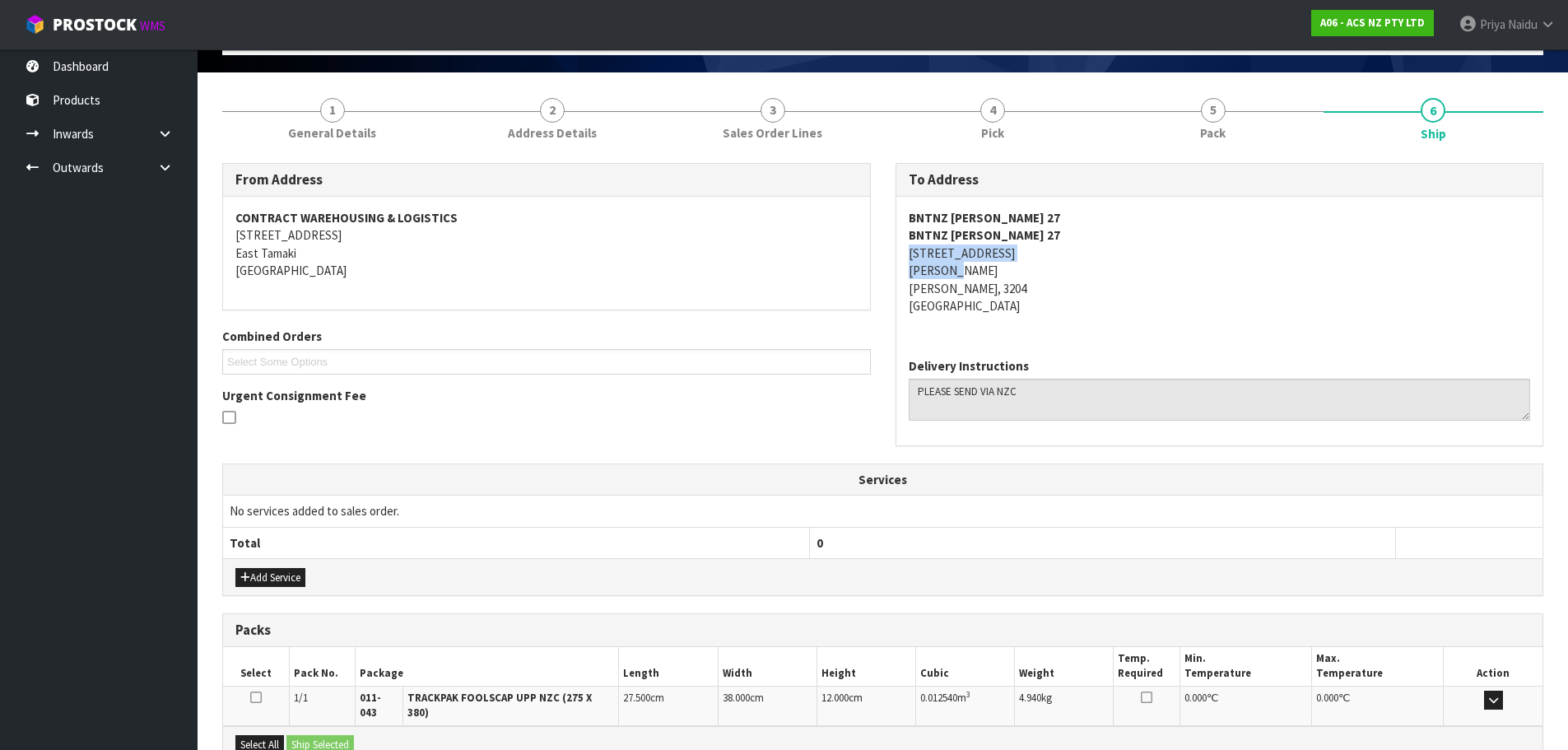
click at [1037, 276] on div "BNTNZ [PERSON_NAME] 27 BNTNZ [PERSON_NAME] 27 [STREET_ADDRESS][PERSON_NAME]" at bounding box center [1220, 270] width 647 height 148
click at [1168, 294] on address "BNTNZ [PERSON_NAME] 27 BNTNZ [PERSON_NAME] 27 [STREET_ADDRESS][PERSON_NAME]" at bounding box center [1220, 262] width 622 height 106
copy address "[PERSON_NAME]"
drag, startPoint x: 897, startPoint y: 274, endPoint x: 902, endPoint y: 261, distance: 13.9
click at [992, 267] on div "BNTNZ [PERSON_NAME] 27 BNTNZ [PERSON_NAME] 27 [STREET_ADDRESS][PERSON_NAME]" at bounding box center [1220, 270] width 647 height 148
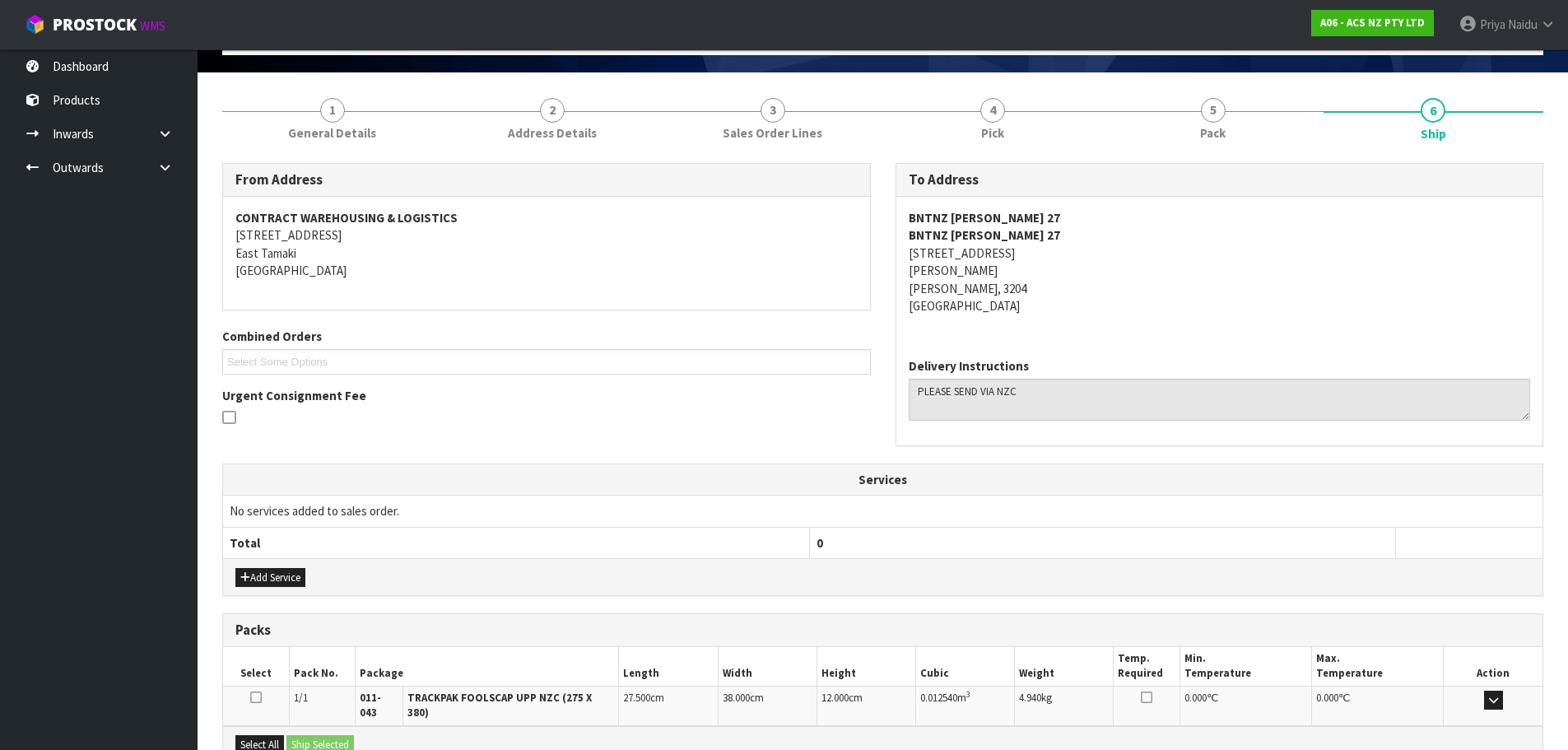
click at [934, 298] on address "BNTNZ [PERSON_NAME] 27 BNTNZ [PERSON_NAME] 27 [STREET_ADDRESS][PERSON_NAME]" at bounding box center [1220, 262] width 622 height 106
drag, startPoint x: 901, startPoint y: 287, endPoint x: 575, endPoint y: 245, distance: 328.7
click at [944, 286] on div "BNTNZ [PERSON_NAME] 27 BNTNZ [PERSON_NAME] 27 [STREET_ADDRESS][PERSON_NAME]" at bounding box center [1220, 270] width 647 height 148
drag, startPoint x: 899, startPoint y: 223, endPoint x: 1044, endPoint y: 196, distance: 147.5
click at [1044, 196] on div "BNTNZ [PERSON_NAME] 27 BNTNZ [PERSON_NAME] 27 [STREET_ADDRESS][PERSON_NAME]" at bounding box center [1220, 270] width 647 height 148
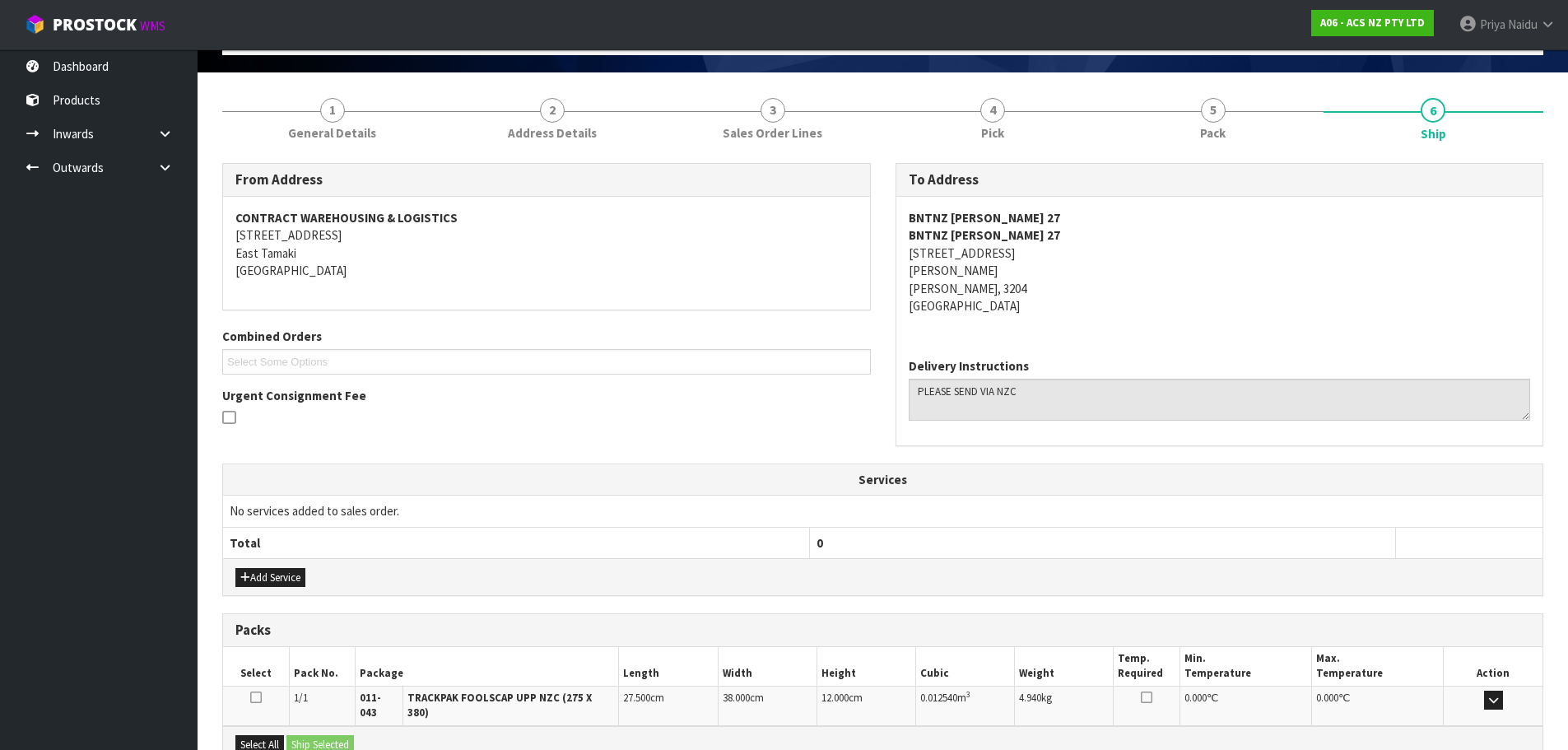
click at [912, 255] on address "BNTNZ [PERSON_NAME] 27 BNTNZ [PERSON_NAME] 27 [STREET_ADDRESS][PERSON_NAME]" at bounding box center [1220, 262] width 622 height 106
drag, startPoint x: 901, startPoint y: 253, endPoint x: 1061, endPoint y: 286, distance: 163.4
click at [1061, 286] on div "BNTNZ [PERSON_NAME] 27 BNTNZ [PERSON_NAME] 27 [STREET_ADDRESS][PERSON_NAME]" at bounding box center [1220, 270] width 647 height 148
click at [1141, 303] on address "BNTNZ [PERSON_NAME] 27 BNTNZ [PERSON_NAME] 27 [STREET_ADDRESS][PERSON_NAME]" at bounding box center [1220, 262] width 622 height 106
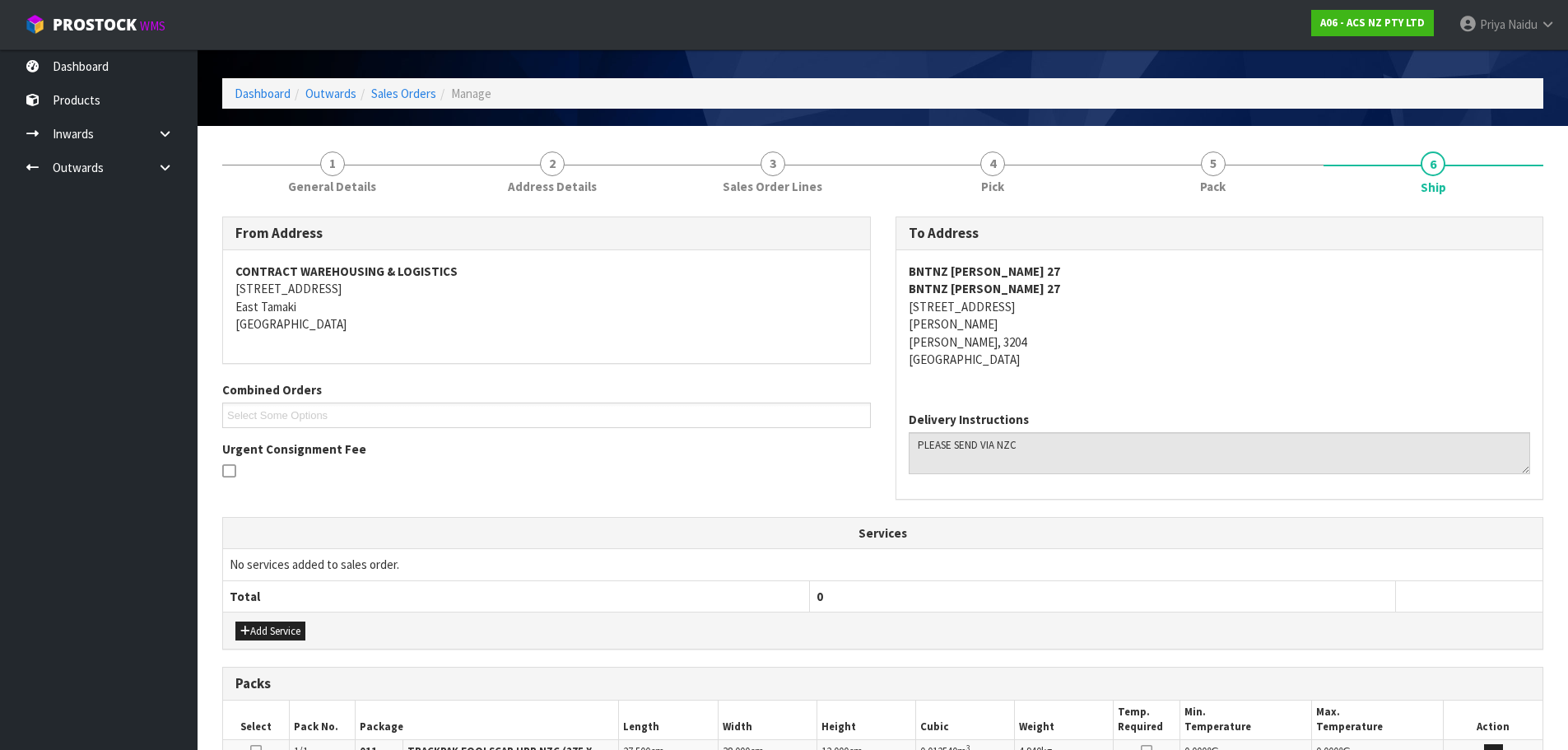
scroll to position [19, 0]
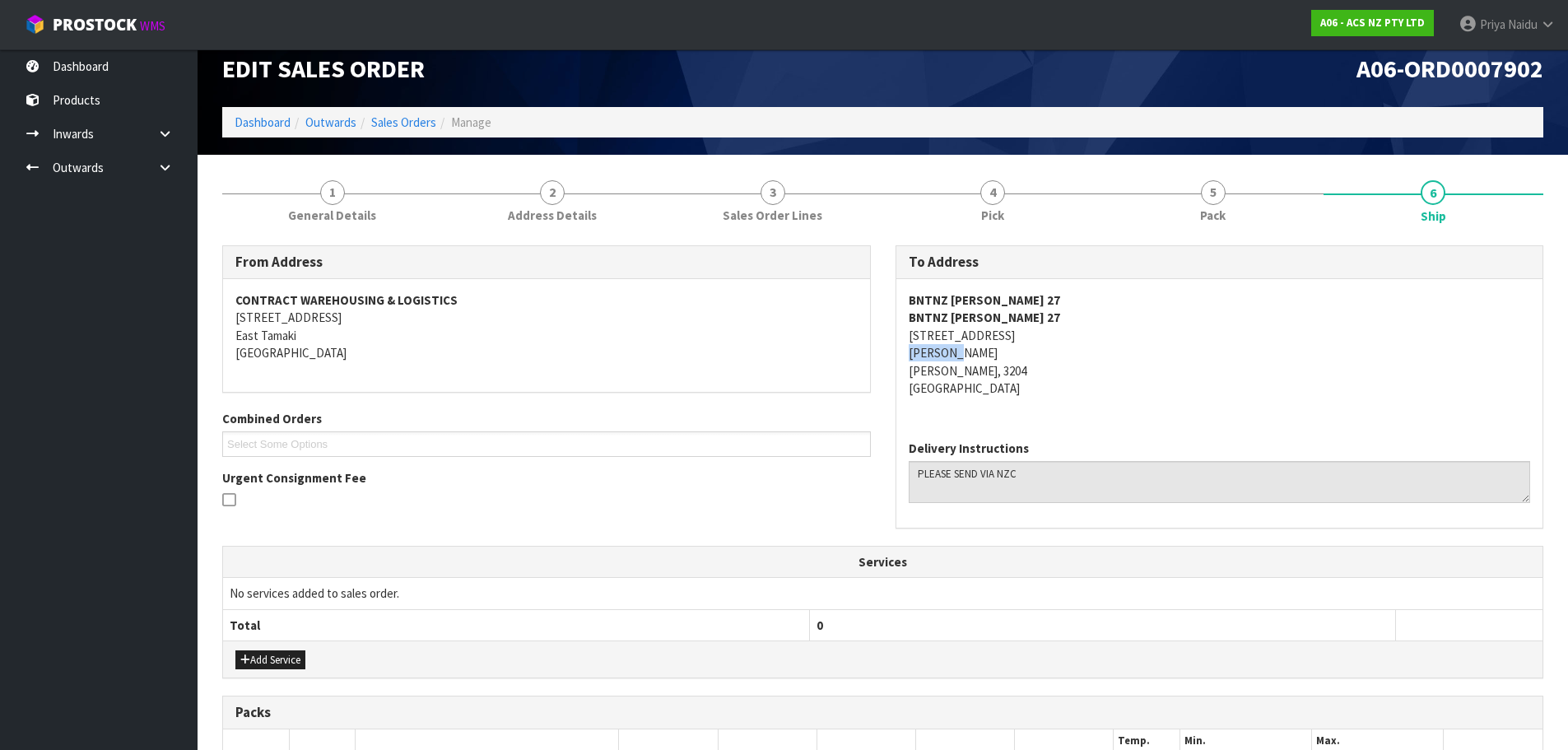
drag, startPoint x: 899, startPoint y: 349, endPoint x: 1034, endPoint y: 359, distance: 135.4
click at [1034, 359] on div "BNTNZ [PERSON_NAME] 27 BNTNZ [PERSON_NAME] 27 [STREET_ADDRESS][PERSON_NAME]" at bounding box center [1220, 353] width 647 height 148
drag, startPoint x: 344, startPoint y: 196, endPoint x: 346, endPoint y: 209, distance: 13.2
click at [344, 196] on span "1" at bounding box center [332, 192] width 25 height 25
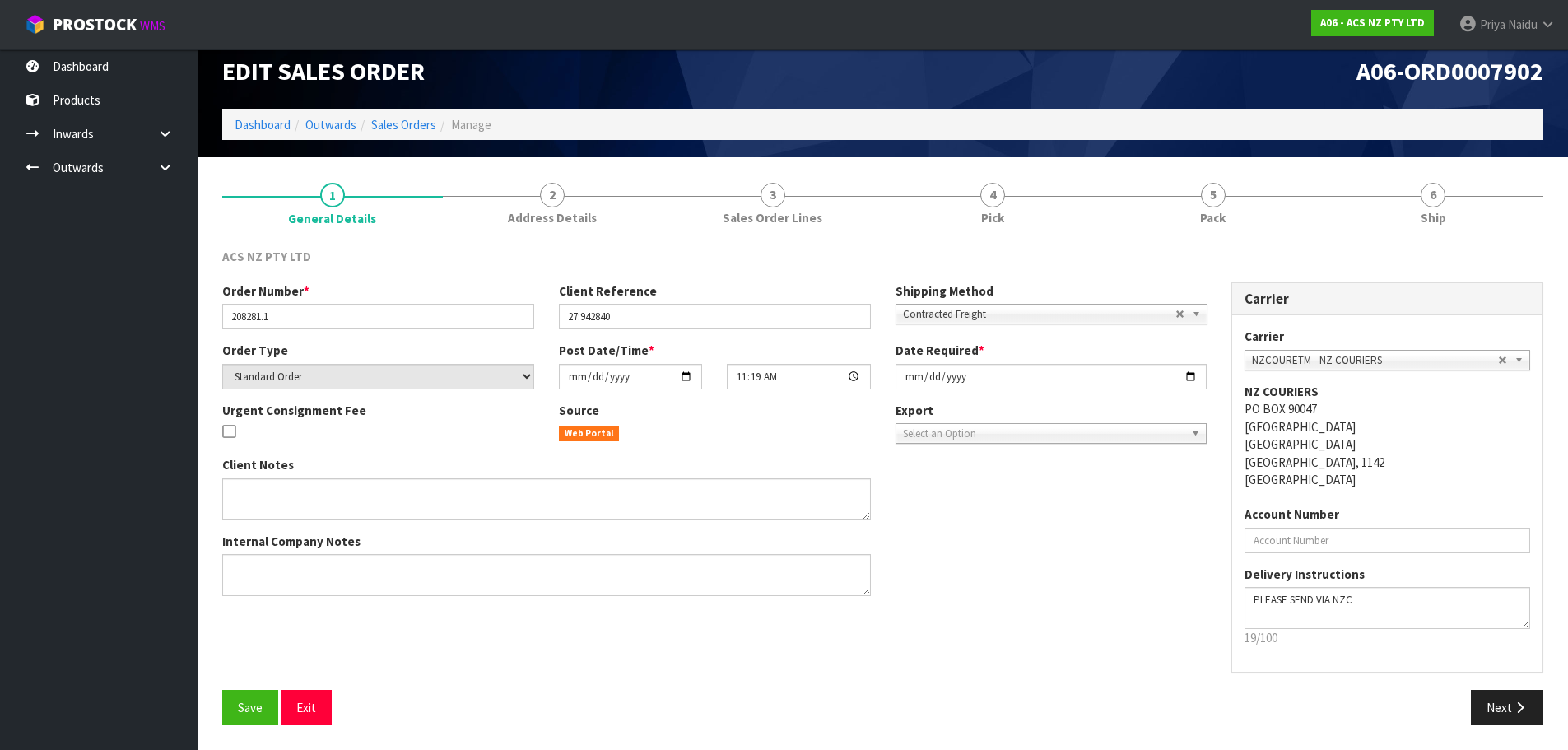
scroll to position [16, 0]
drag, startPoint x: 218, startPoint y: 316, endPoint x: 254, endPoint y: 310, distance: 36.5
click at [254, 310] on div "Order Number * 208281.1" at bounding box center [378, 305] width 337 height 47
drag, startPoint x: 222, startPoint y: 315, endPoint x: 297, endPoint y: 315, distance: 75.0
click at [297, 315] on input "208281.1" at bounding box center [377, 316] width 312 height 26
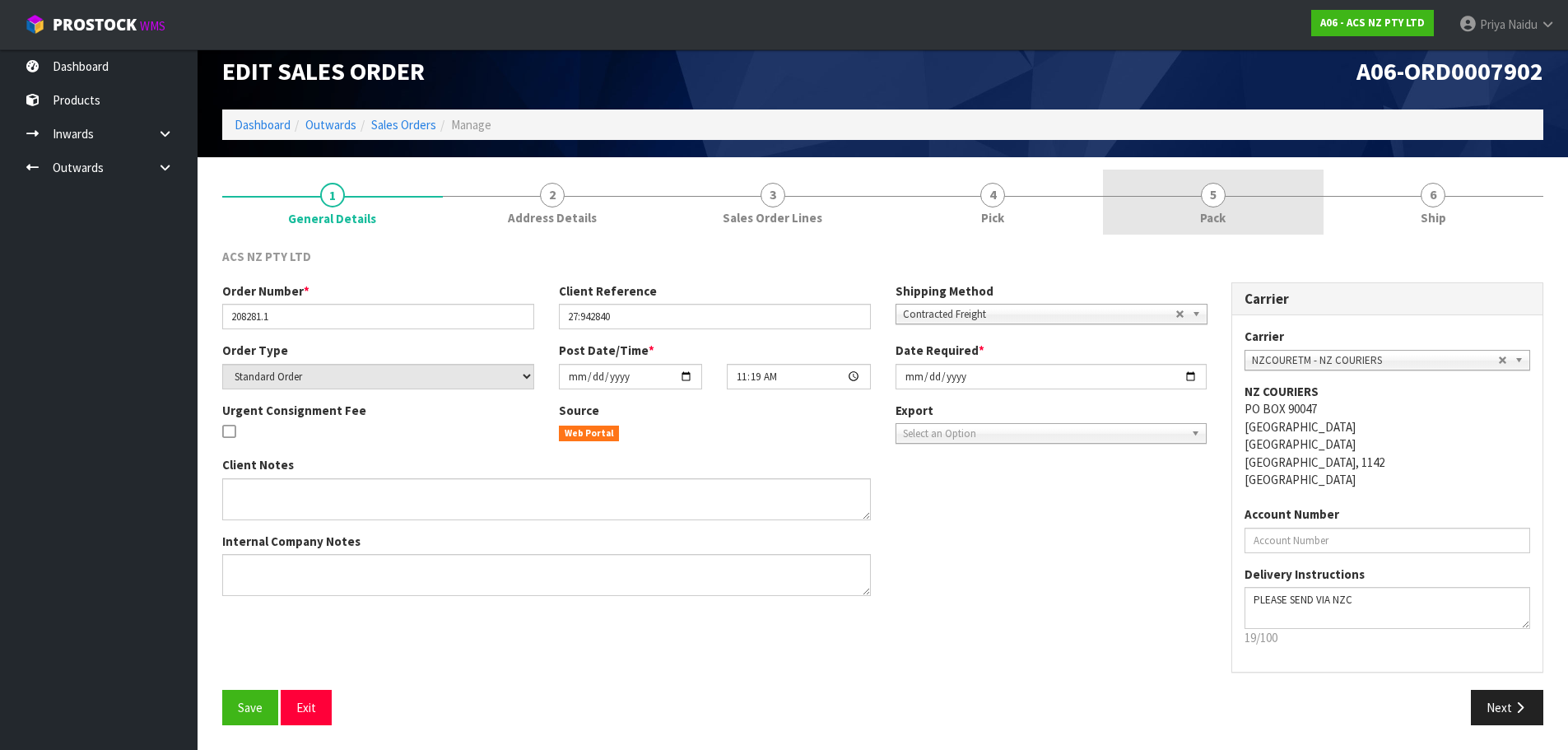
click at [1226, 222] on link "5 Pack" at bounding box center [1214, 202] width 221 height 65
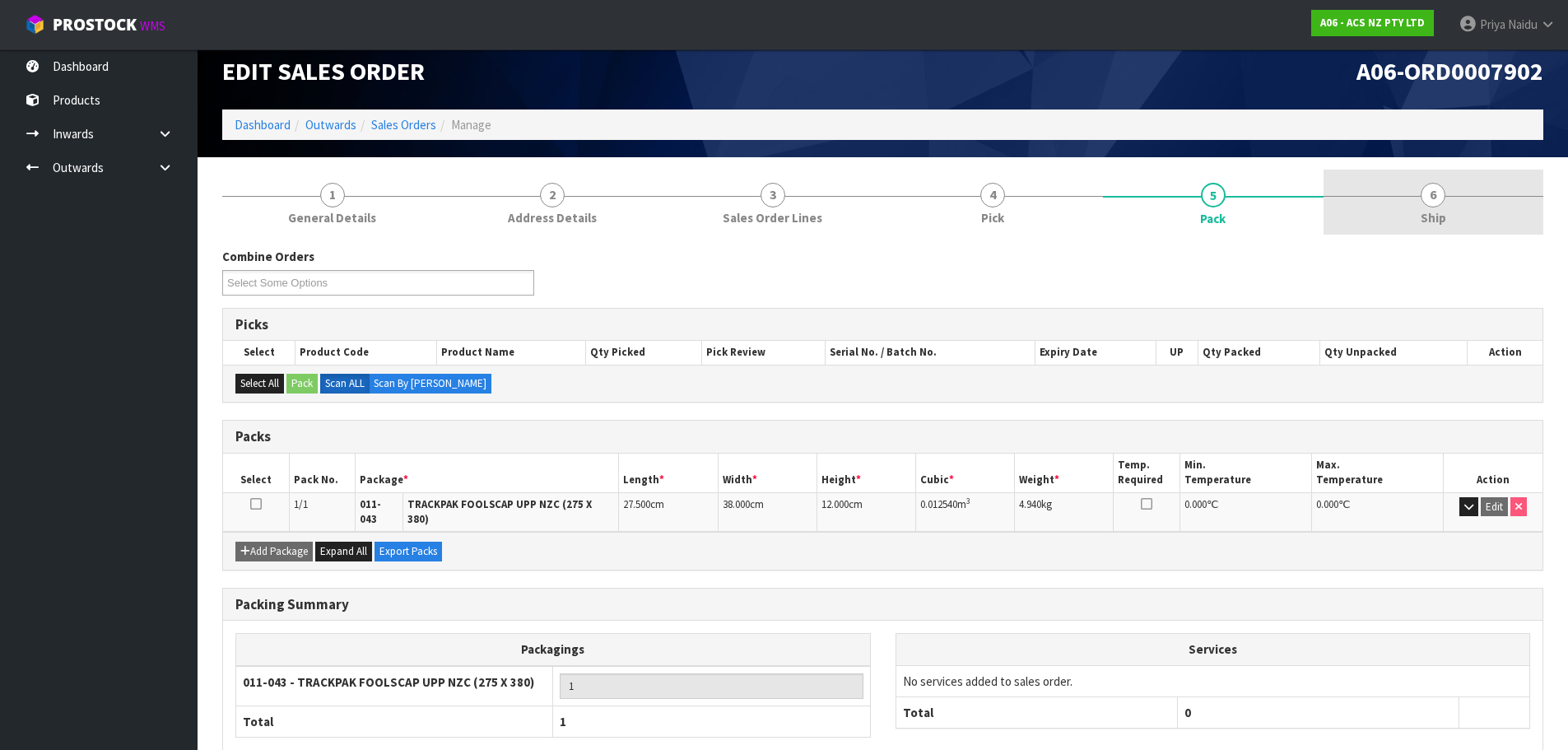
click at [1443, 228] on link "6 Ship" at bounding box center [1434, 202] width 221 height 65
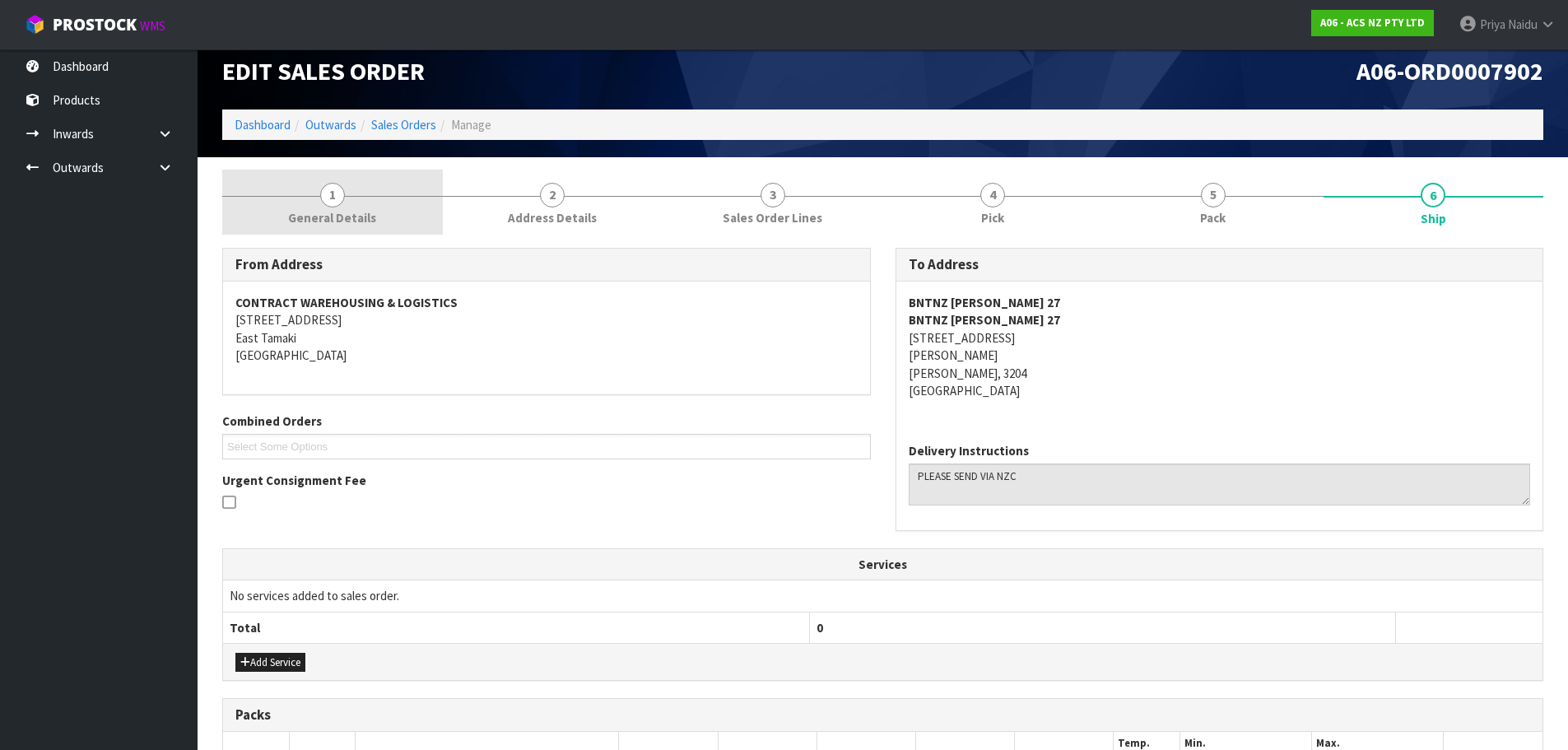
click at [314, 210] on span "General Details" at bounding box center [332, 218] width 88 height 17
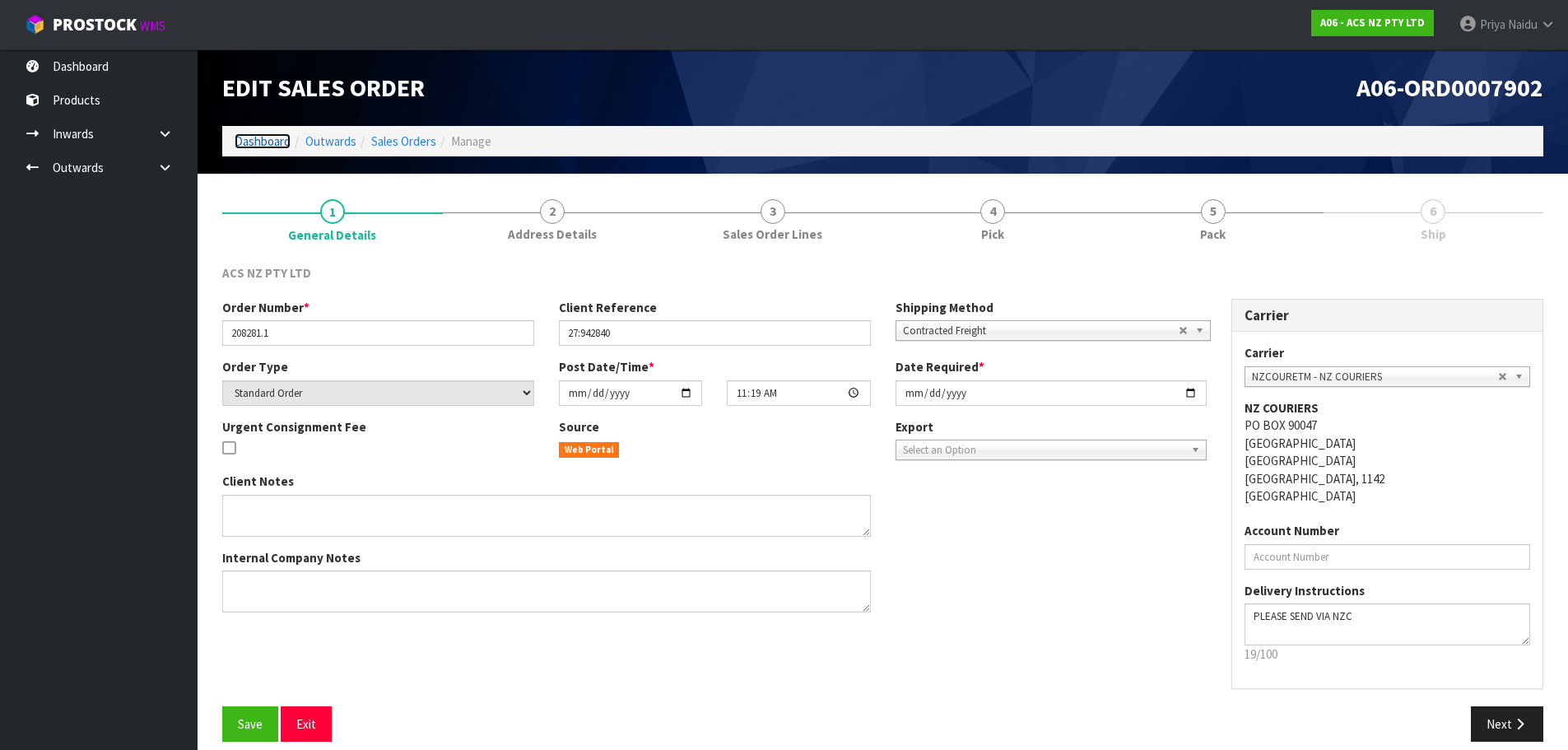
click at [265, 149] on link "Dashboard" at bounding box center [263, 141] width 56 height 15
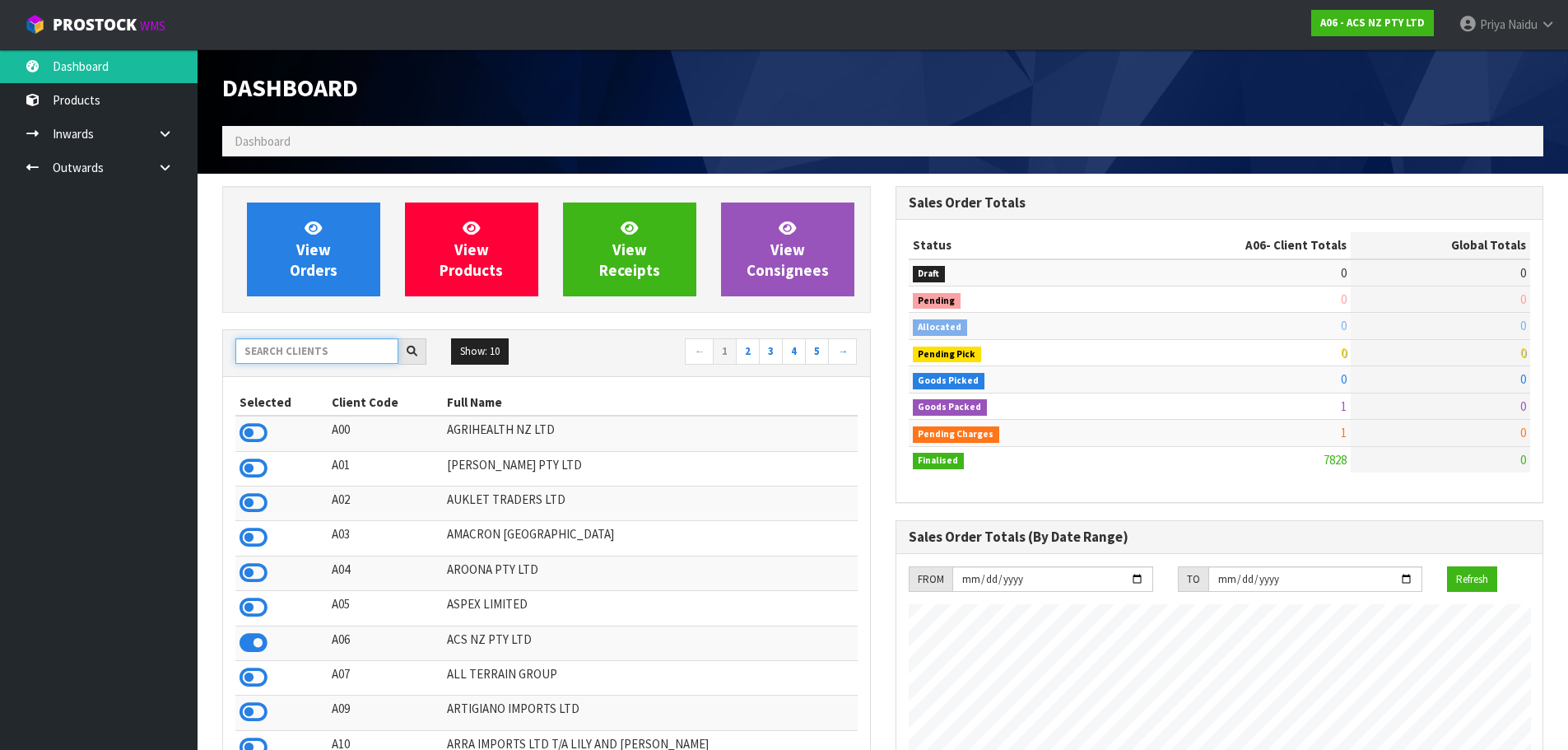
click at [299, 352] on input "text" at bounding box center [317, 351] width 163 height 26
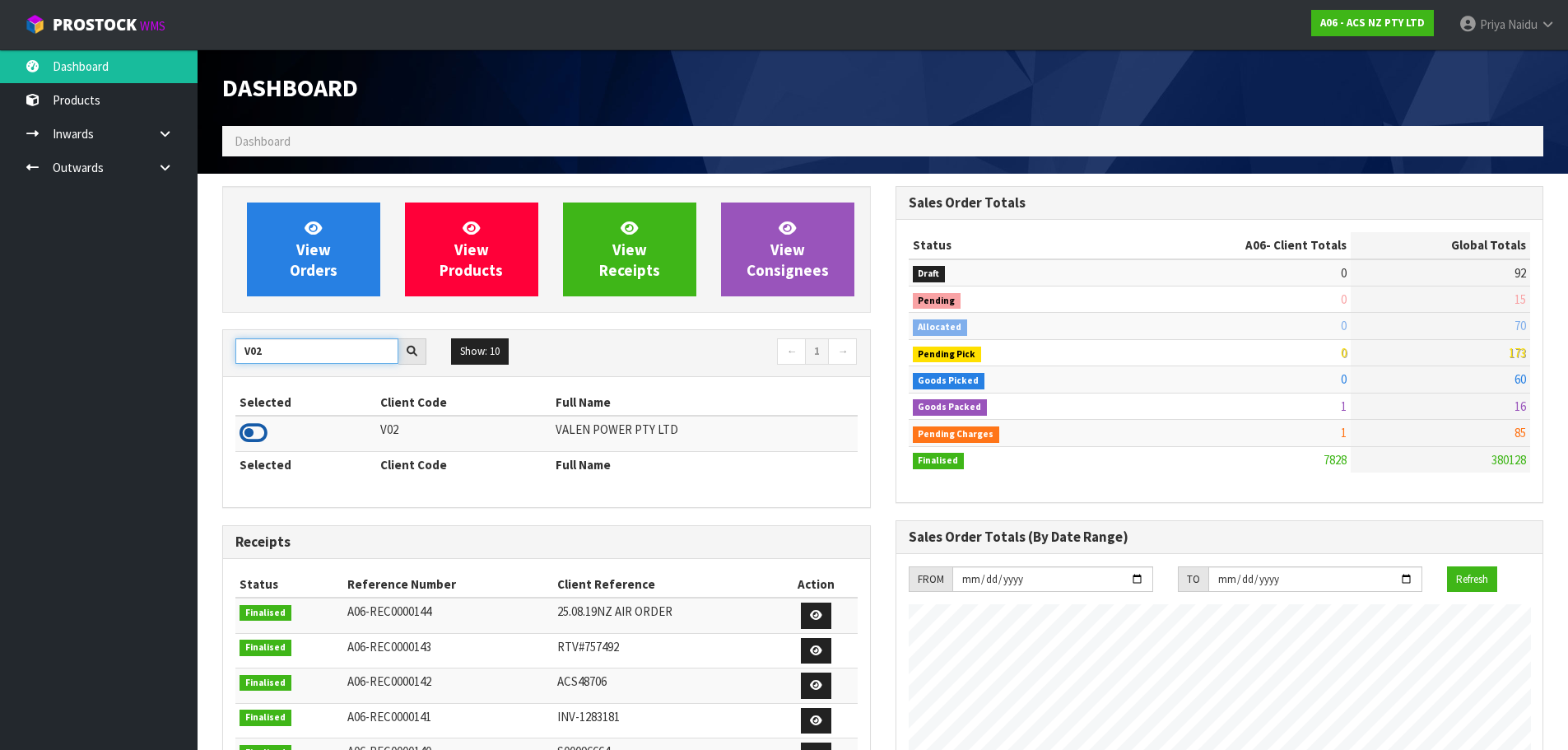
type input "V02"
click at [258, 436] on icon at bounding box center [253, 433] width 28 height 25
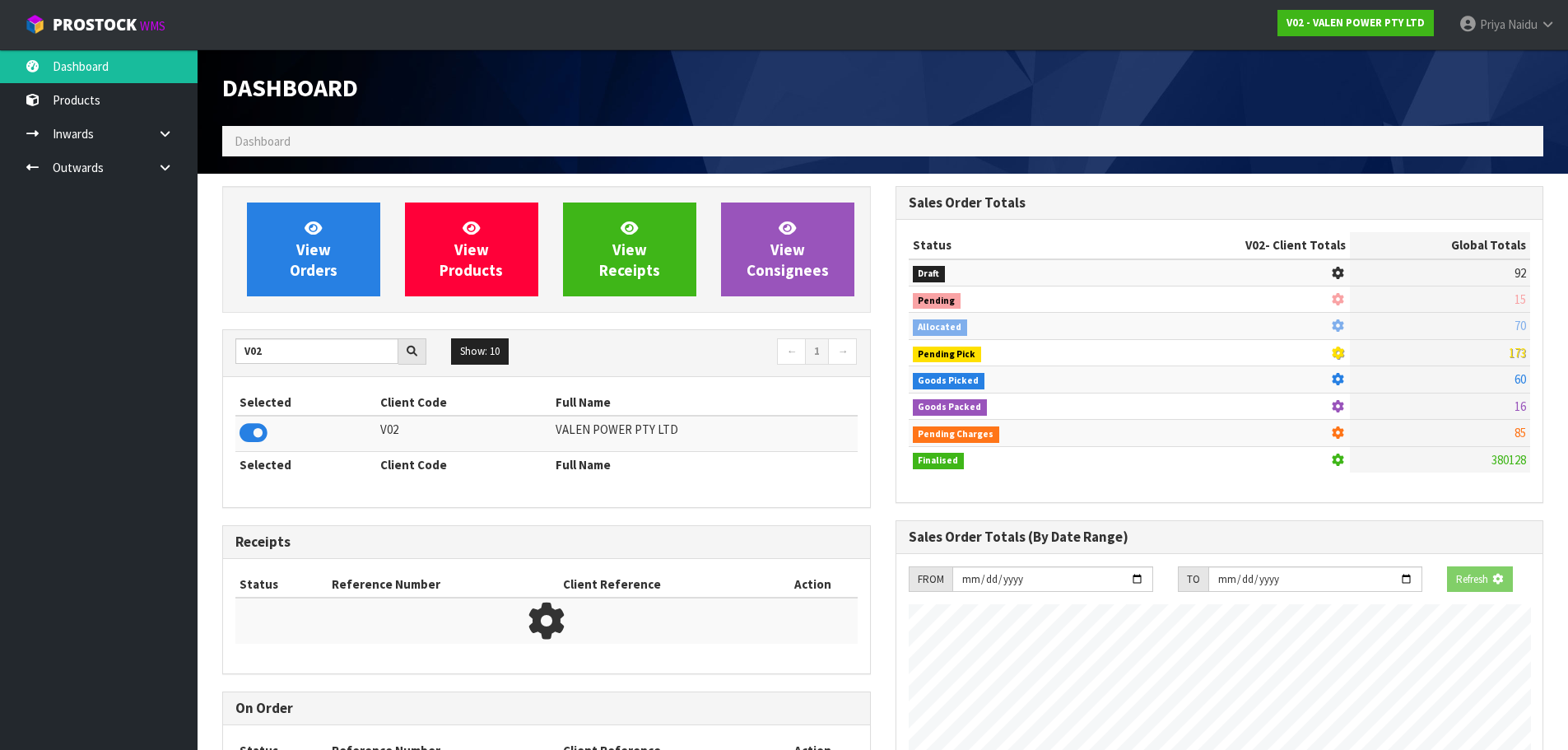
scroll to position [1283, 672]
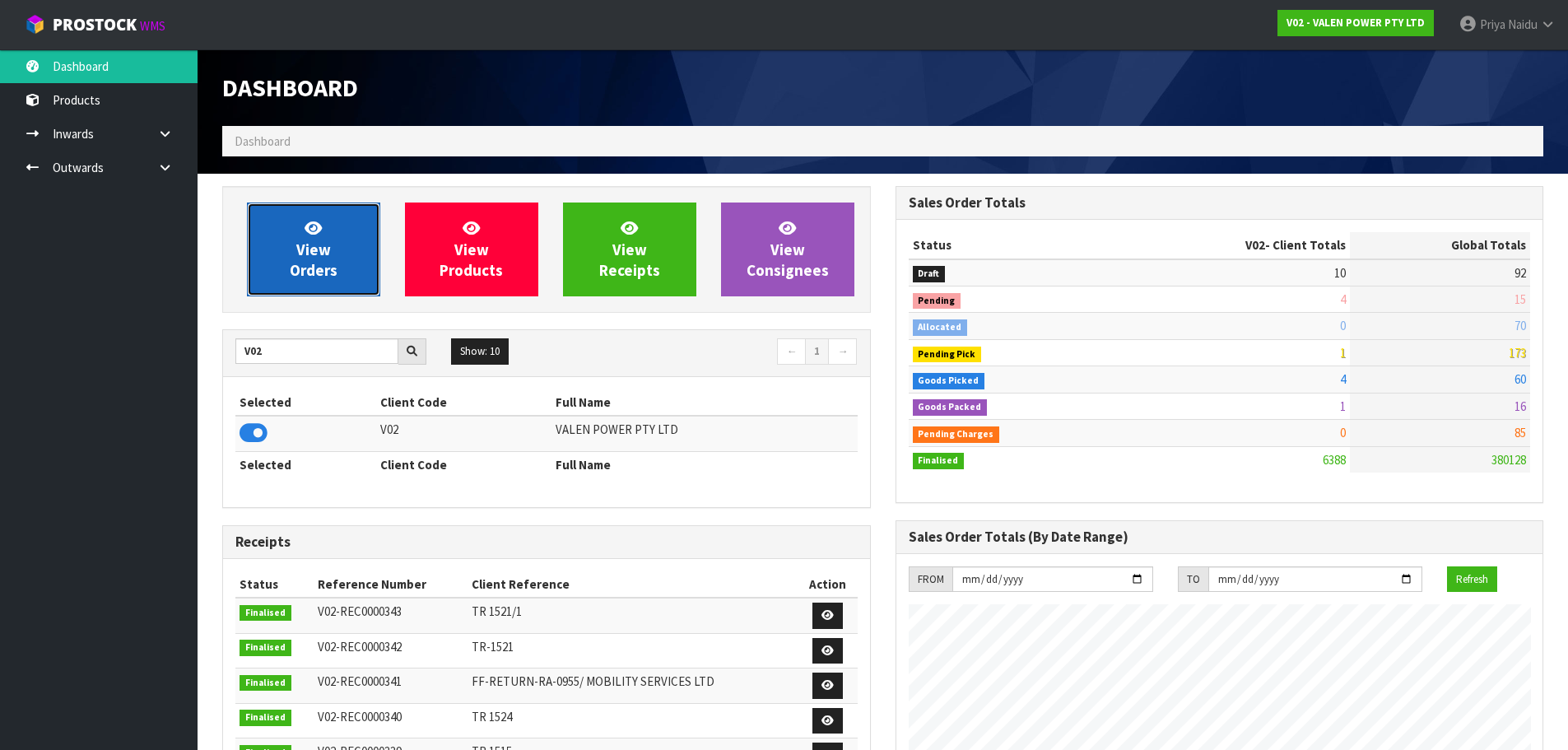
click at [328, 254] on span "View Orders" at bounding box center [314, 249] width 48 height 62
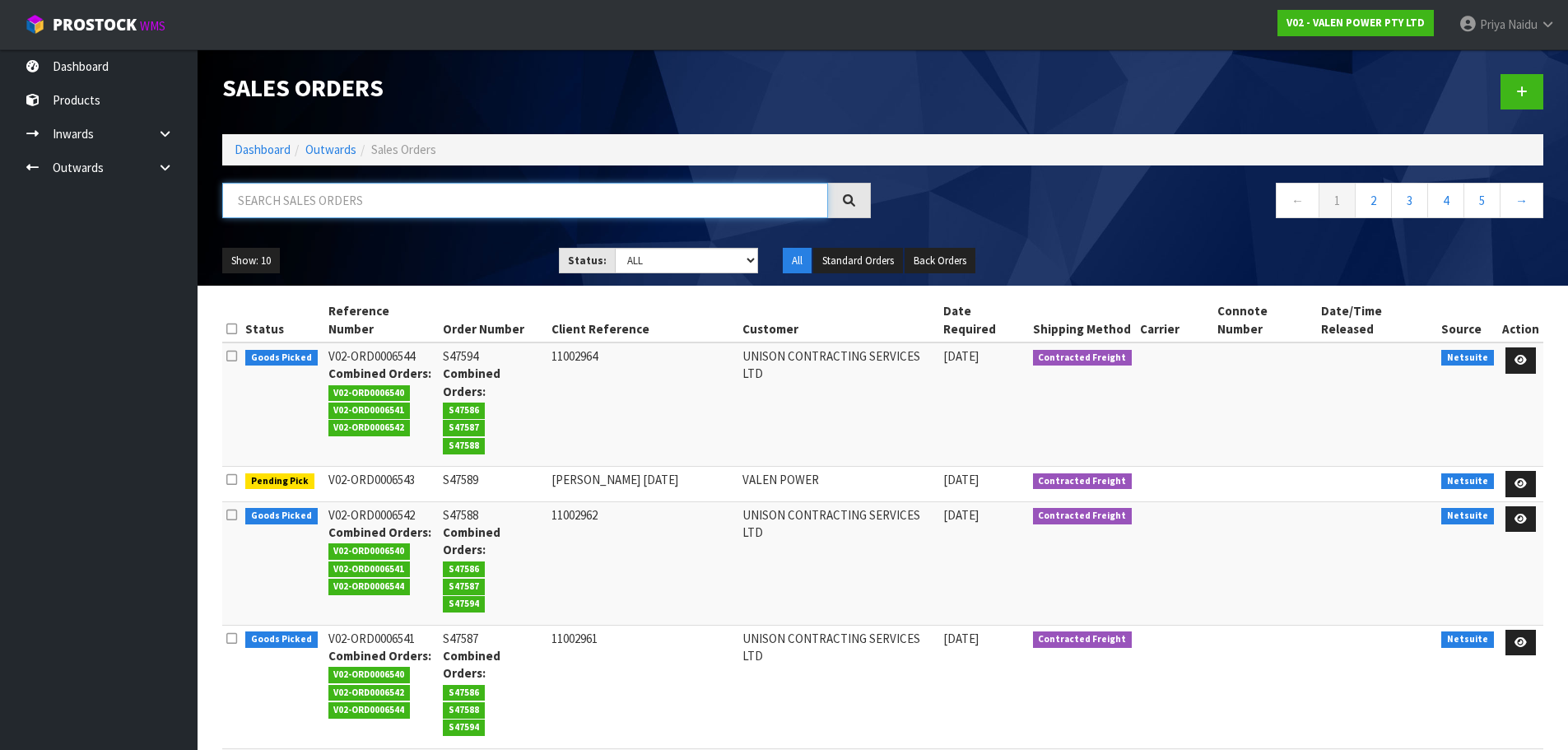
click at [352, 198] on input "text" at bounding box center [524, 201] width 606 height 36
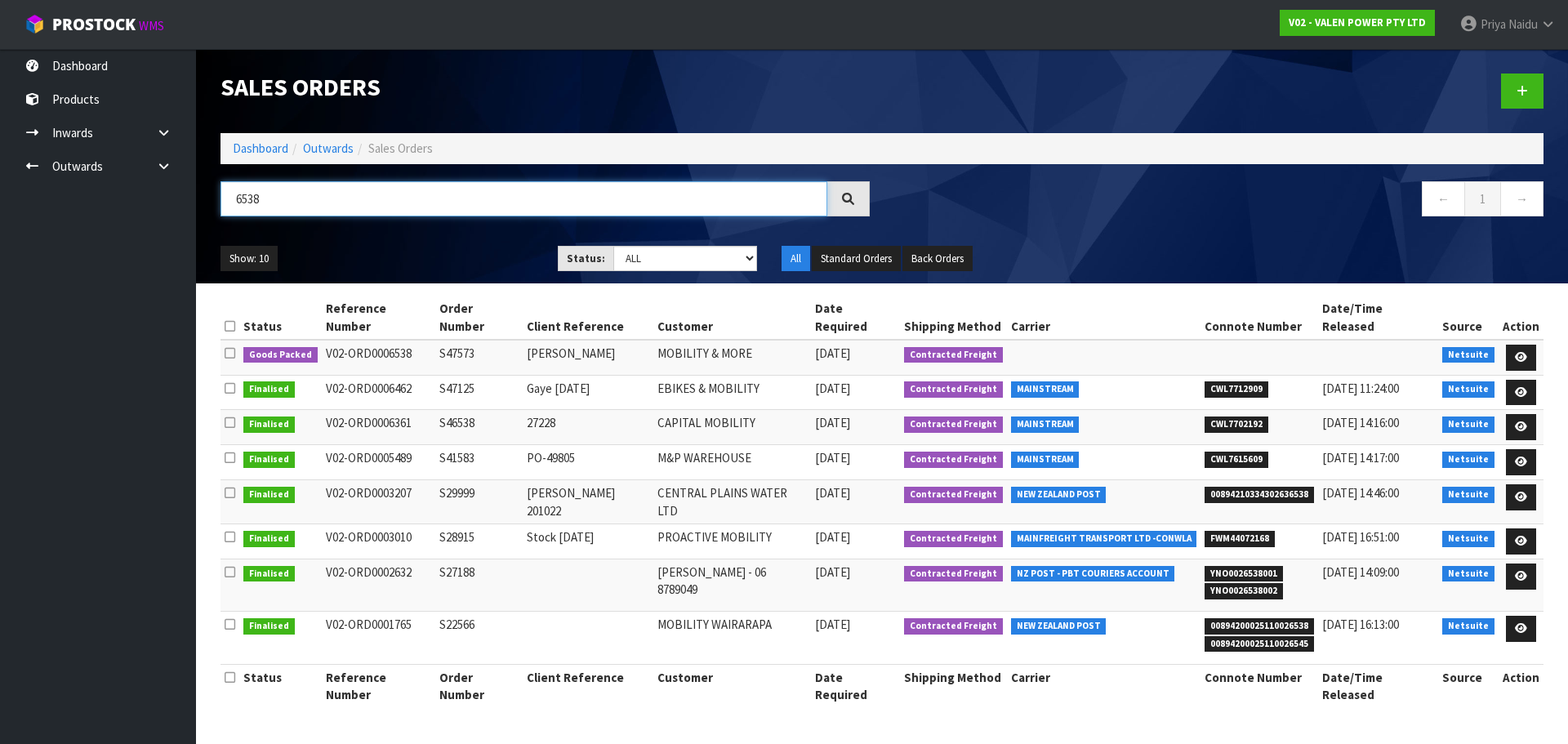
type input "6538"
click at [412, 231] on div "6538 ← 1 →" at bounding box center [882, 208] width 1348 height 52
click at [396, 245] on ul "Show: 10 5 10 25 50" at bounding box center [376, 258] width 313 height 26
click at [1516, 352] on icon at bounding box center [1521, 357] width 13 height 11
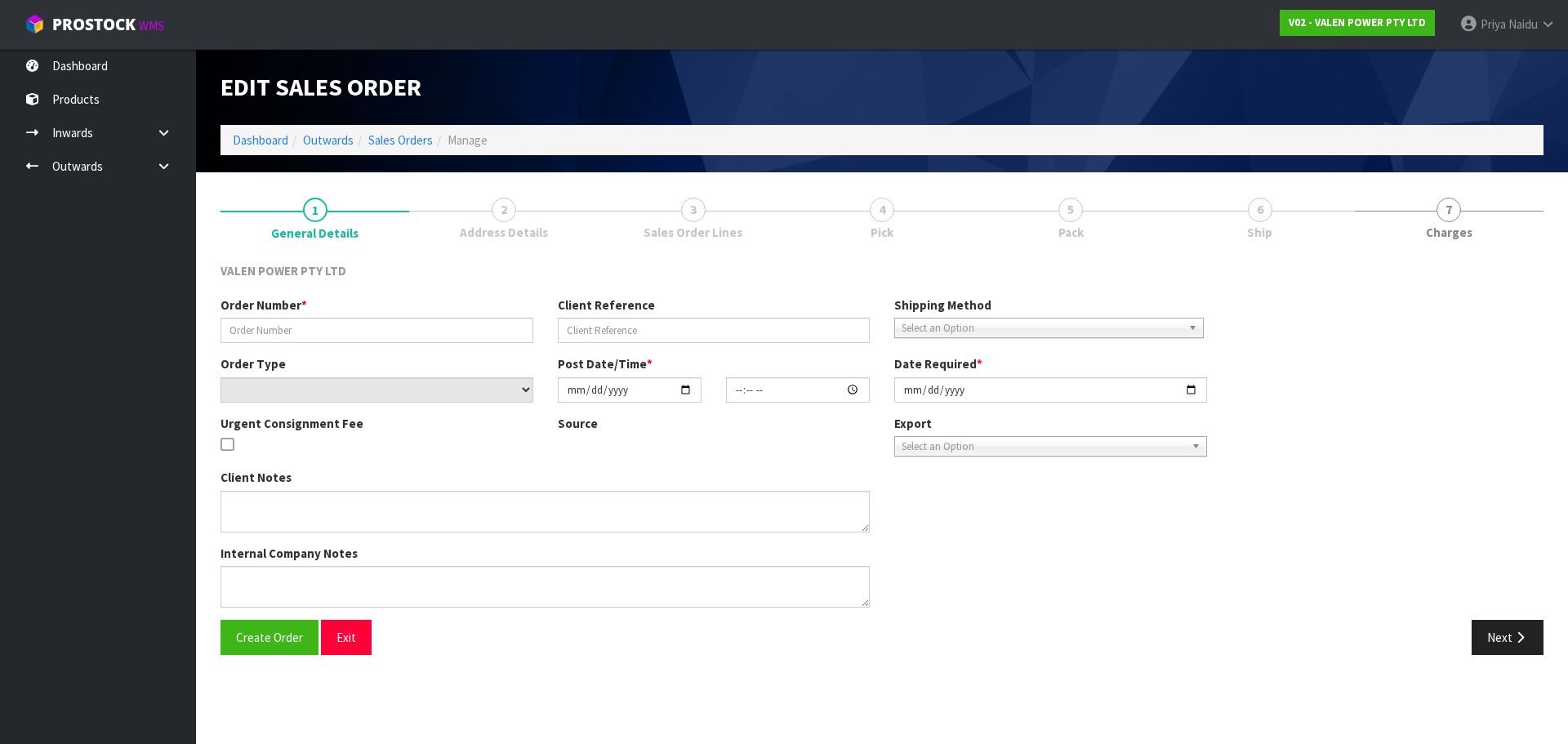
type input "S47573"
type input "Kevin"
select select "number:0"
type input "2025-09-05"
type input "18:15:07.000"
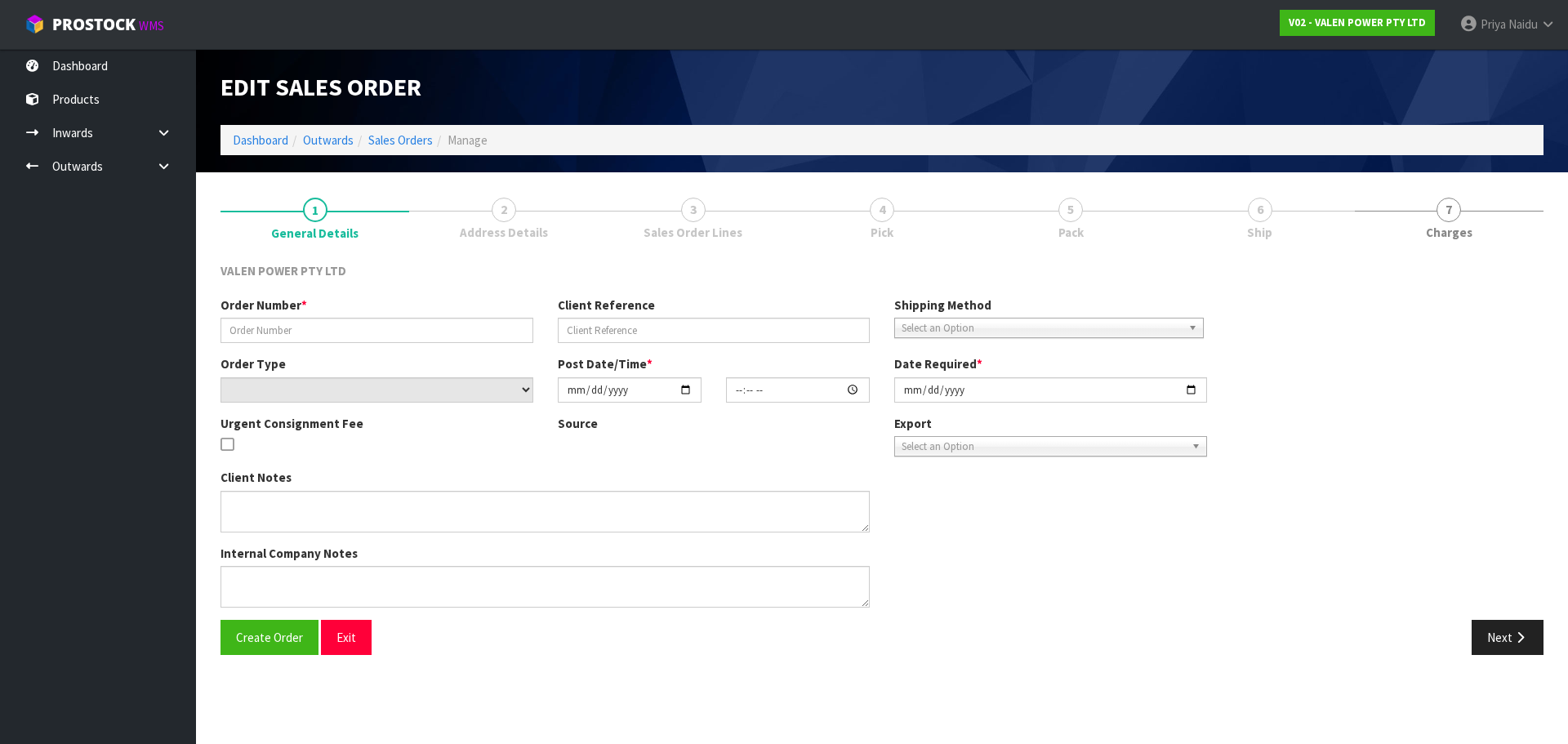
type input "[DATE]"
type textarea "REMOVED LOLLY AND PROCESSED"
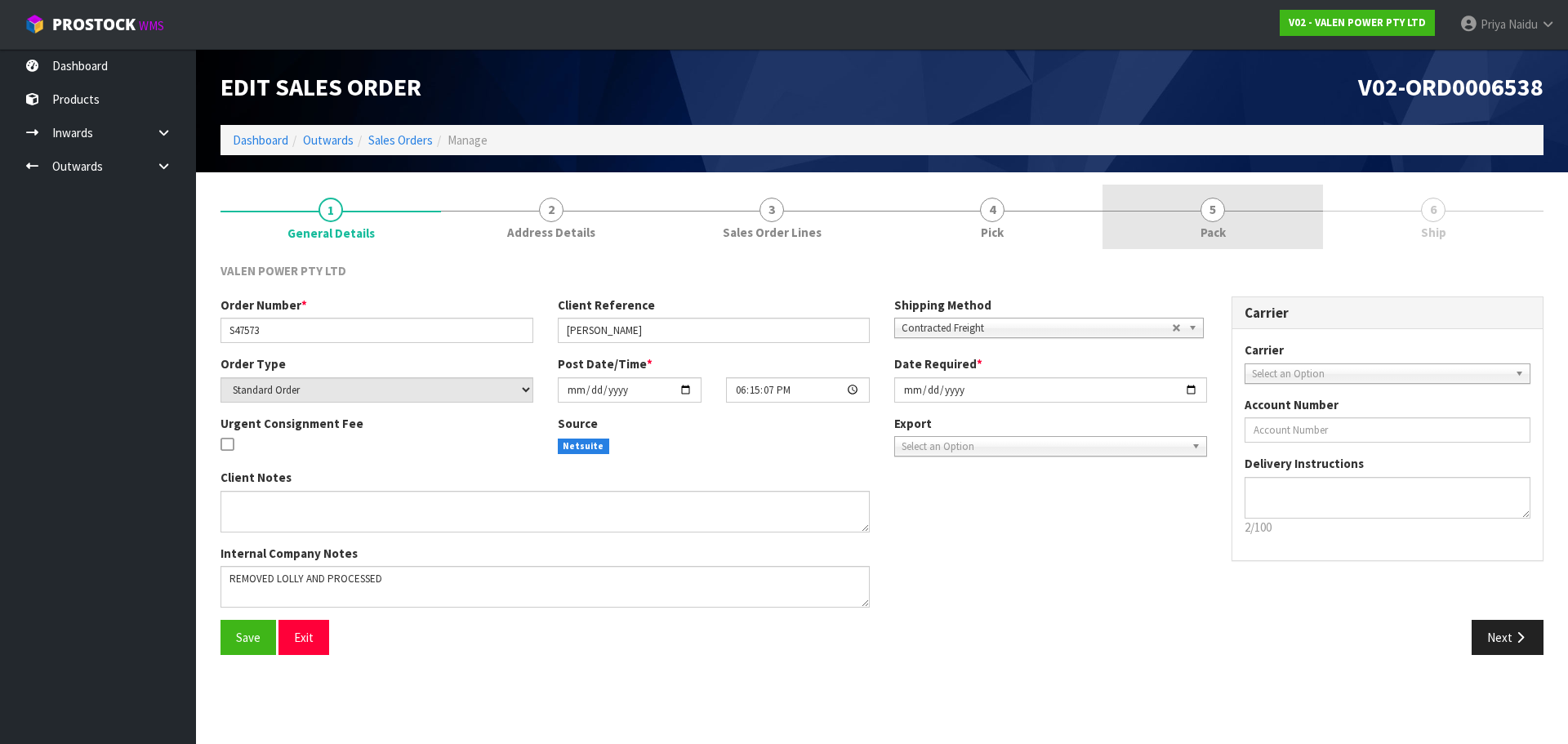
click at [1172, 199] on link "5 Pack" at bounding box center [1212, 217] width 220 height 65
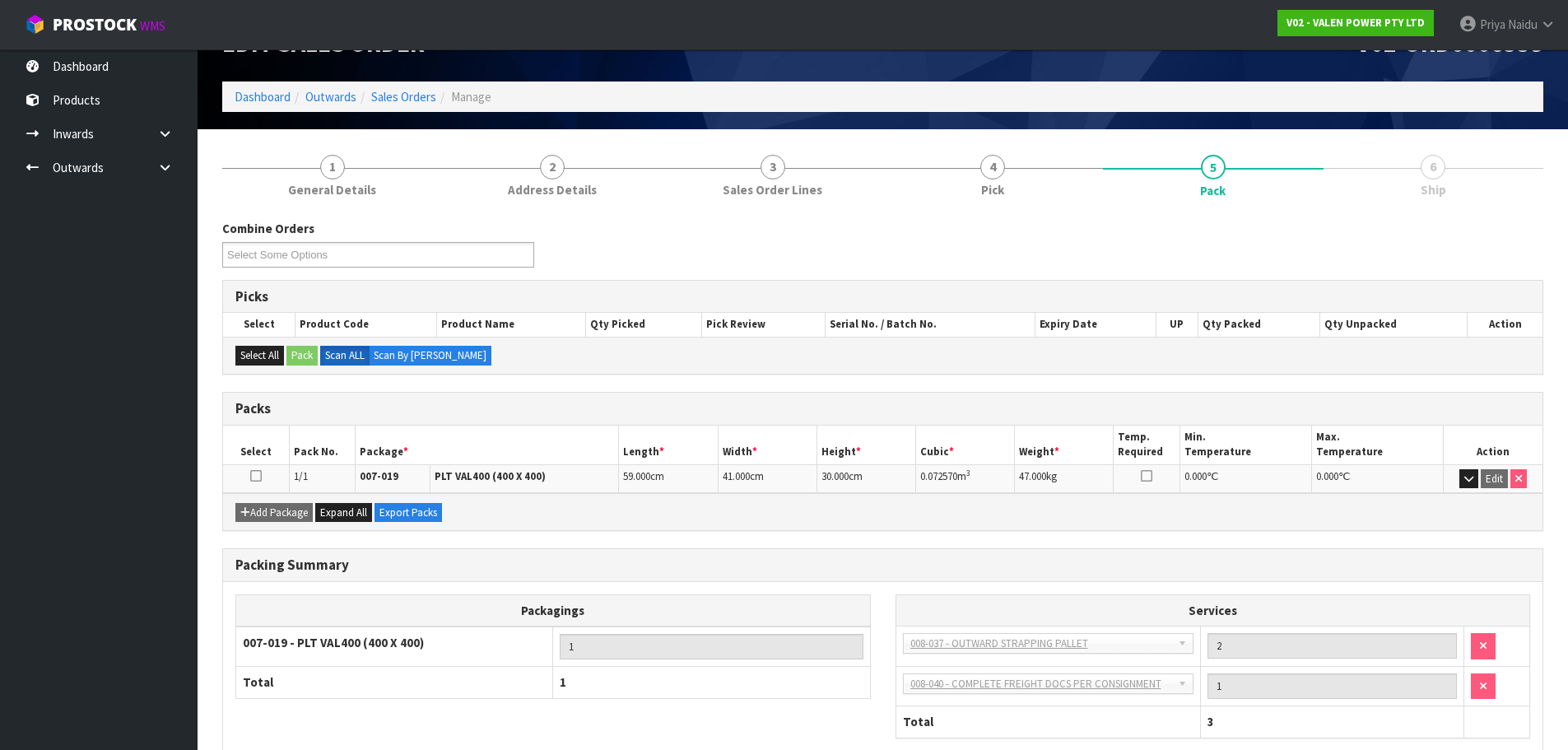
scroll to position [141, 0]
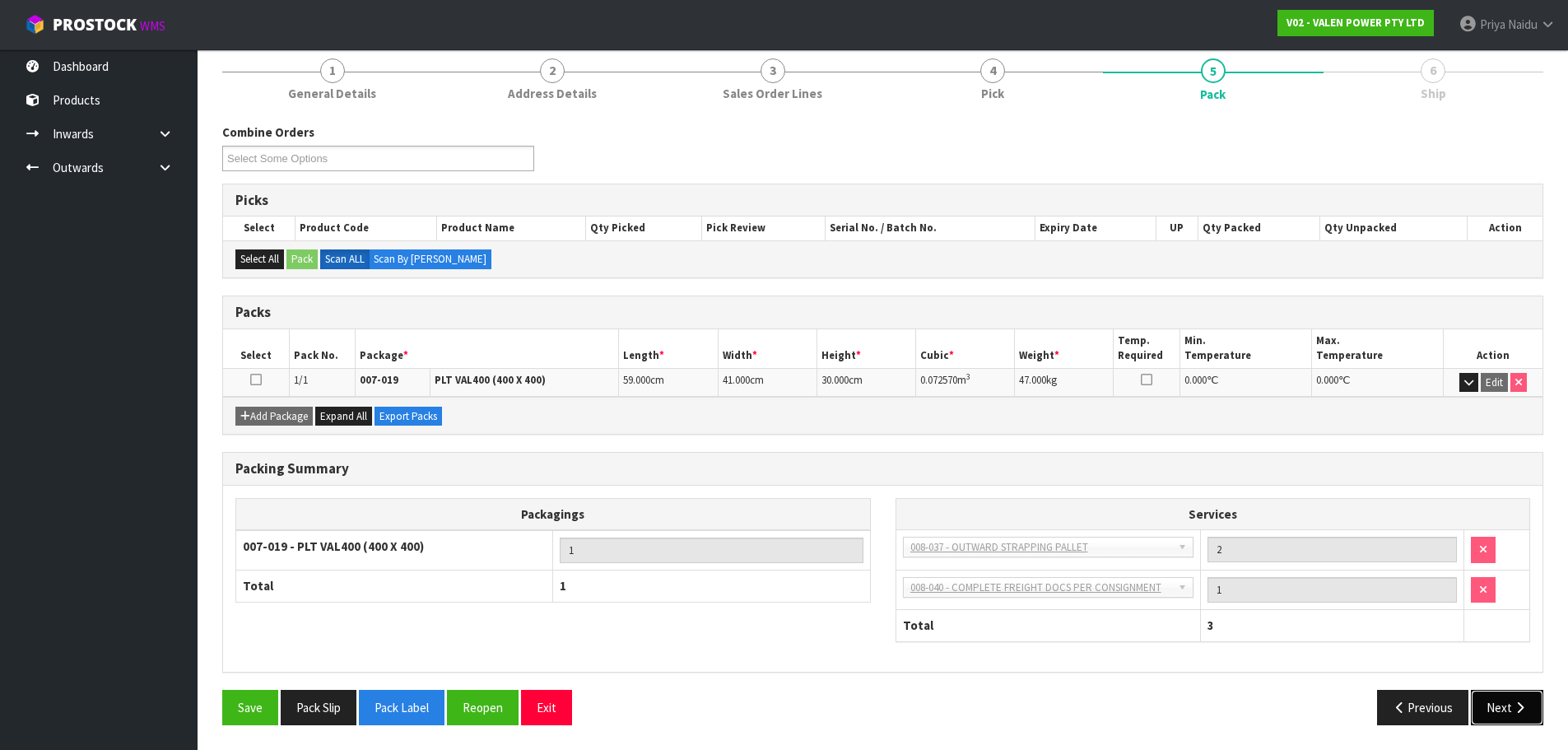
click at [1510, 714] on button "Next" at bounding box center [1507, 708] width 72 height 36
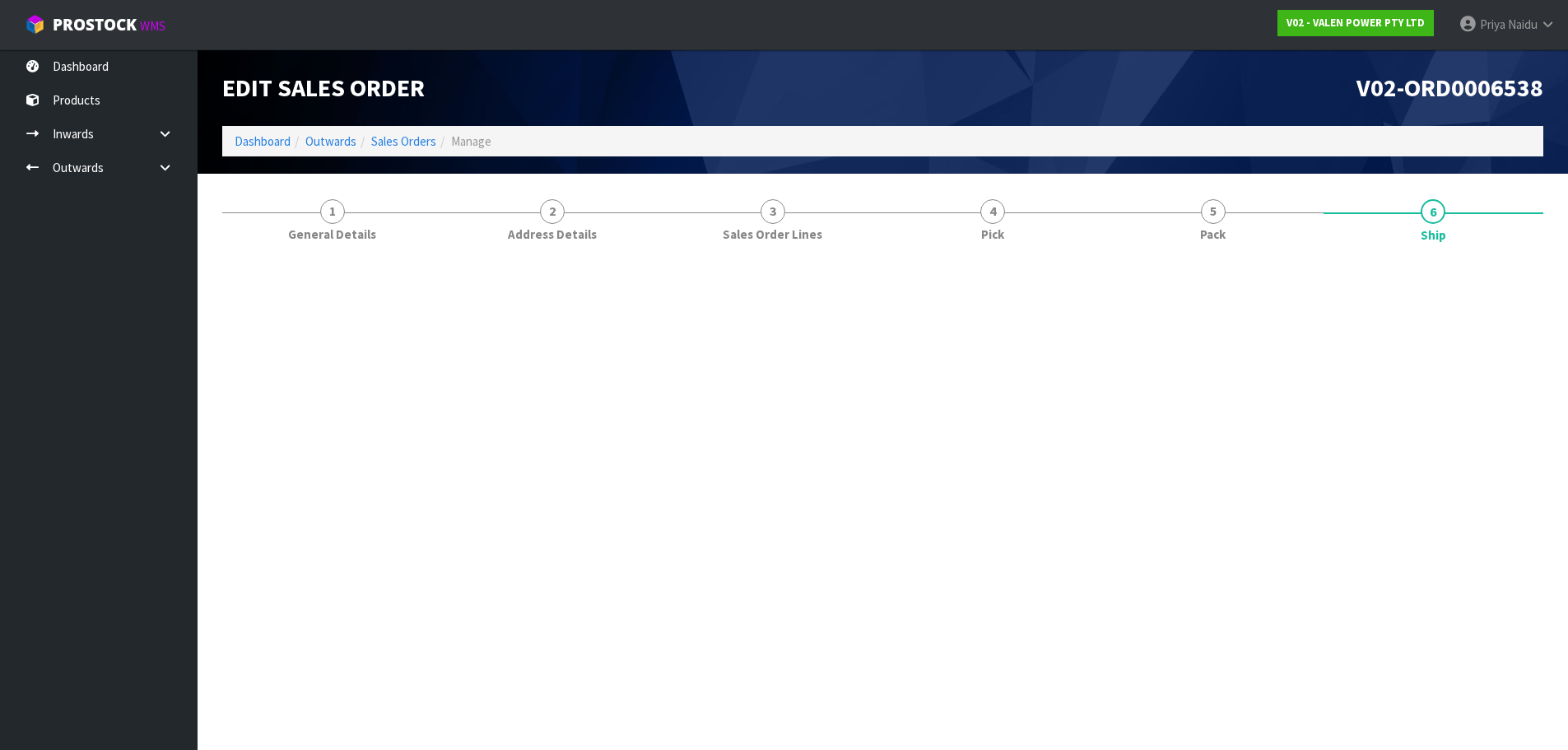
scroll to position [0, 0]
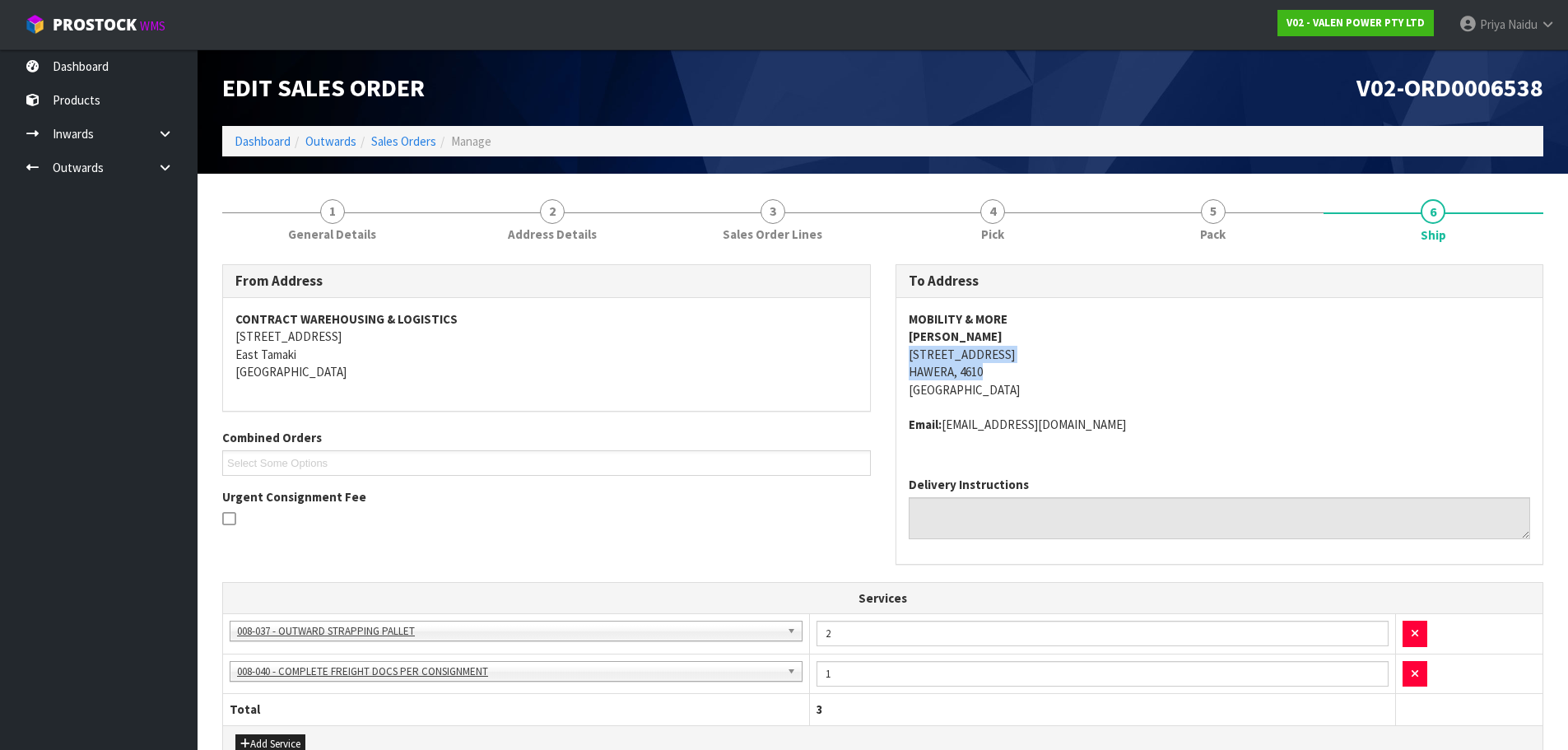
copy address "154 PRINCES STREET HAWERA, 4610"
drag, startPoint x: 900, startPoint y: 357, endPoint x: 771, endPoint y: 365, distance: 129.2
click at [1032, 368] on div "MOBILITY & MORE KEVIN BROMELL 154 PRINCES STREET HAWERA, 4610 New Zealand Email…" at bounding box center [1220, 381] width 647 height 166
drag, startPoint x: 1096, startPoint y: 354, endPoint x: 1023, endPoint y: 338, distance: 74.7
click at [1096, 354] on address "MOBILITY & MORE KEVIN BROMELL 154 PRINCES STREET HAWERA, 4610 New Zealand" at bounding box center [1220, 355] width 622 height 88
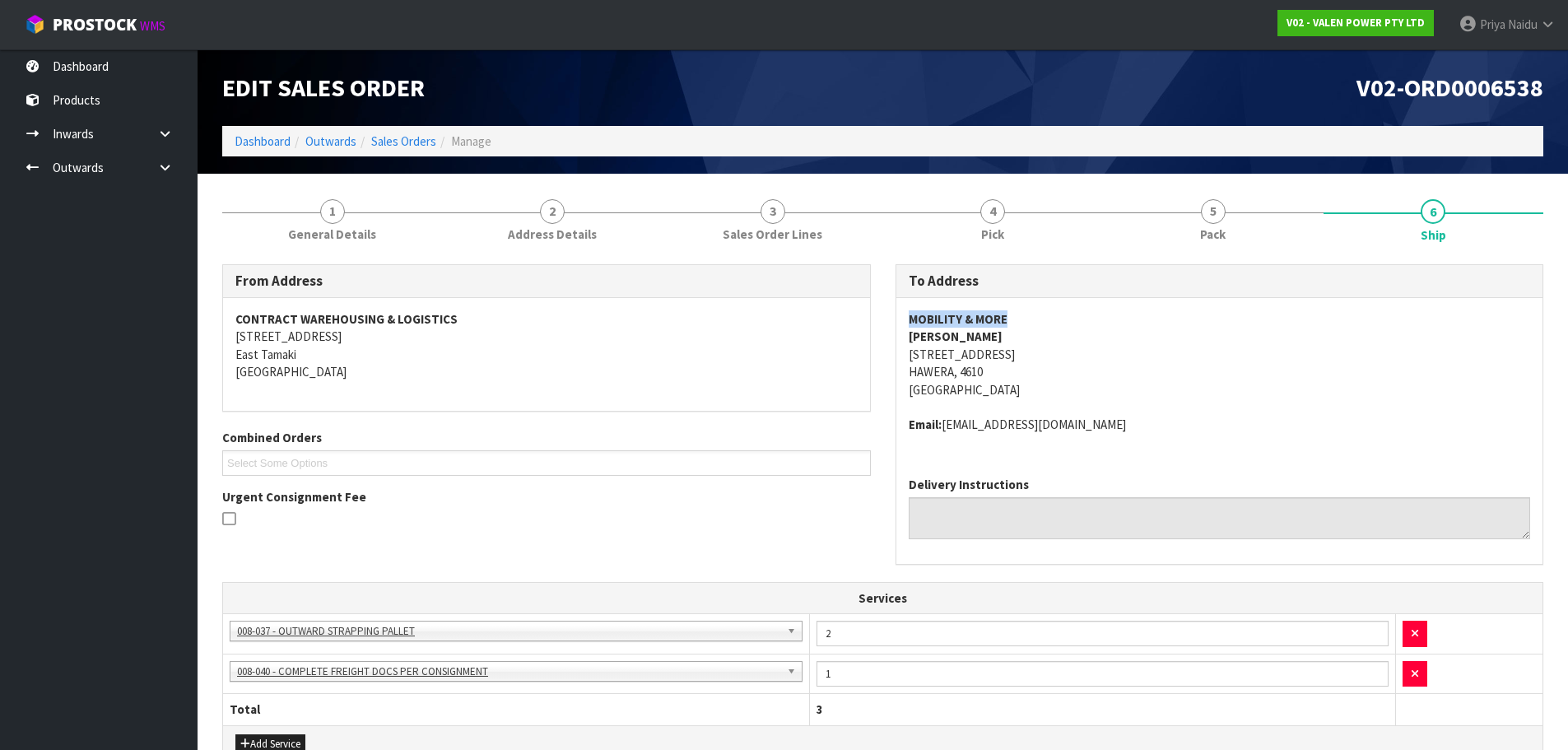
copy strong "MOBILITY & MORE"
drag, startPoint x: 898, startPoint y: 319, endPoint x: 280, endPoint y: 339, distance: 618.3
click at [1031, 299] on div "MOBILITY & MORE KEVIN BROMELL 154 PRINCES STREET HAWERA, 4610 New Zealand Email…" at bounding box center [1220, 381] width 647 height 166
copy address "Email: mobilityandmore@xtra.co.nz"
drag, startPoint x: 900, startPoint y: 420, endPoint x: 1158, endPoint y: 443, distance: 259.0
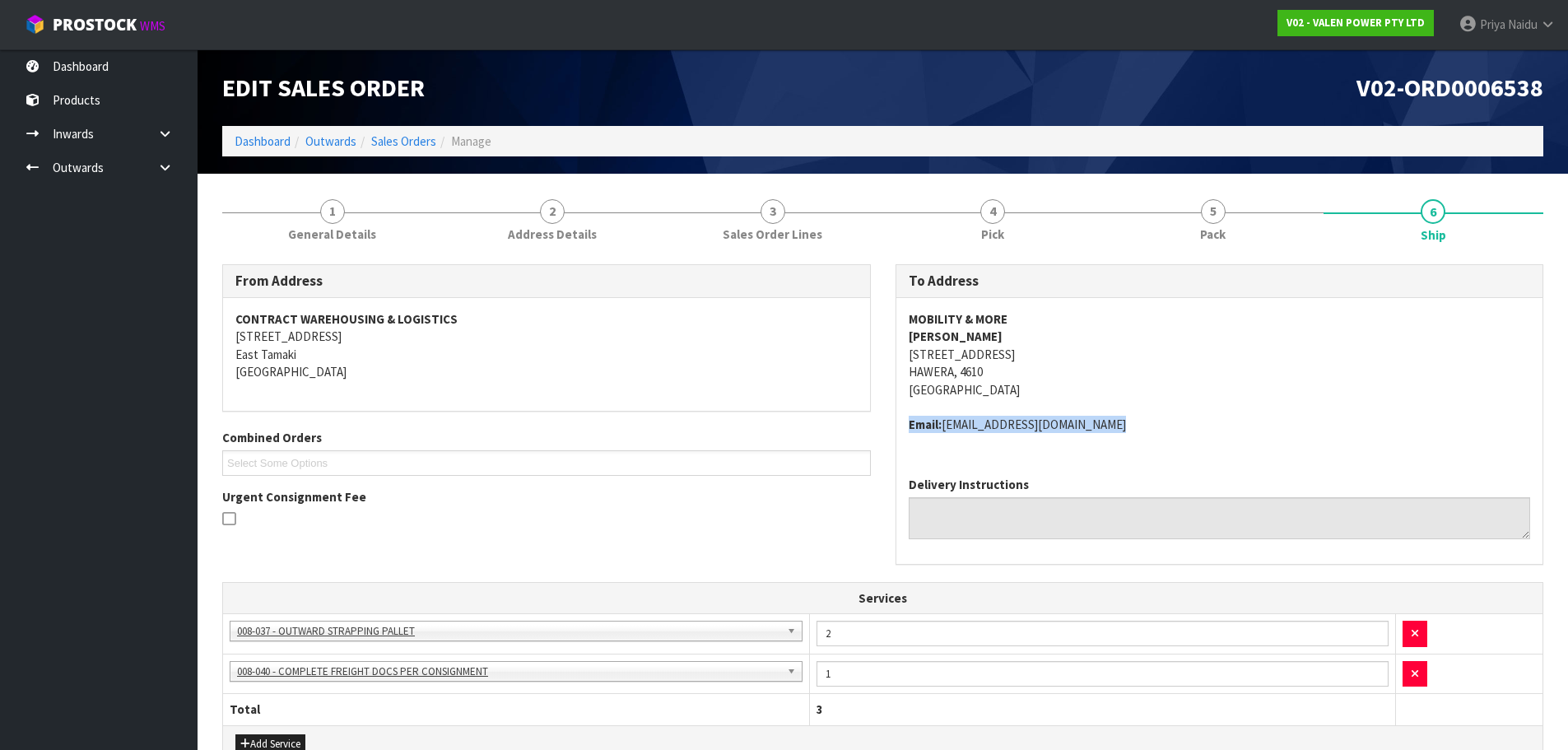
click at [1158, 443] on div "MOBILITY & MORE KEVIN BROMELL 154 PRINCES STREET HAWERA, 4610 New Zealand Email…" at bounding box center [1220, 381] width 647 height 166
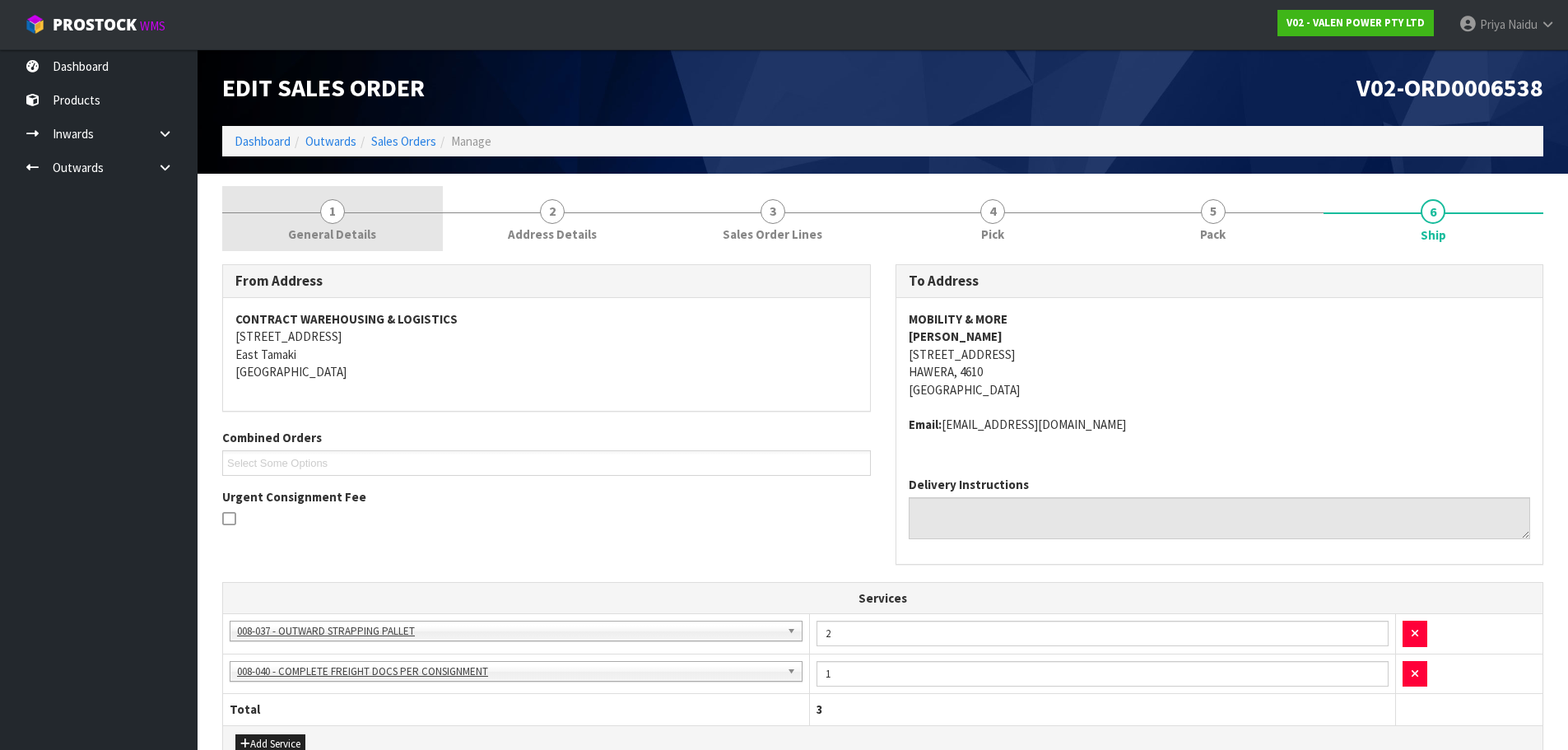
click at [358, 218] on link "1 General Details" at bounding box center [332, 219] width 221 height 65
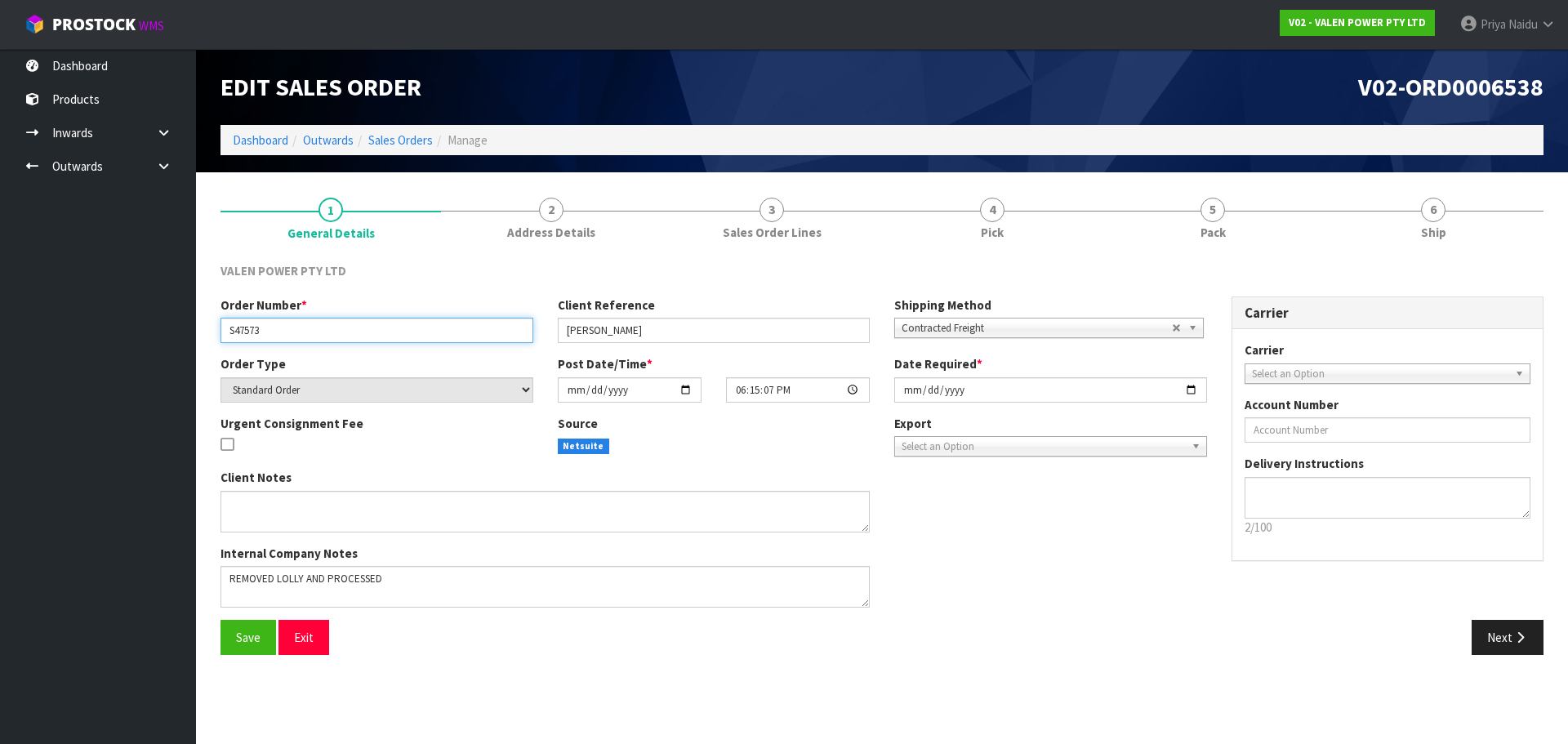
drag, startPoint x: 229, startPoint y: 329, endPoint x: 58, endPoint y: 328, distance: 171.0
click at [281, 328] on input "S47573" at bounding box center [376, 331] width 313 height 25
drag, startPoint x: 556, startPoint y: 327, endPoint x: 583, endPoint y: 326, distance: 27.0
click at [583, 326] on div "Client Reference Kevin" at bounding box center [714, 320] width 337 height 46
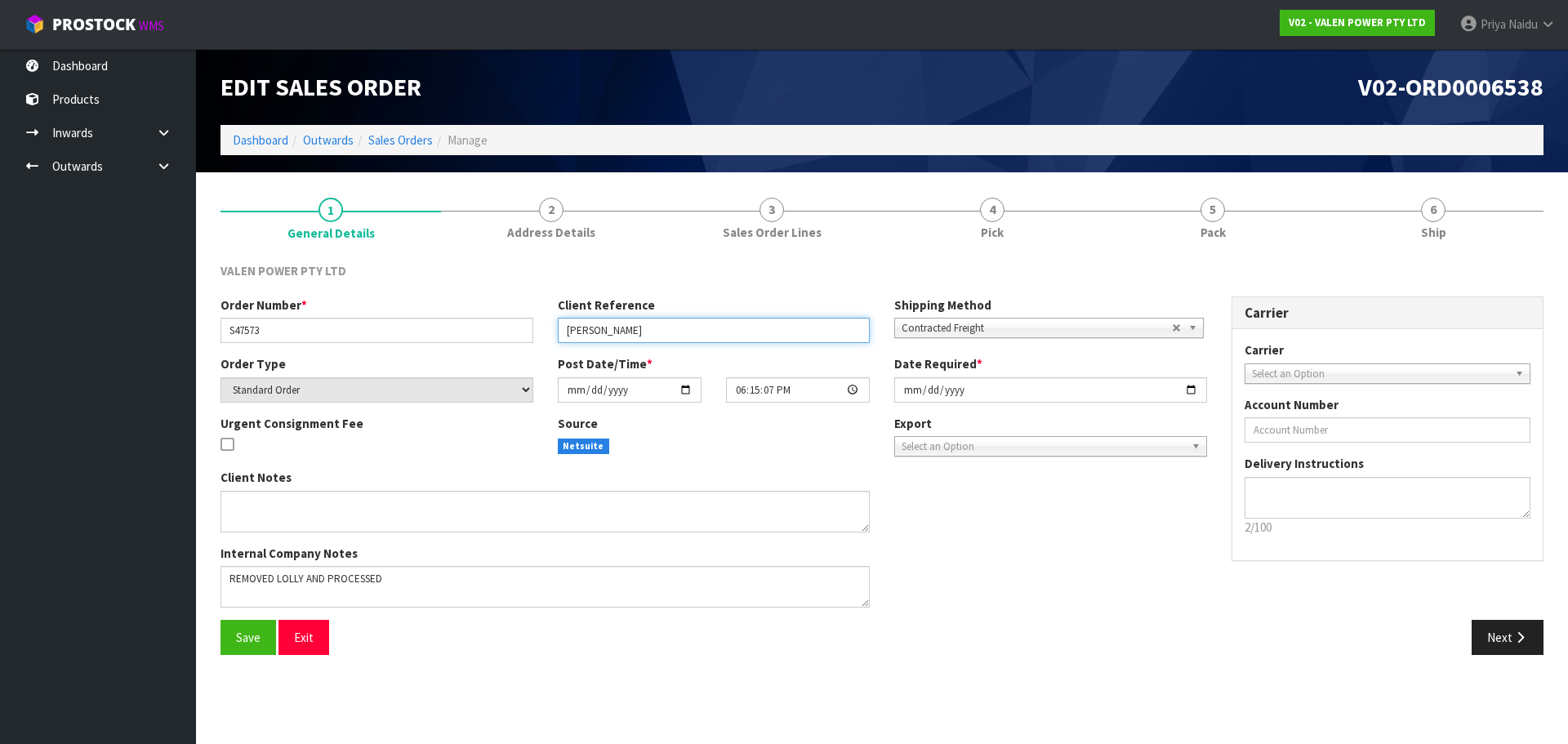
drag, startPoint x: 565, startPoint y: 326, endPoint x: 615, endPoint y: 334, distance: 50.6
click at [615, 334] on input "Kevin" at bounding box center [714, 331] width 313 height 25
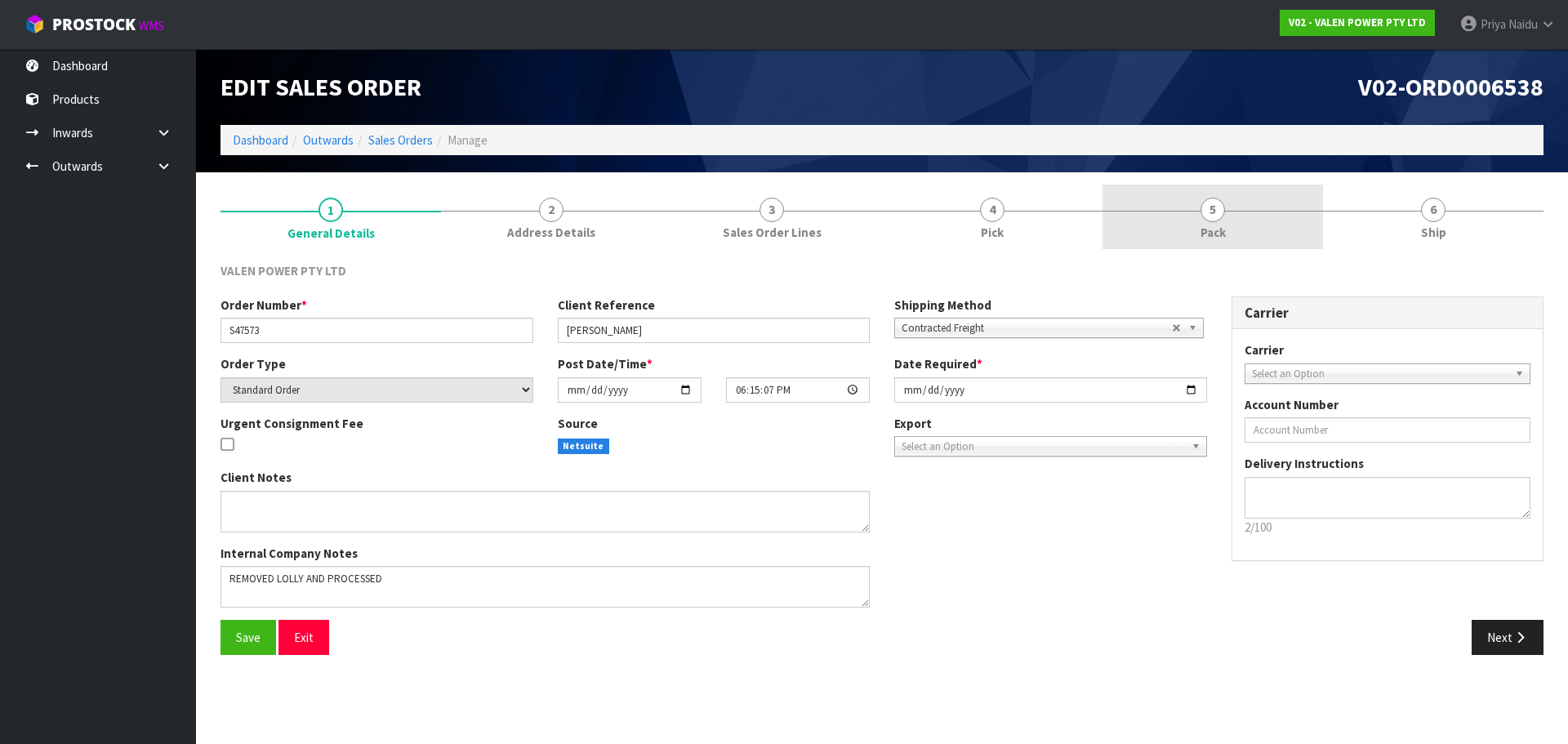
click at [1226, 224] on link "5 Pack" at bounding box center [1212, 217] width 220 height 65
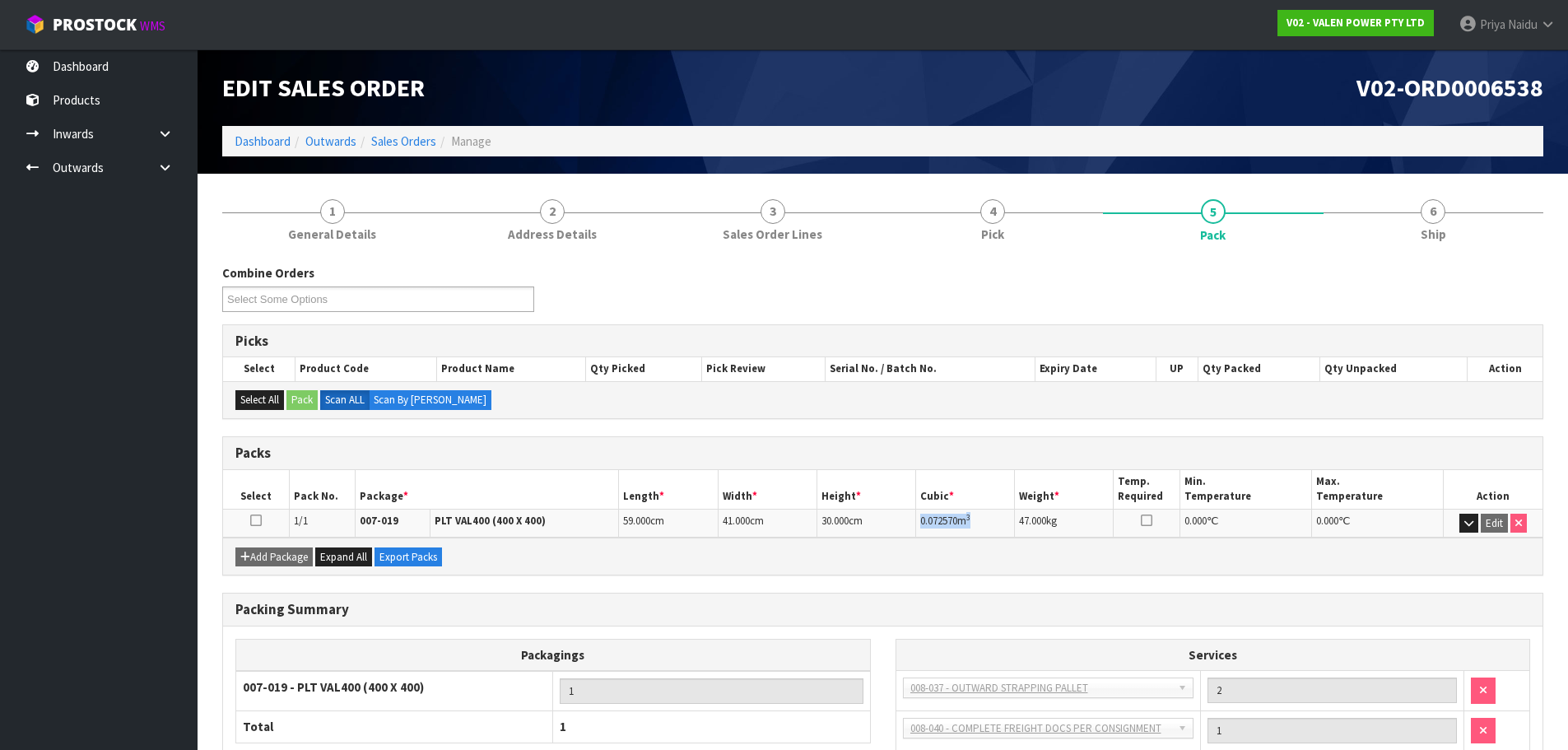
copy td "0.072570 m 3"
drag, startPoint x: 921, startPoint y: 525, endPoint x: 986, endPoint y: 521, distance: 65.1
click at [986, 521] on td "0.072570 m 3" at bounding box center [965, 523] width 99 height 29
click at [1392, 180] on section "1 General Details 2 Address Details 3 Sales Order Lines 4 Pick 5 Pack 6 Ship Co…" at bounding box center [882, 531] width 1370 height 717
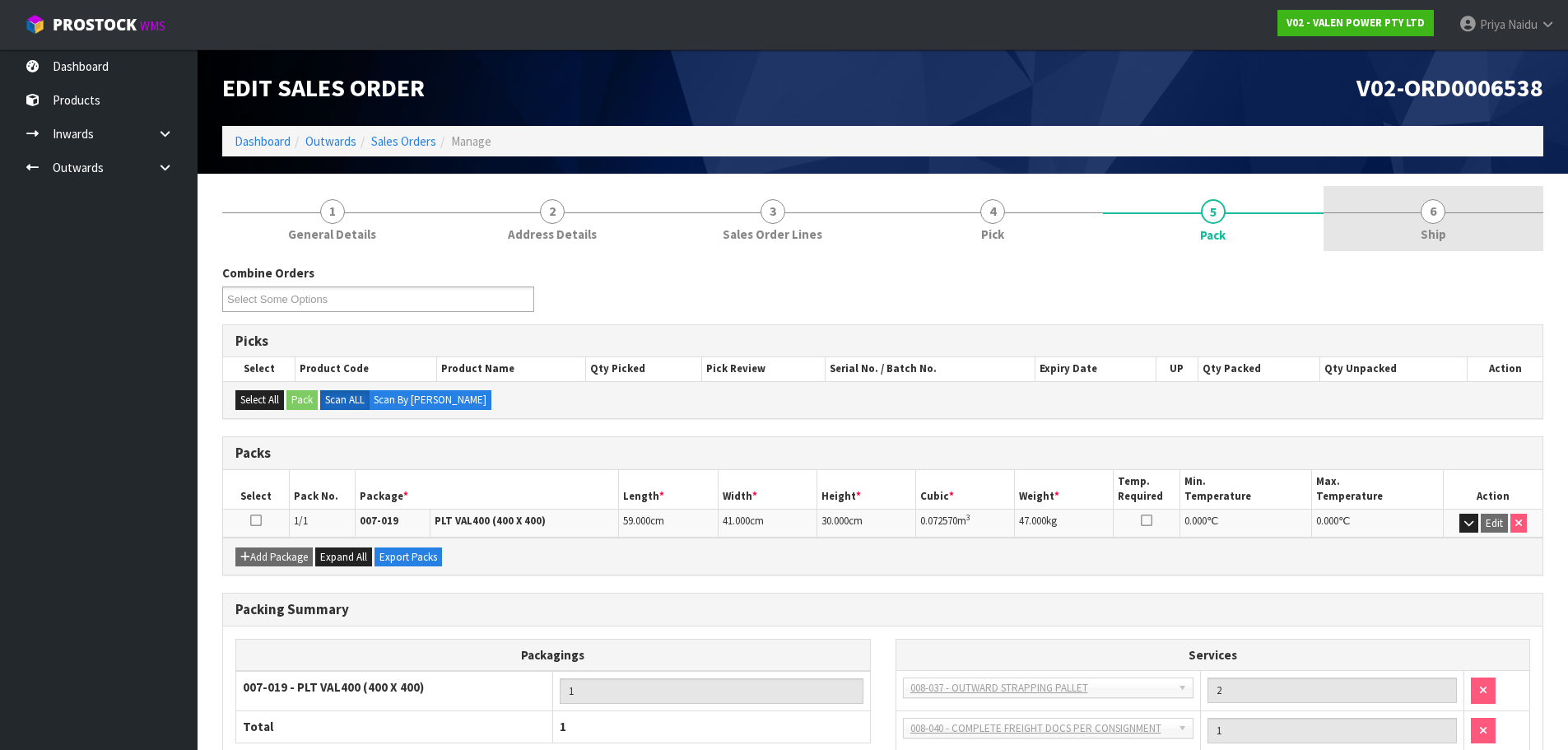
click at [1387, 235] on link "6 Ship" at bounding box center [1434, 219] width 221 height 65
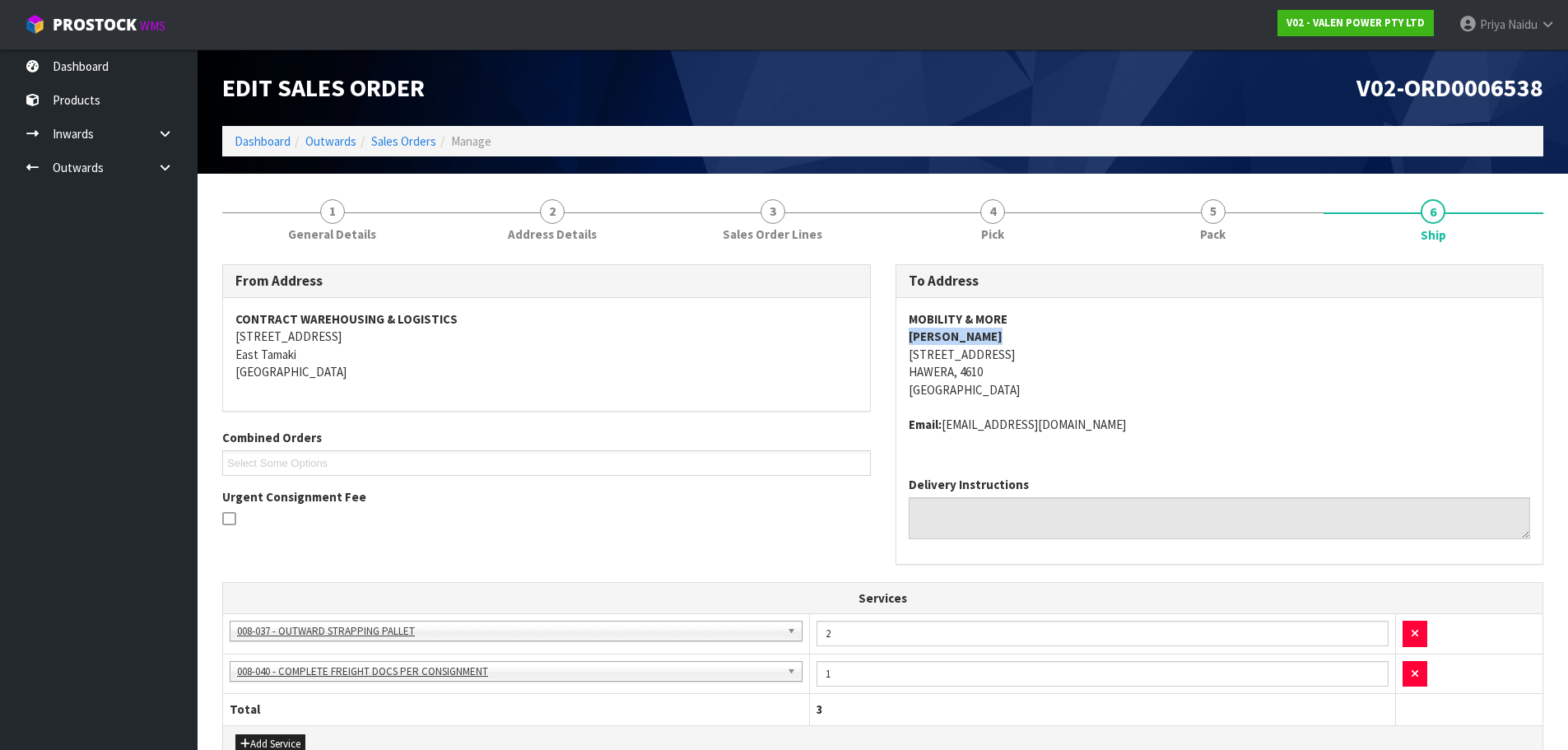
copy strong "KEVIN BROMELL"
drag, startPoint x: 908, startPoint y: 338, endPoint x: 1003, endPoint y: 328, distance: 95.5
click at [1003, 328] on address "MOBILITY & MORE KEVIN BROMELL 154 PRINCES STREET HAWERA, 4610 New Zealand" at bounding box center [1220, 355] width 622 height 88
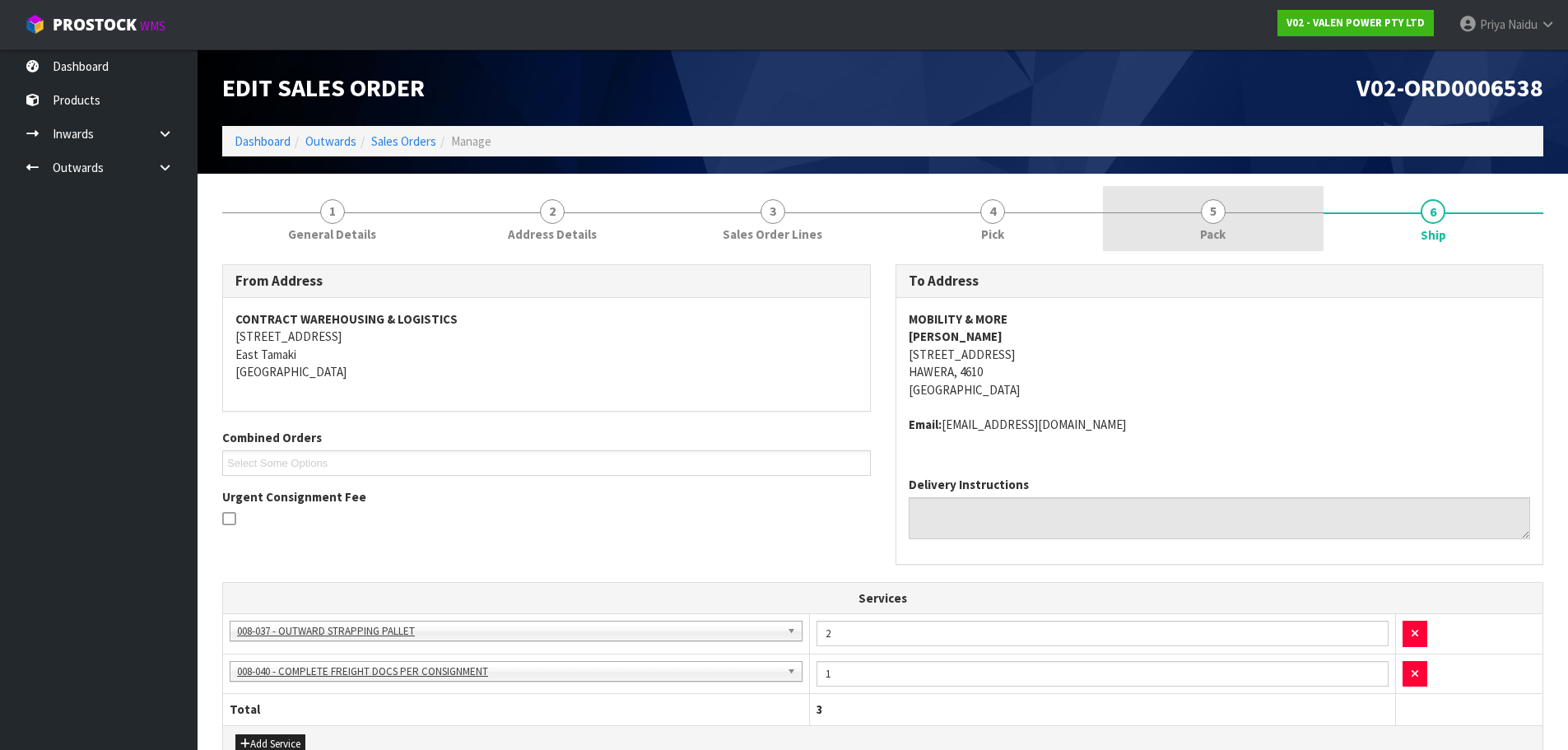
click at [1232, 213] on div at bounding box center [1214, 213] width 221 height 1
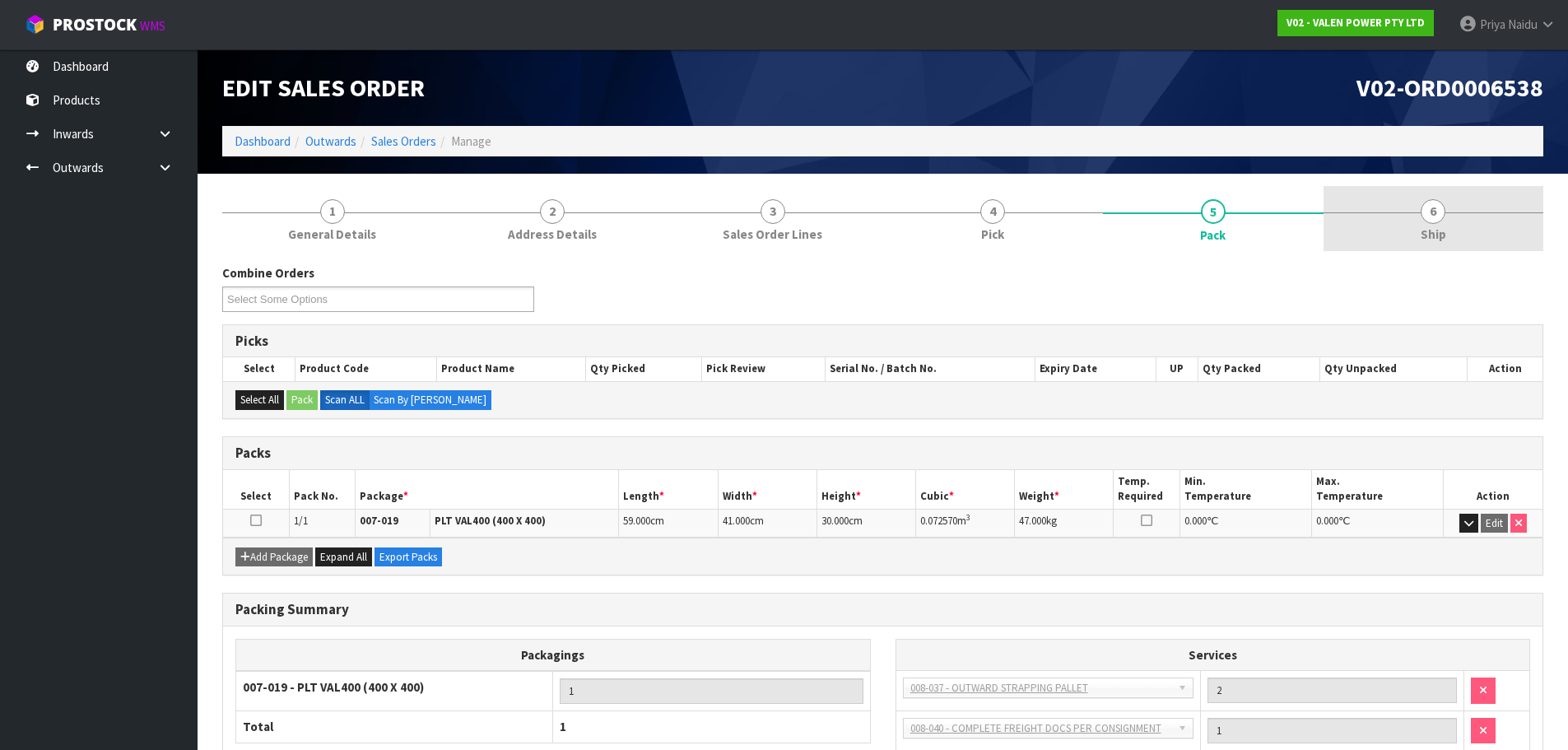
drag, startPoint x: 1439, startPoint y: 209, endPoint x: 1412, endPoint y: 210, distance: 27.0
click at [1439, 209] on span "6" at bounding box center [1432, 211] width 25 height 25
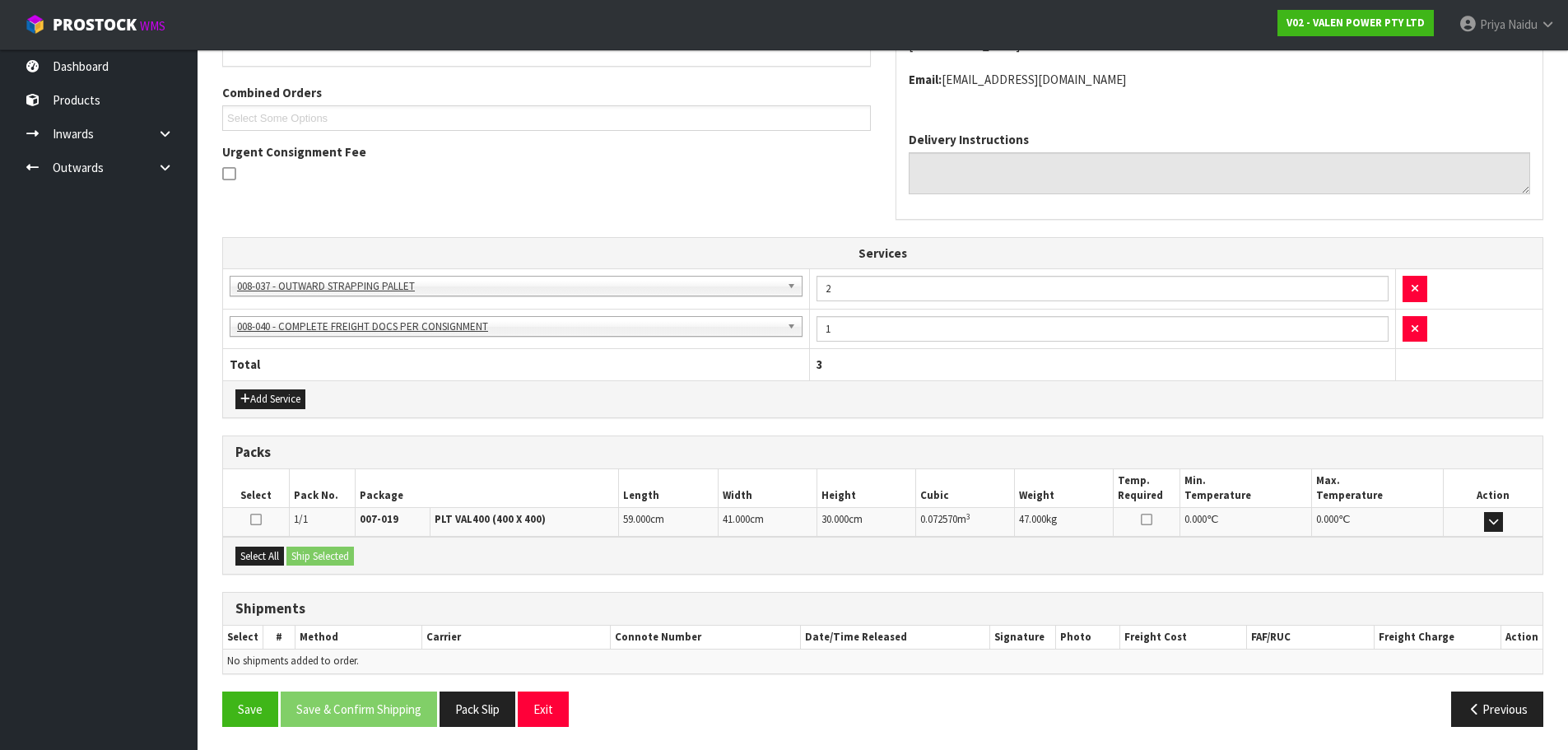
scroll to position [347, 0]
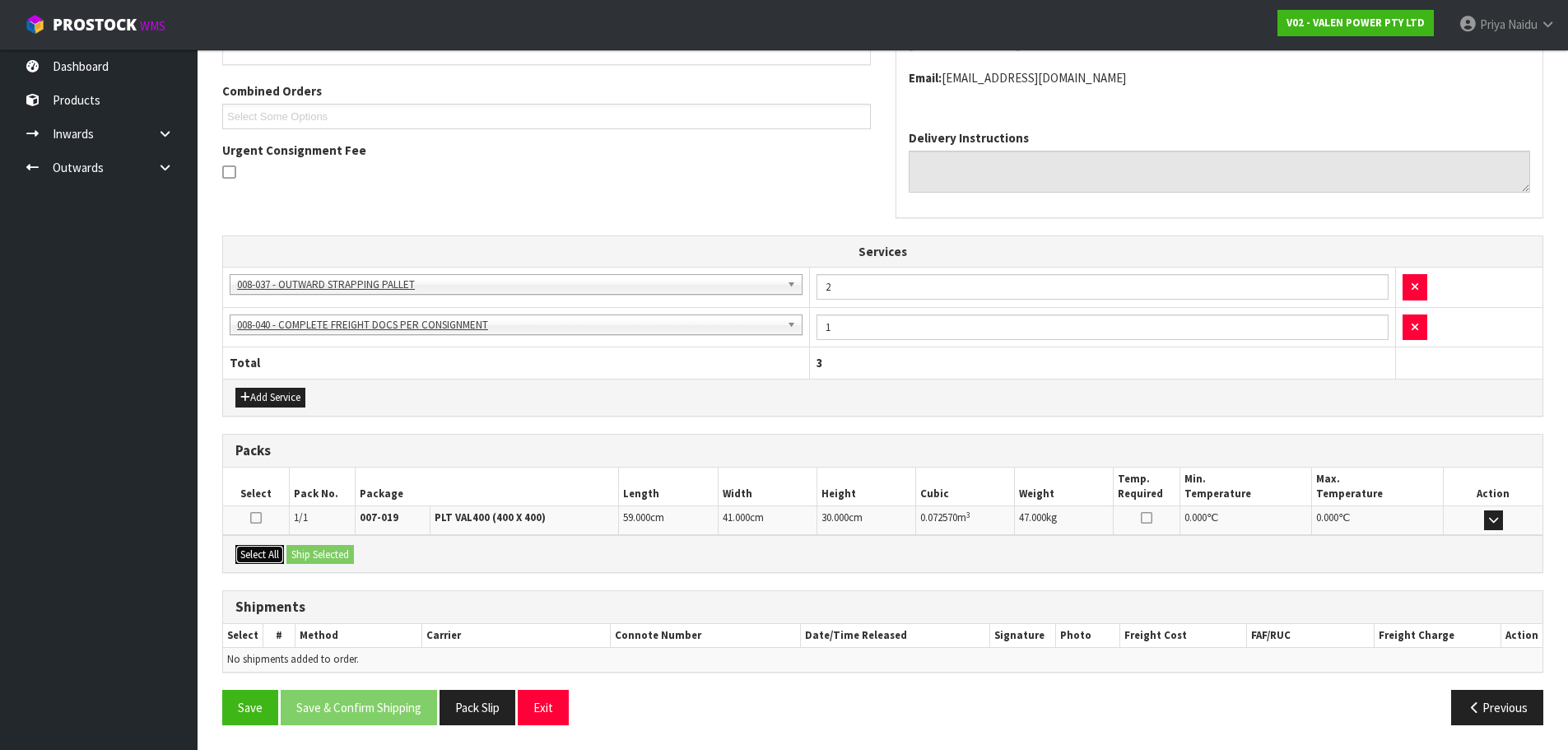
drag, startPoint x: 270, startPoint y: 546, endPoint x: 309, endPoint y: 548, distance: 39.1
click at [271, 546] on button "Select All" at bounding box center [259, 554] width 48 height 20
click at [309, 548] on button "Ship Selected" at bounding box center [320, 554] width 67 height 20
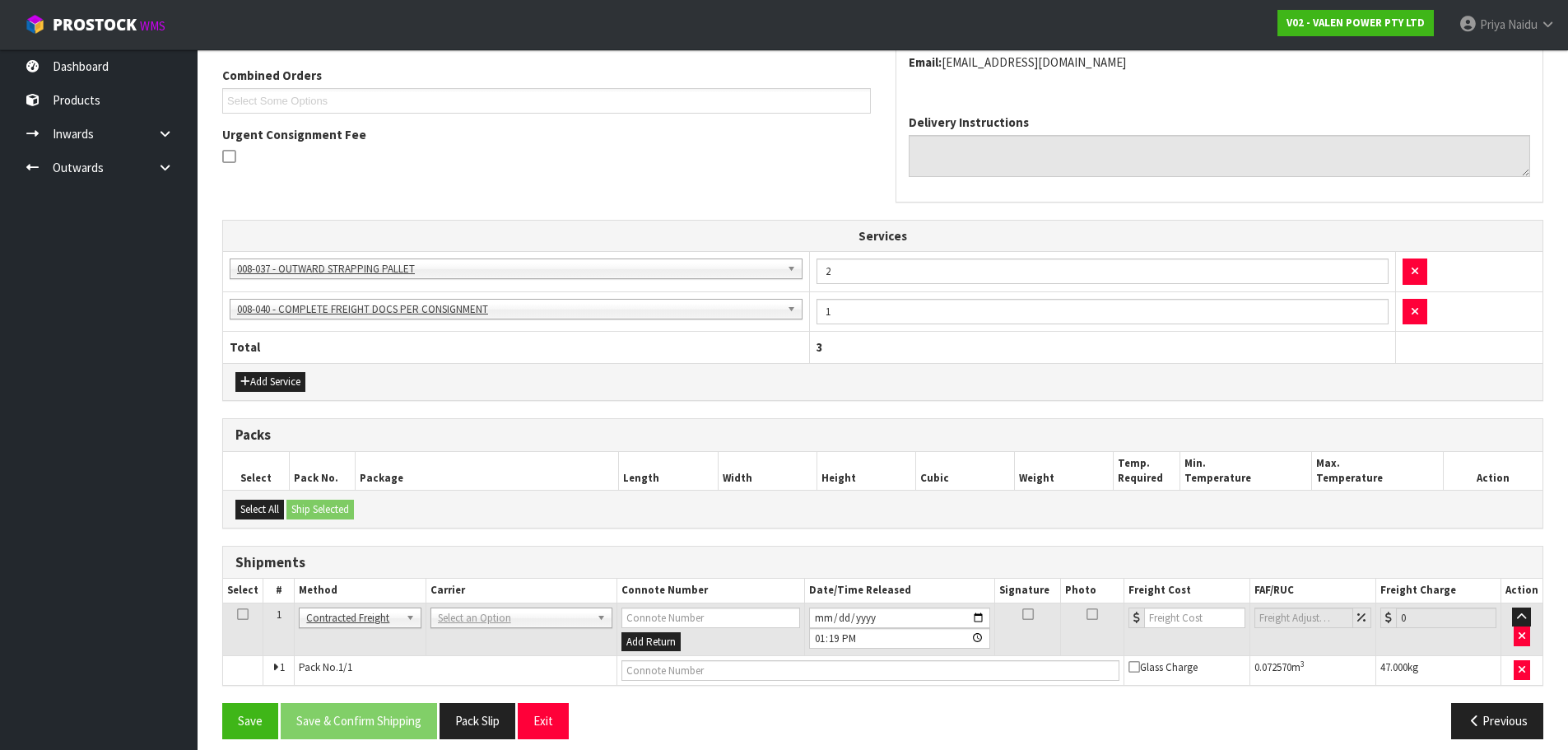
scroll to position [377, 0]
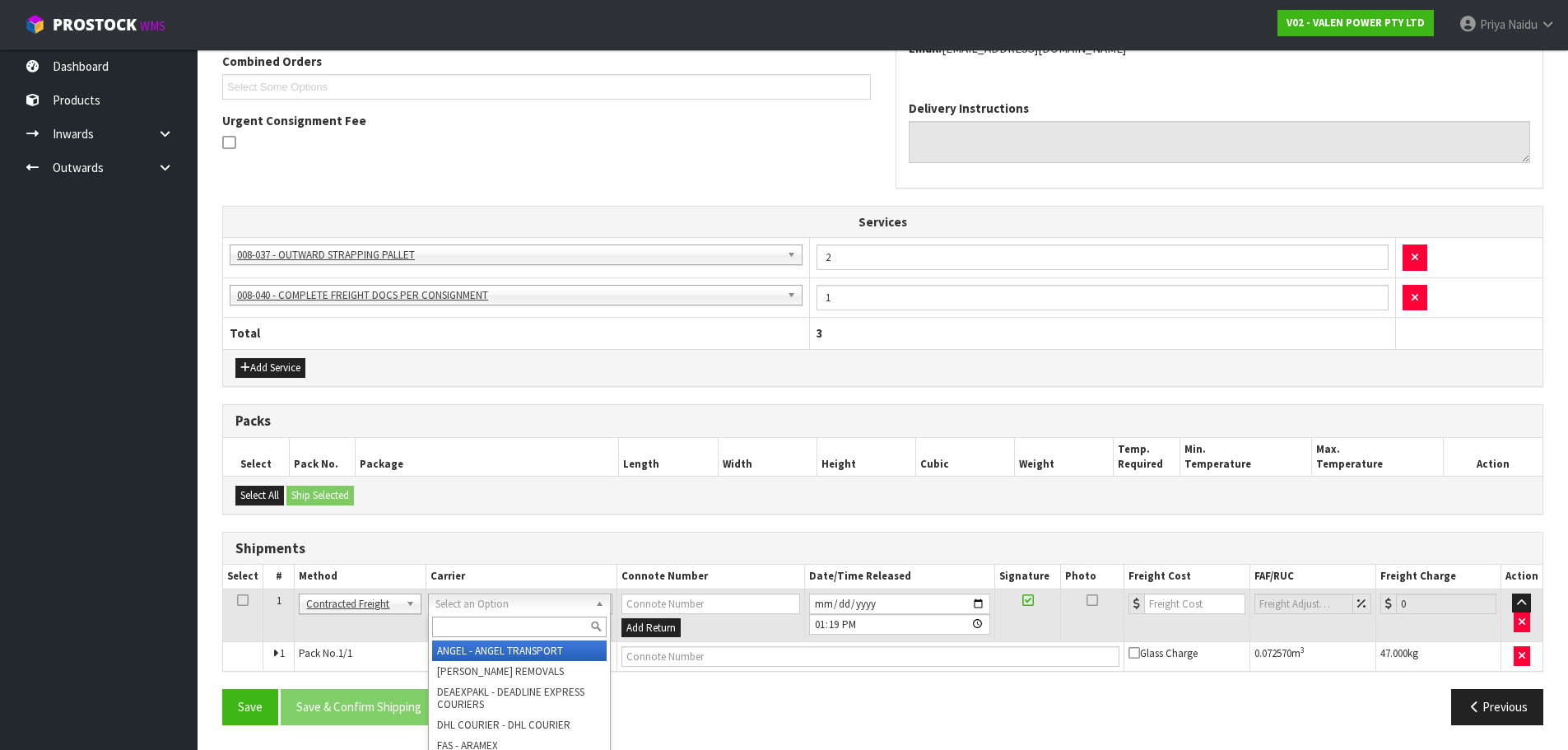
click at [446, 621] on input "text" at bounding box center [518, 627] width 174 height 20
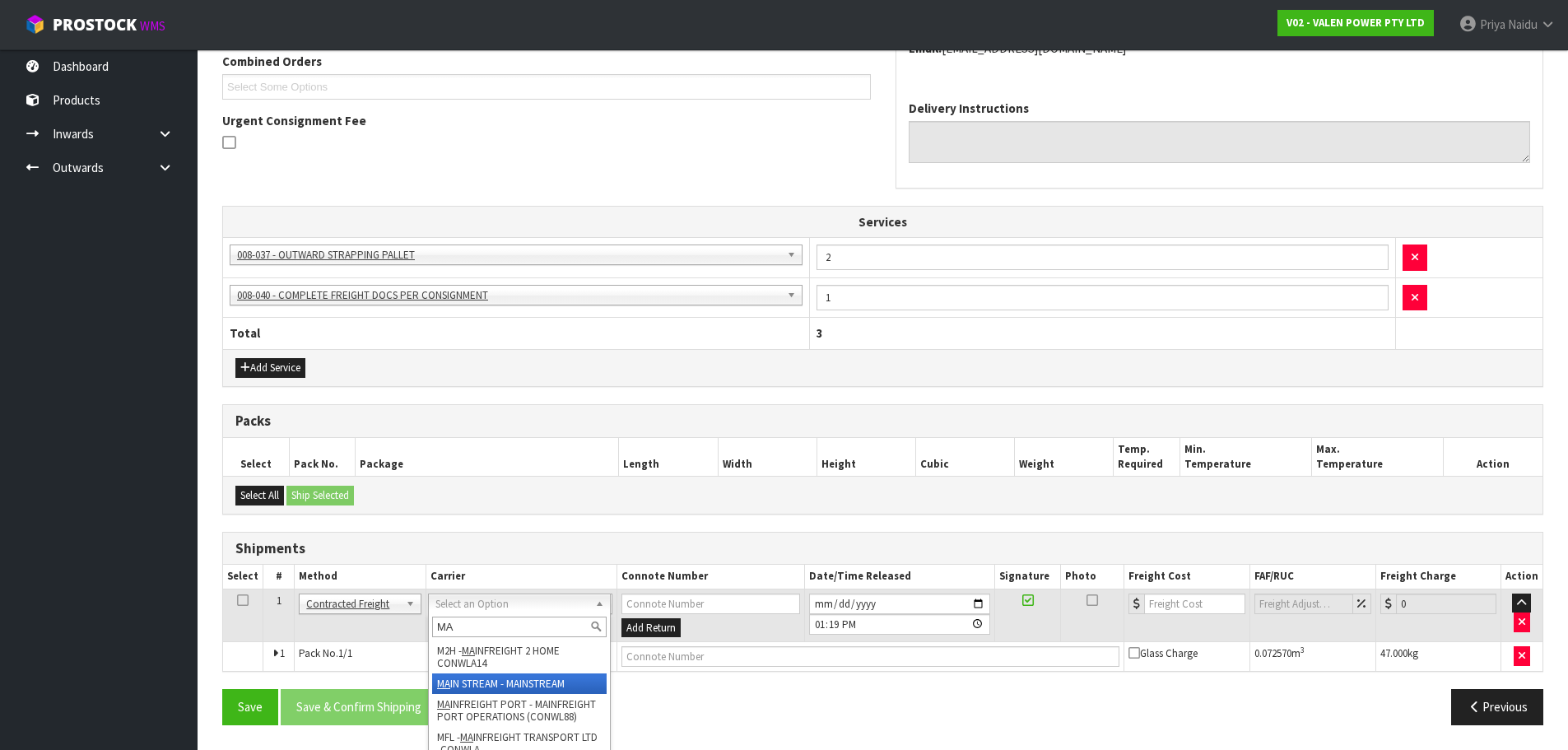
type input "MA"
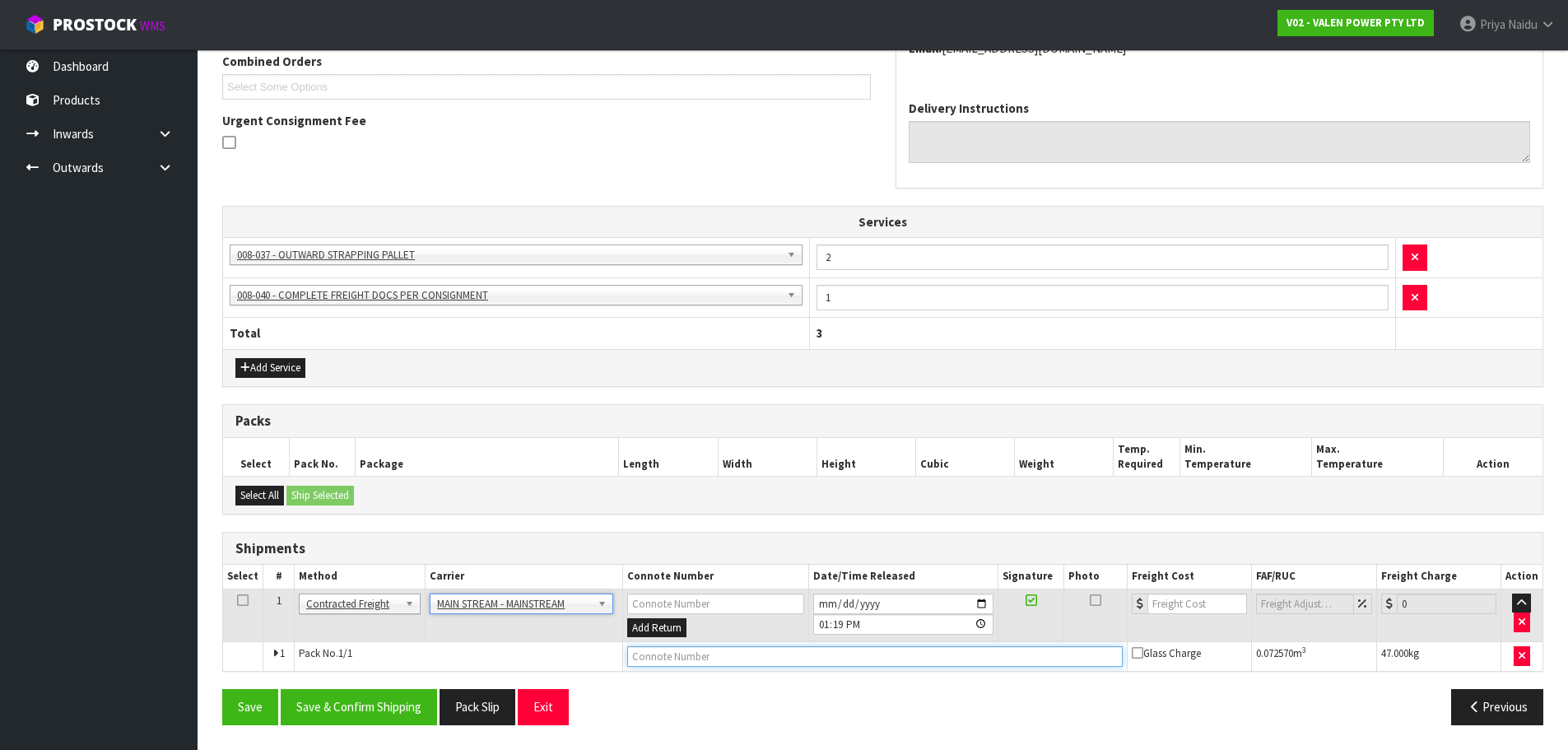
click at [733, 654] on input "text" at bounding box center [875, 656] width 495 height 20
paste input "KEVIN BROMELL"
type input "K"
click at [786, 660] on input "text" at bounding box center [875, 656] width 495 height 20
paste input "CWL7721798"
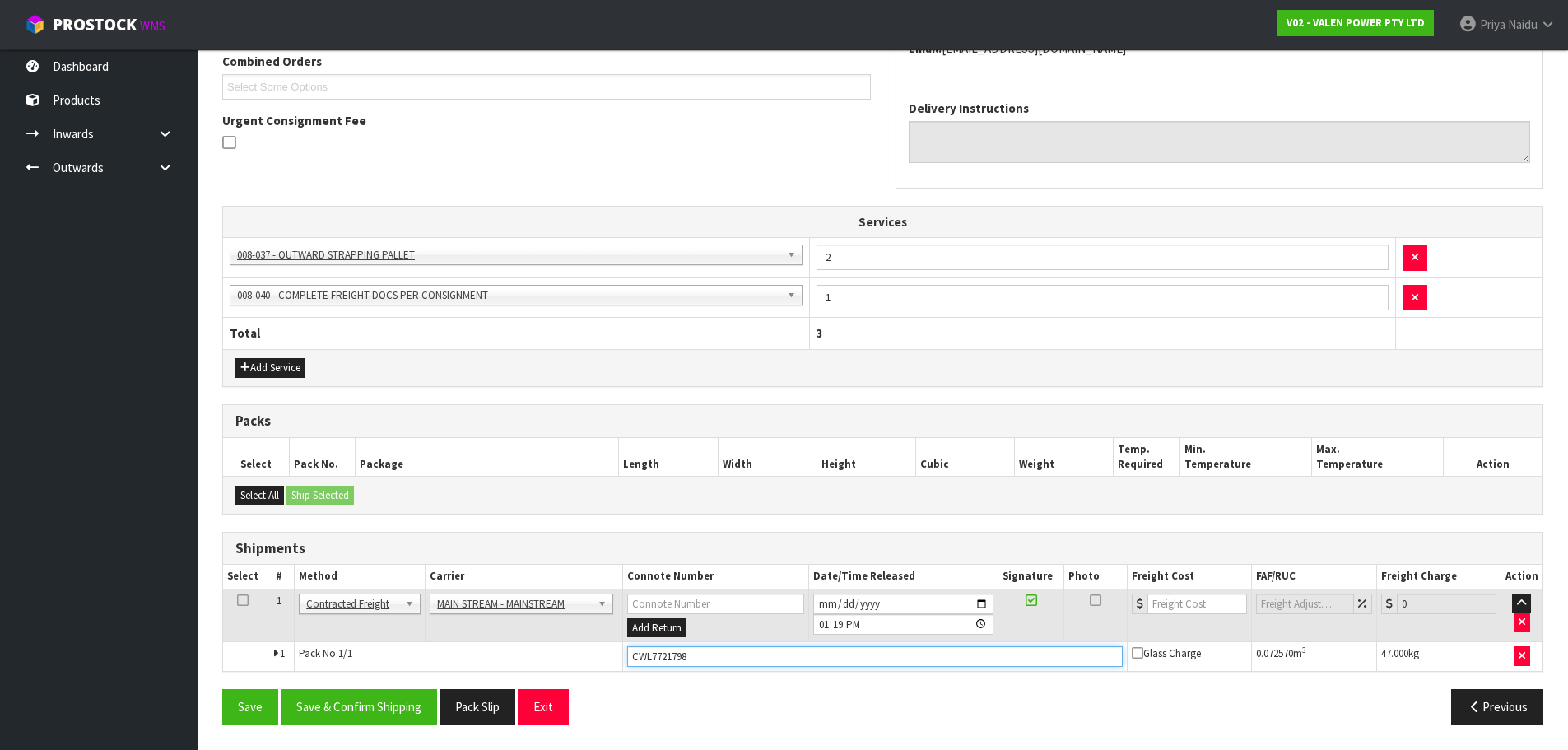
type input "CWL7721798"
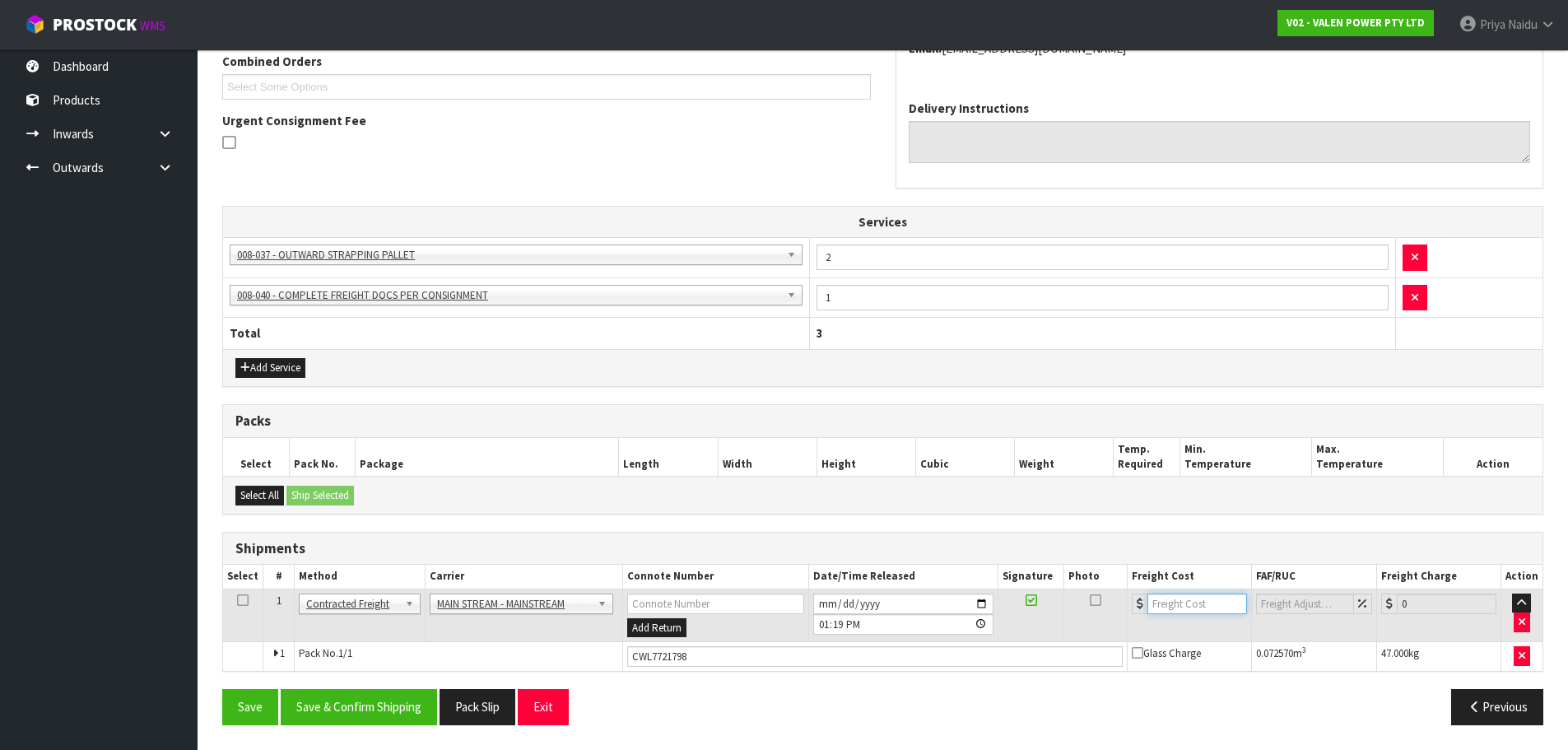
click at [1200, 609] on input "number" at bounding box center [1197, 604] width 99 height 20
type input "37"
click at [363, 714] on button "Save & Confirm Shipping" at bounding box center [359, 707] width 156 height 36
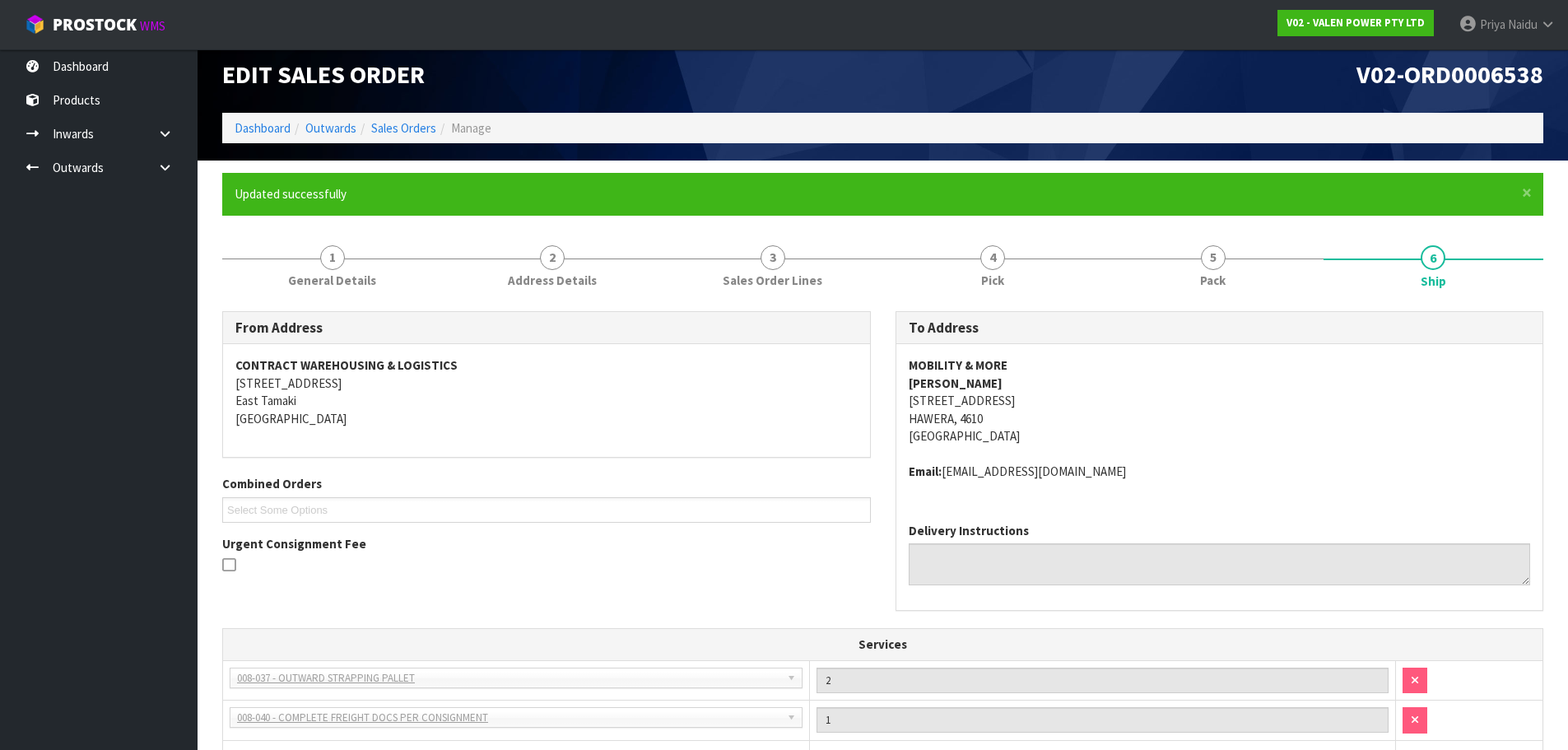
scroll to position [0, 0]
